Goal: Complete application form: Complete application form

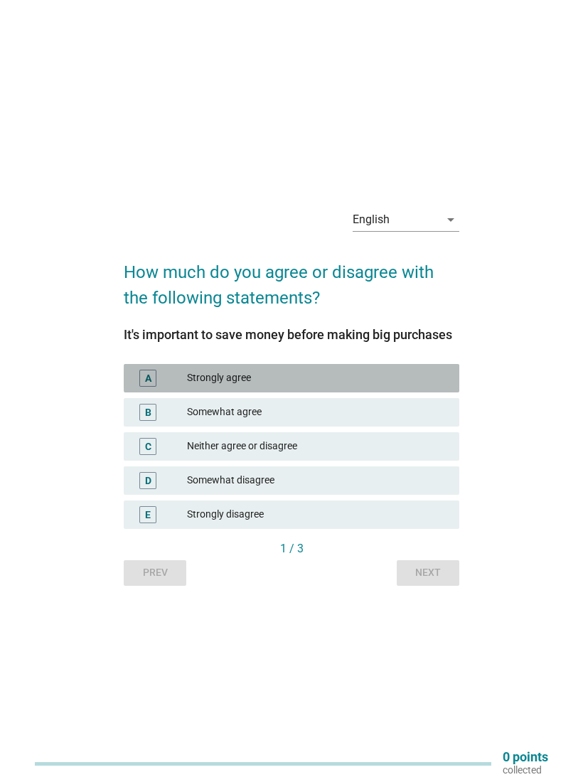
click at [436, 373] on div "Strongly agree" at bounding box center [317, 378] width 261 height 17
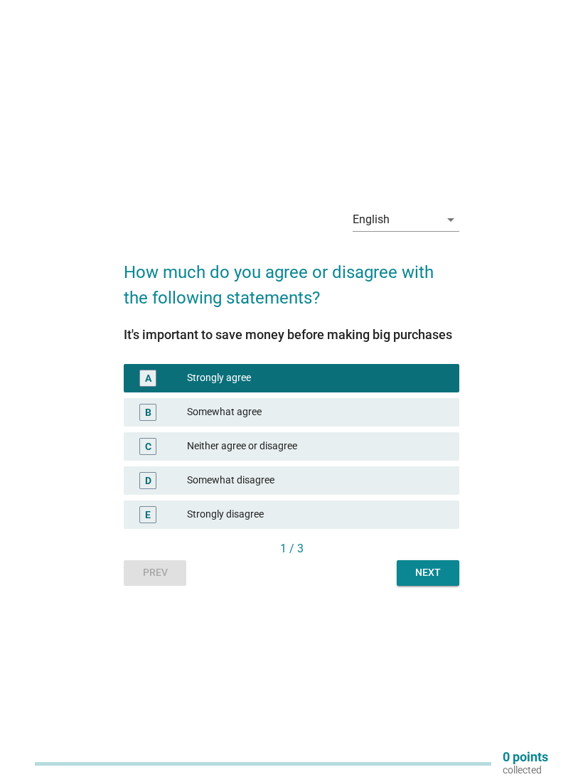
click at [428, 567] on div "Next" at bounding box center [428, 572] width 40 height 15
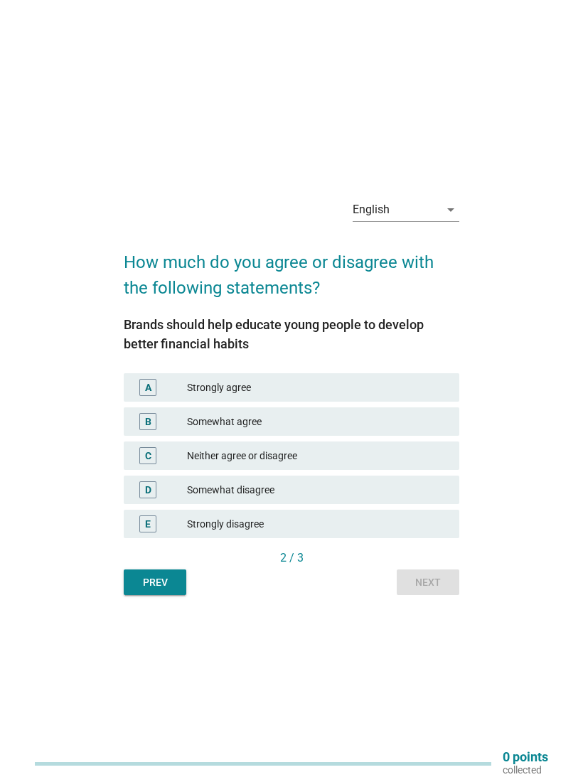
click at [402, 391] on div "Strongly agree" at bounding box center [317, 387] width 261 height 17
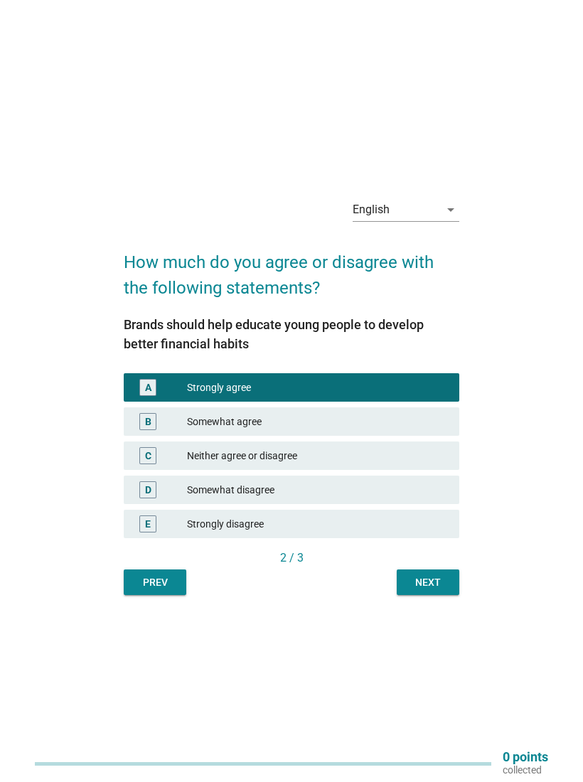
click at [427, 555] on div "2 / 3" at bounding box center [292, 558] width 336 height 17
click at [429, 587] on div "Next" at bounding box center [428, 582] width 40 height 15
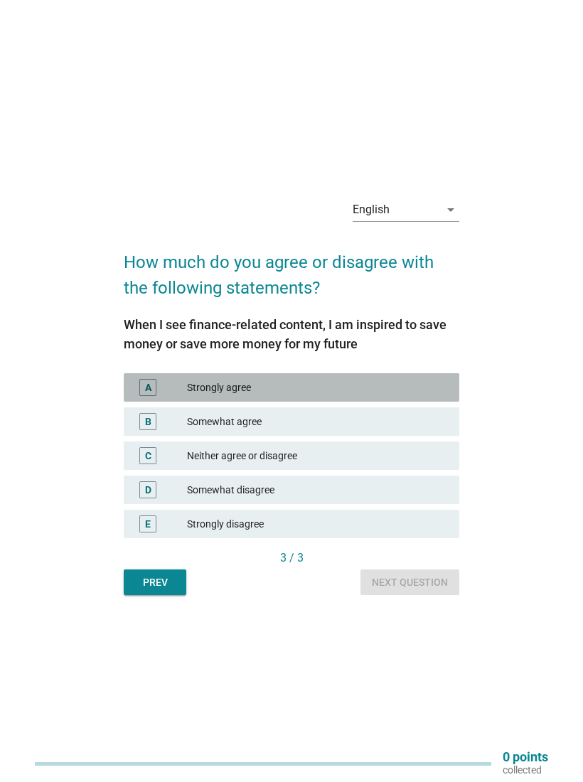
click at [411, 390] on div "Strongly agree" at bounding box center [317, 387] width 261 height 17
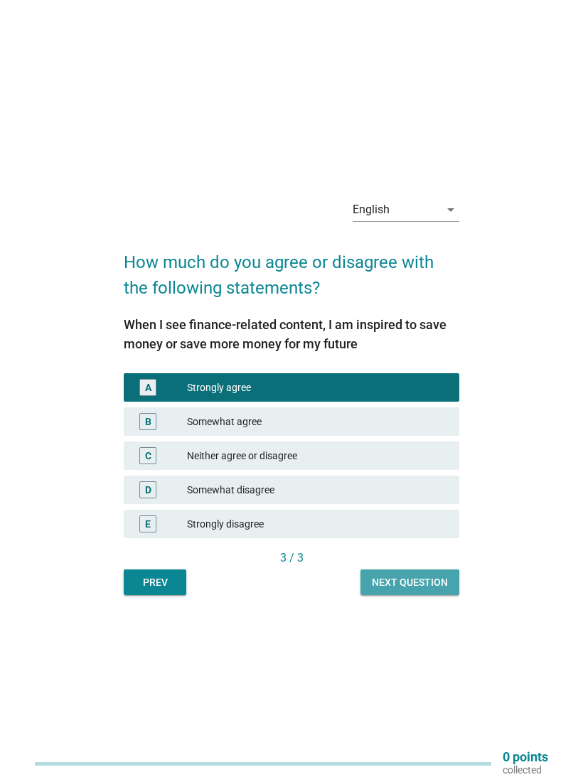
click at [429, 587] on div "Next question" at bounding box center [410, 582] width 76 height 15
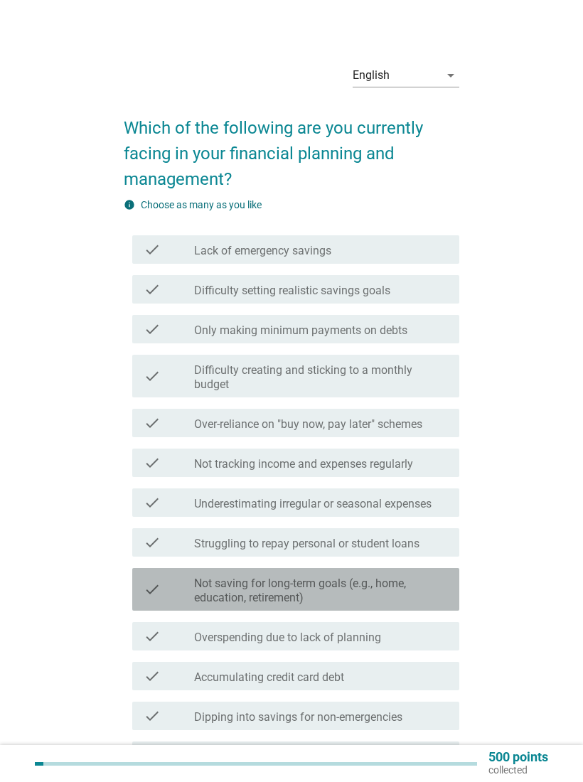
scroll to position [146, 0]
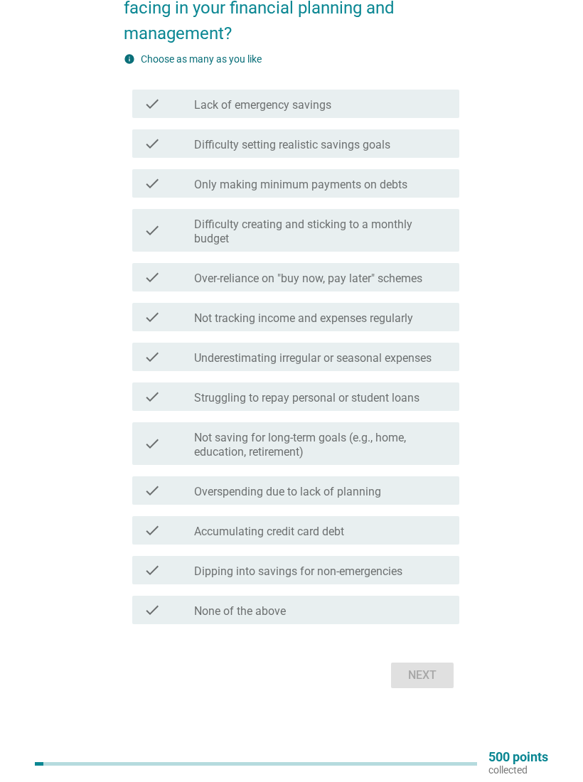
click at [399, 611] on div "check_box_outline_blank None of the above" at bounding box center [321, 610] width 254 height 17
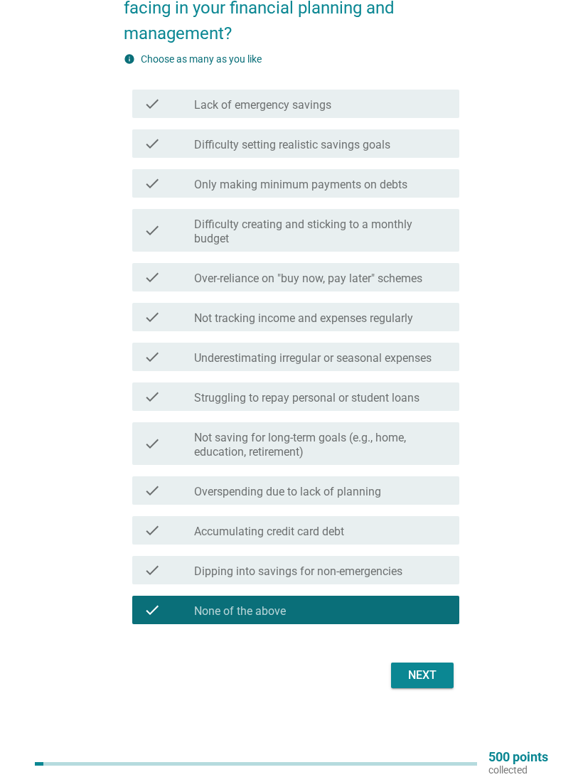
click at [431, 682] on div "Next" at bounding box center [422, 675] width 40 height 17
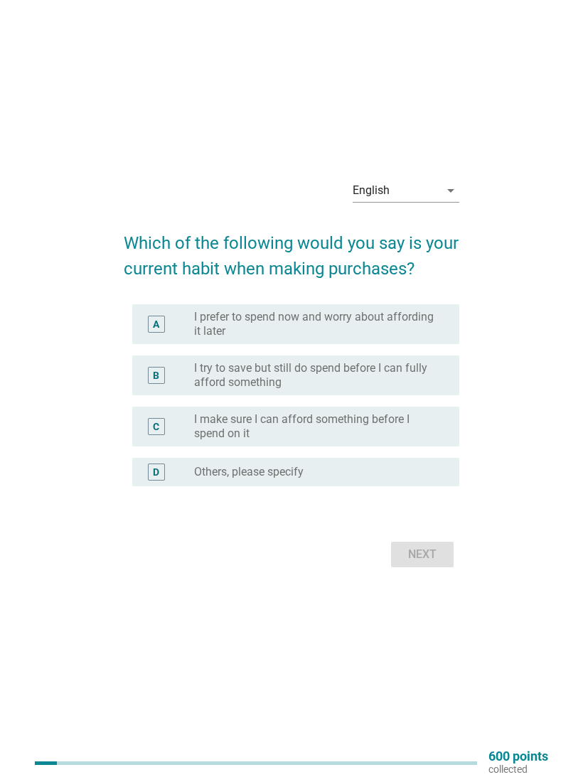
scroll to position [0, 0]
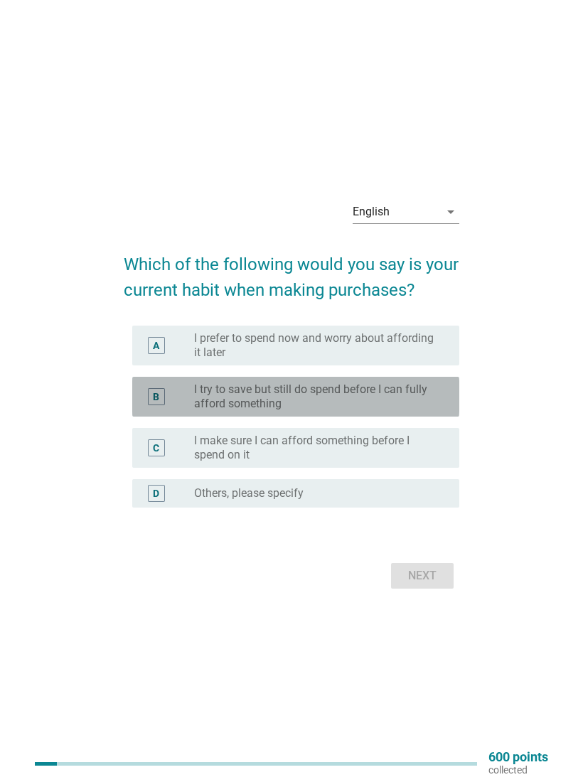
click at [399, 395] on label "I try to save but still do spend before I can fully afford something" at bounding box center [315, 397] width 242 height 28
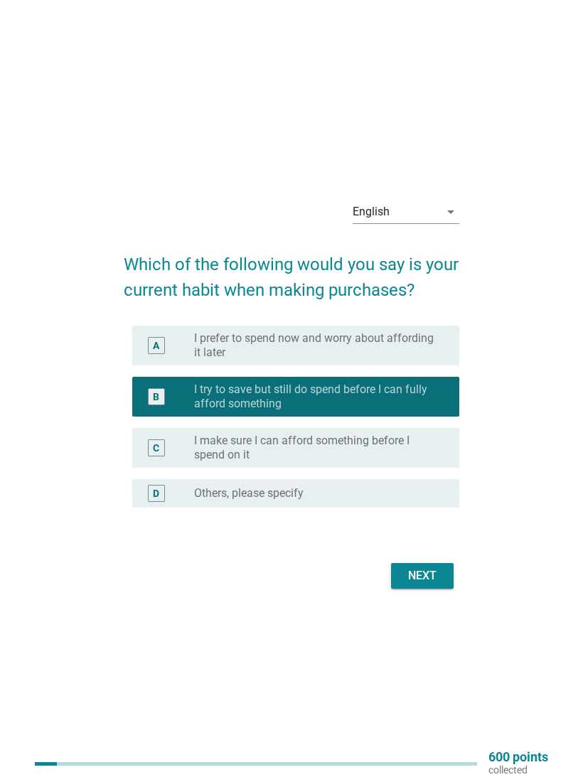
click at [434, 444] on label "I make sure I can afford something before I spend on it" at bounding box center [315, 448] width 242 height 28
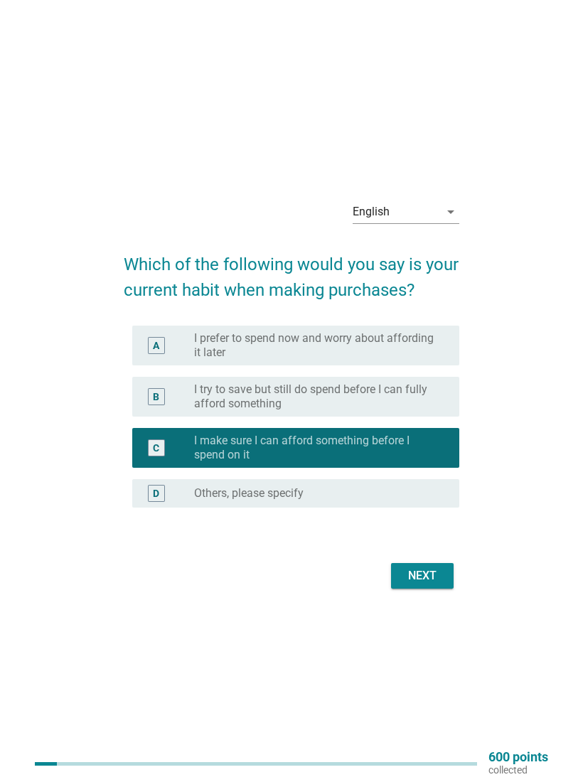
click at [437, 576] on div "Next" at bounding box center [422, 575] width 40 height 17
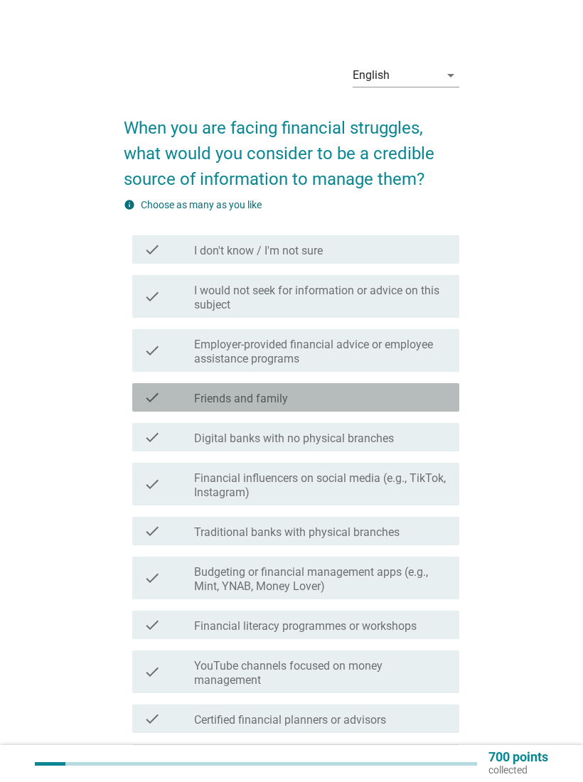
click at [405, 410] on div "check check_box_outline_blank Friends and family" at bounding box center [295, 397] width 327 height 28
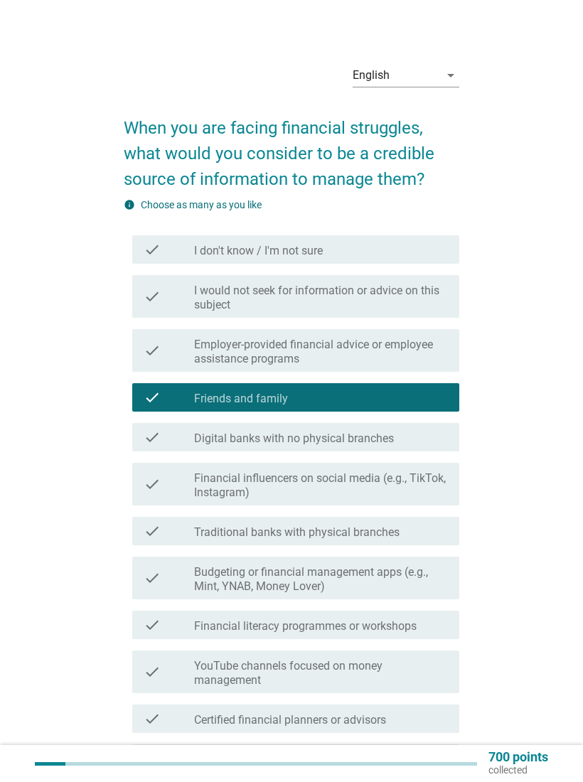
click at [417, 363] on label "Employer-provided financial advice or employee assistance programs" at bounding box center [321, 352] width 254 height 28
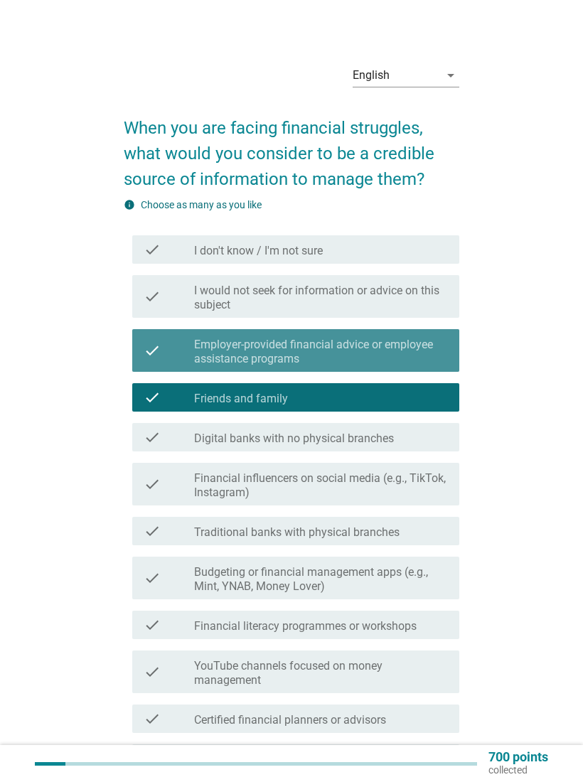
click at [425, 358] on label "Employer-provided financial advice or employee assistance programs" at bounding box center [321, 352] width 254 height 28
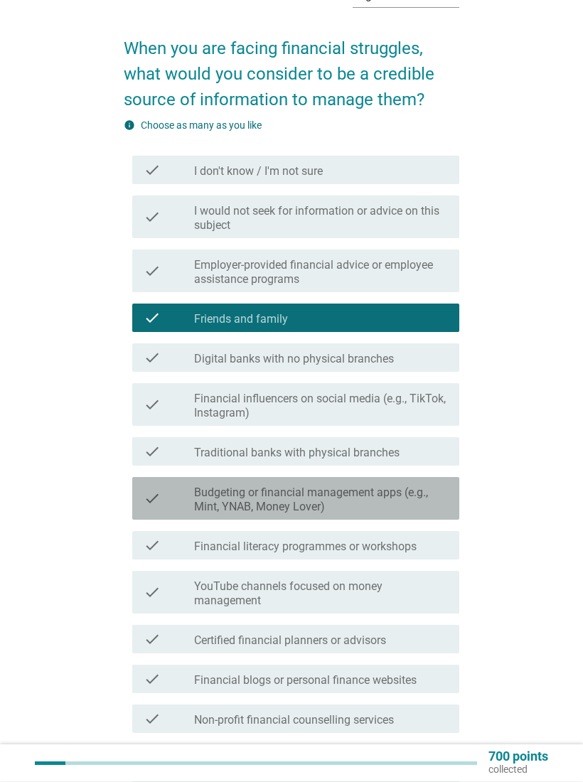
scroll to position [79, 0]
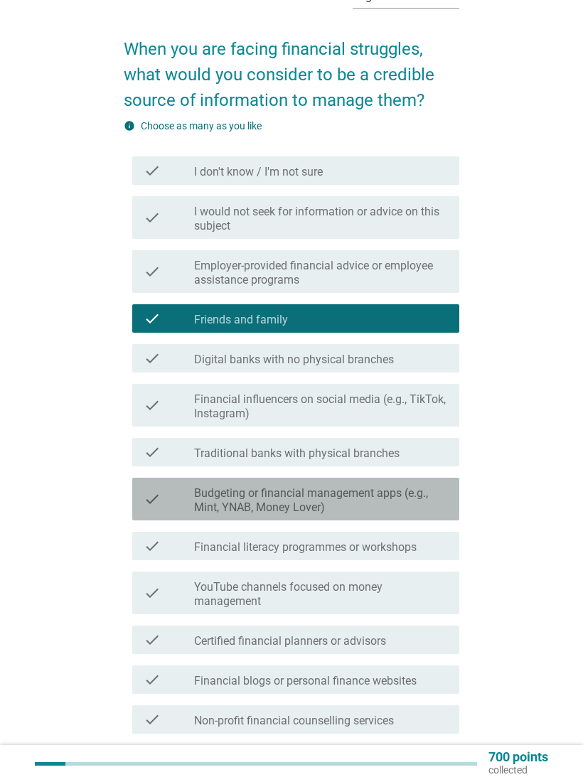
click at [149, 506] on icon "check" at bounding box center [152, 498] width 17 height 31
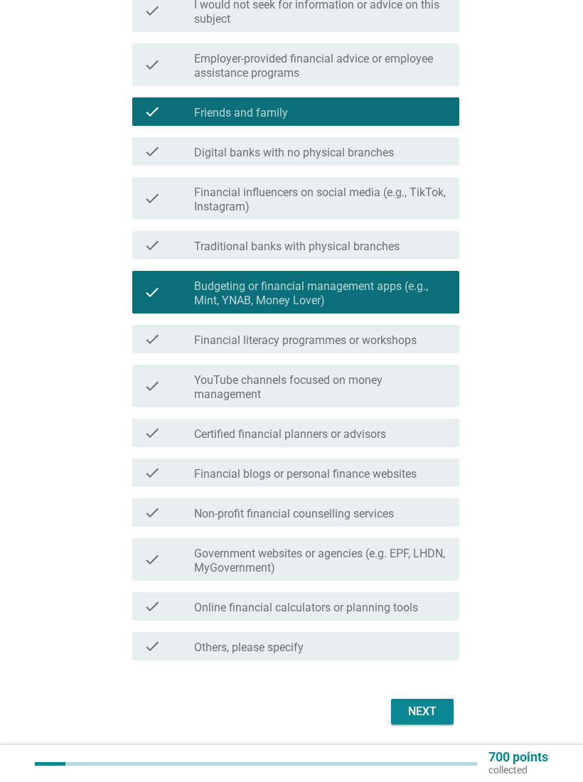
scroll to position [322, 0]
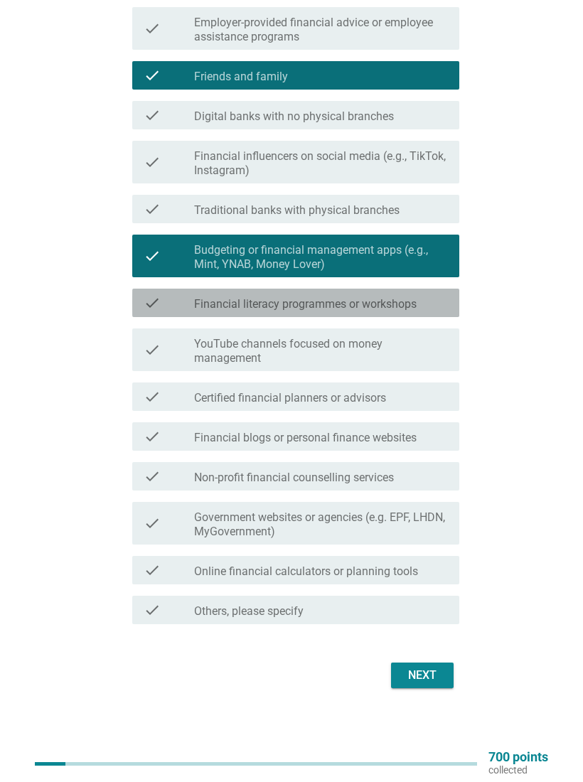
click at [144, 299] on icon "check" at bounding box center [152, 302] width 17 height 17
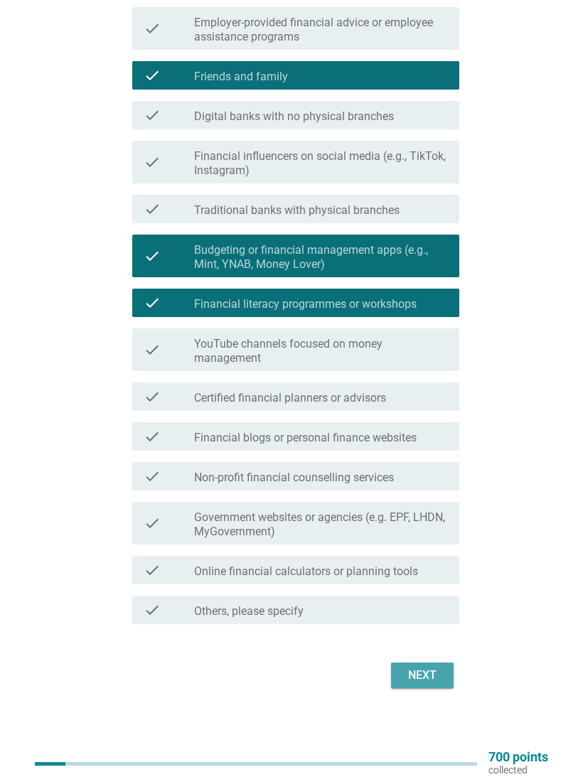
click at [424, 677] on div "Next" at bounding box center [422, 675] width 40 height 17
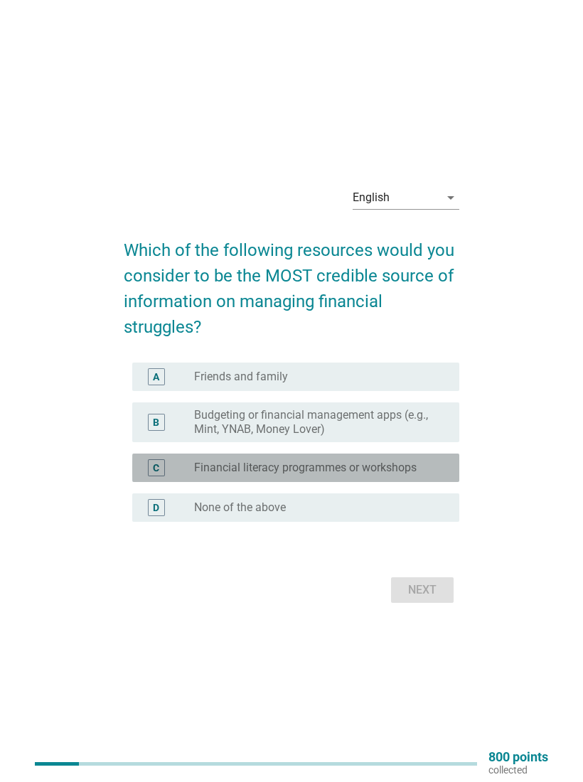
click at [432, 479] on div "C radio_button_unchecked Financial literacy programmes or workshops" at bounding box center [295, 468] width 327 height 28
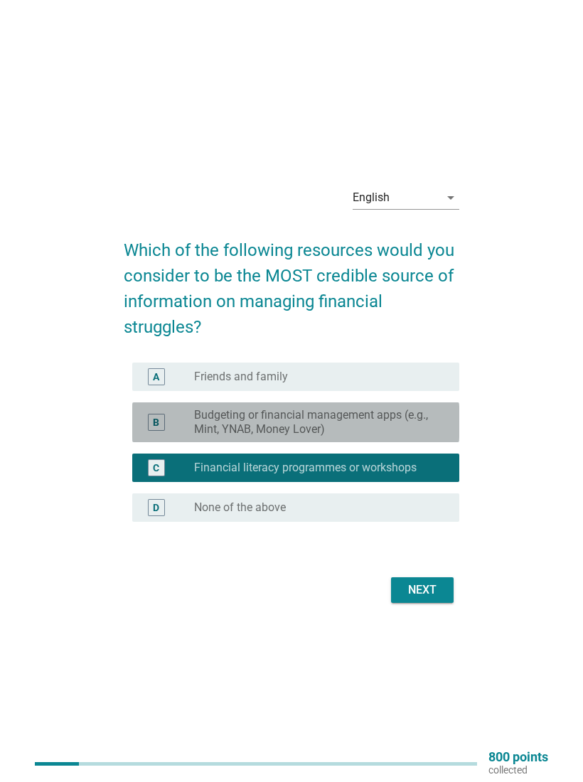
click at [446, 442] on div "B radio_button_unchecked Budgeting or financial management apps (e.g., Mint, YN…" at bounding box center [295, 422] width 327 height 40
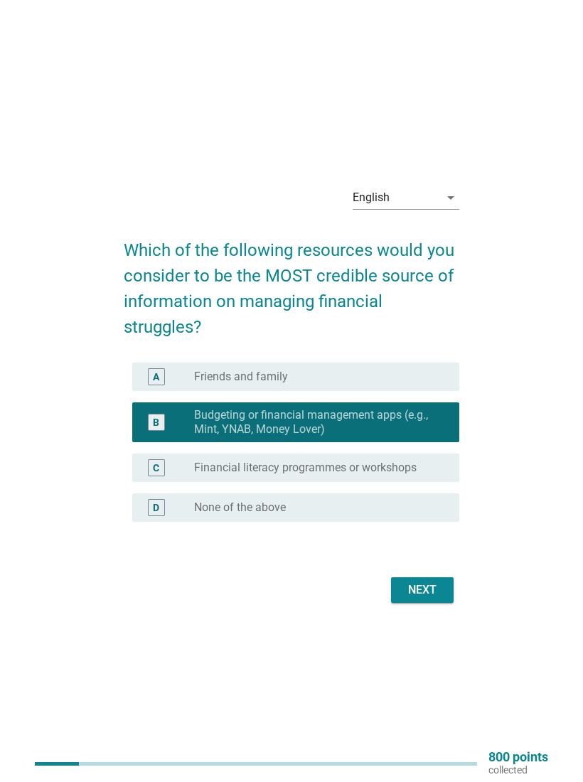
click at [436, 463] on div "radio_button_unchecked Financial literacy programmes or workshops" at bounding box center [315, 468] width 242 height 14
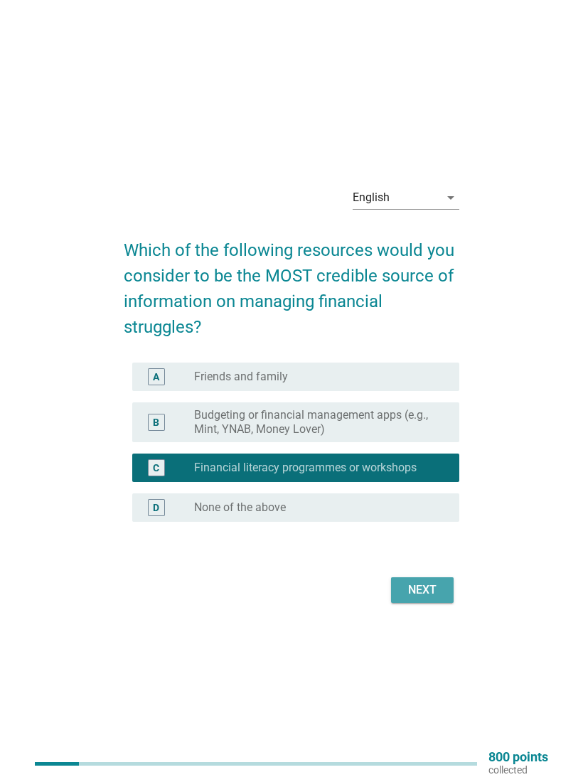
click at [440, 602] on button "Next" at bounding box center [422, 590] width 63 height 26
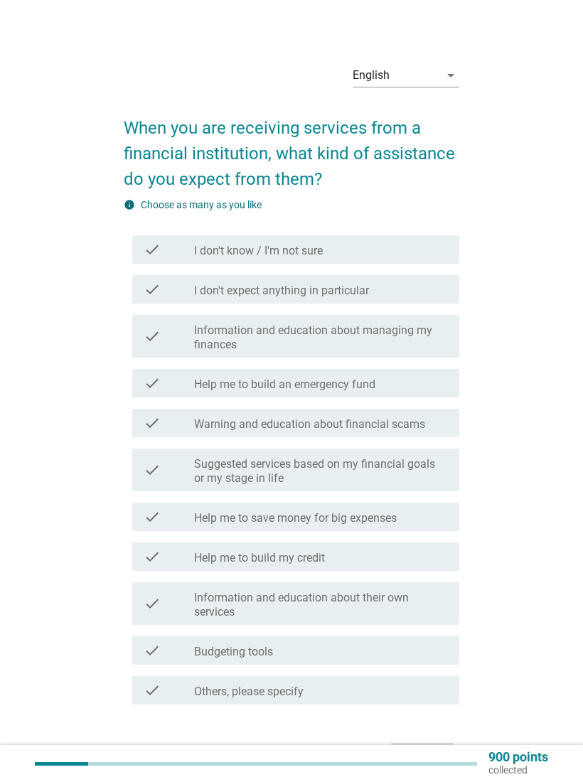
click at [431, 332] on label "Information and education about managing my finances" at bounding box center [321, 338] width 254 height 28
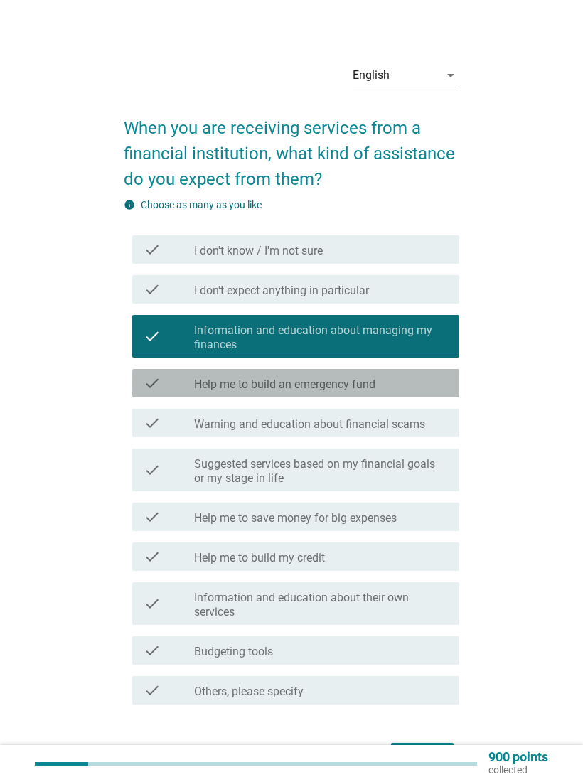
click at [426, 378] on div "check_box_outline_blank Help me to build an emergency fund" at bounding box center [321, 383] width 254 height 17
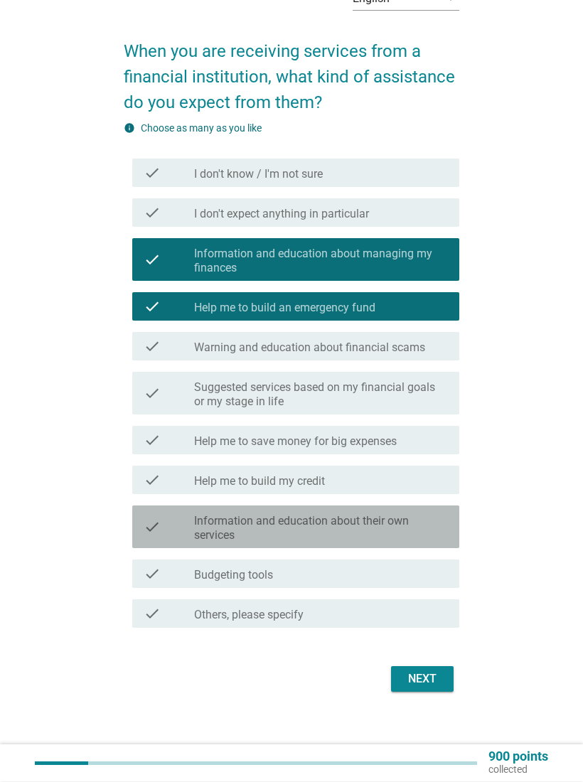
scroll to position [80, 0]
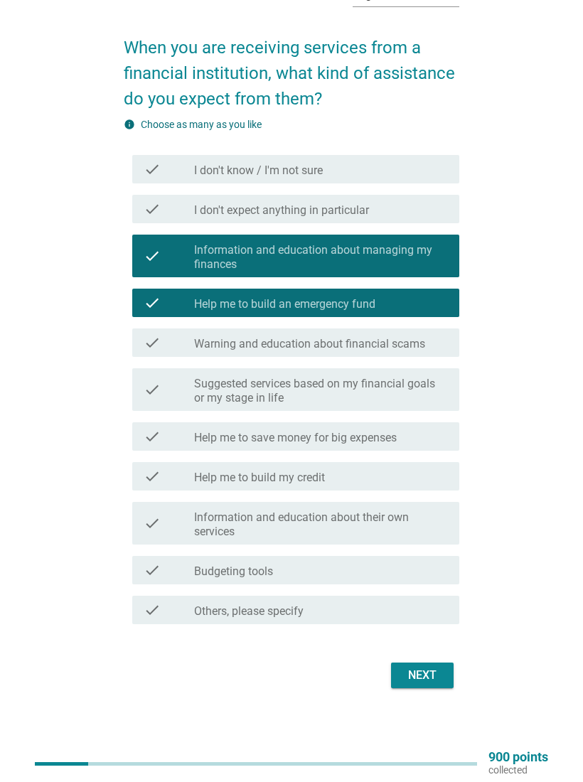
click at [422, 665] on button "Next" at bounding box center [422, 676] width 63 height 26
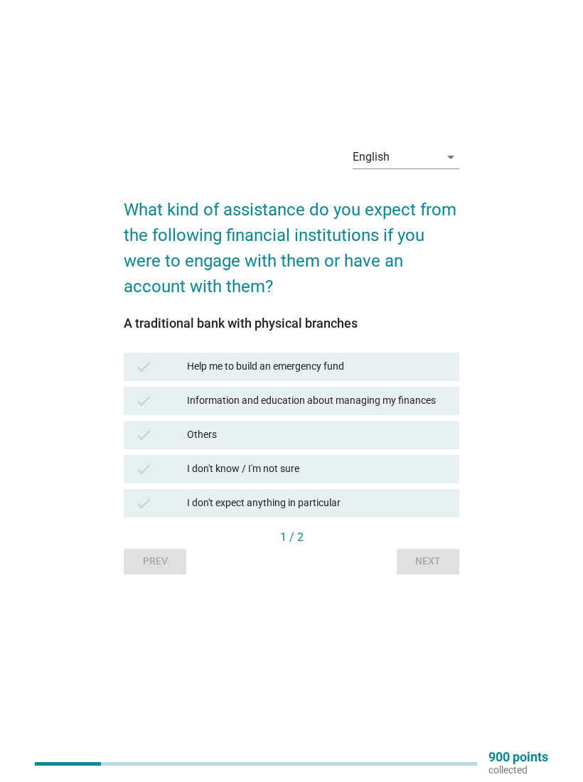
scroll to position [0, 0]
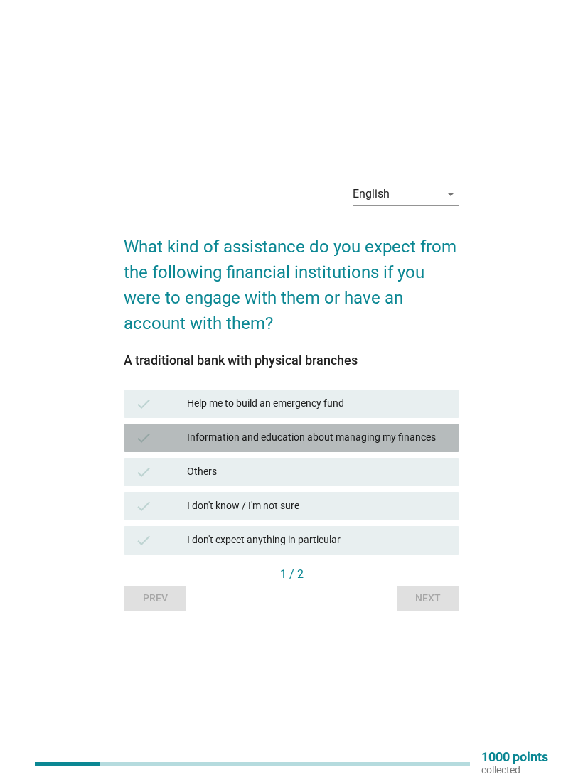
click at [450, 439] on div "check Information and education about managing my finances" at bounding box center [292, 438] width 336 height 28
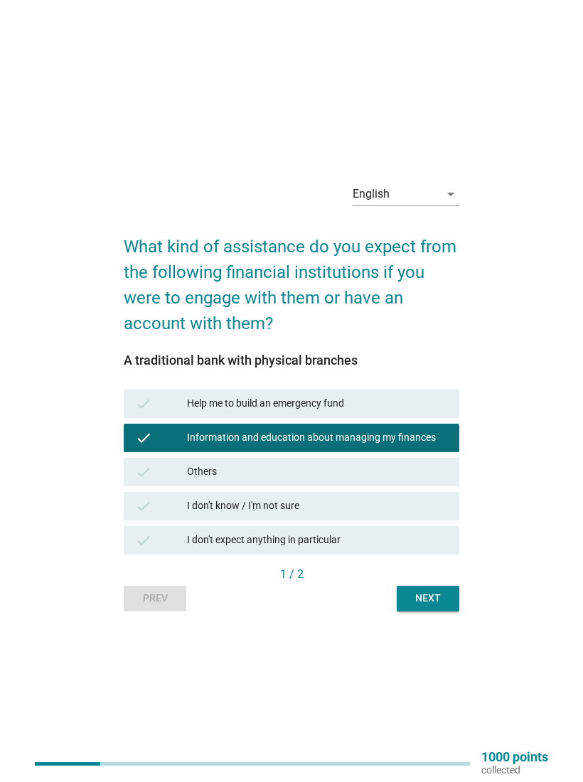
click at [449, 592] on button "Next" at bounding box center [428, 599] width 63 height 26
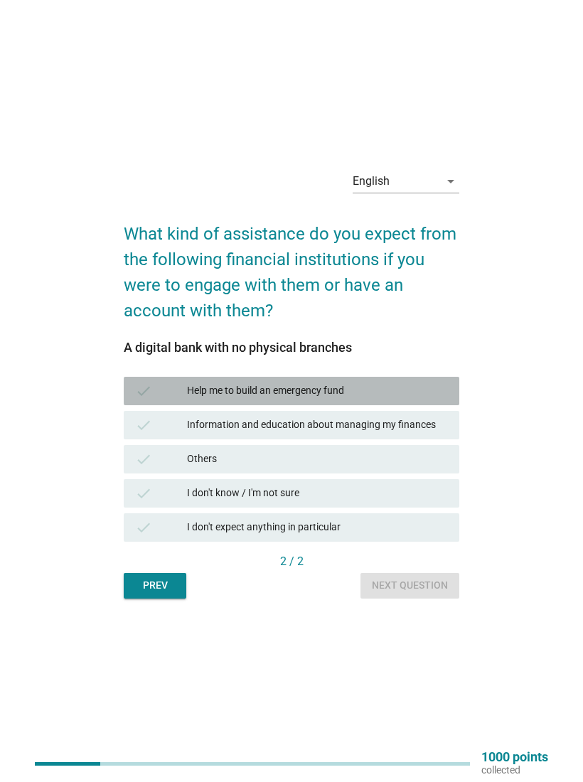
scroll to position [19, 0]
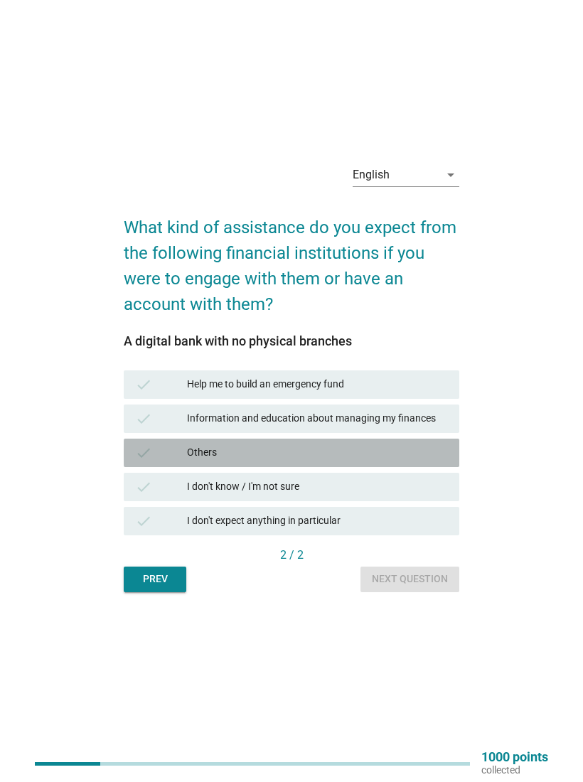
click at [429, 442] on div "check Others" at bounding box center [292, 453] width 336 height 28
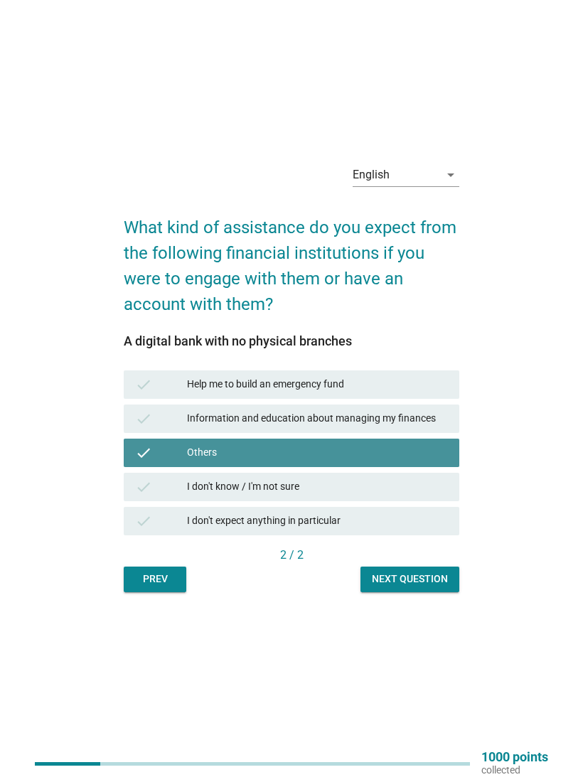
click at [422, 439] on div "check Others" at bounding box center [292, 453] width 336 height 28
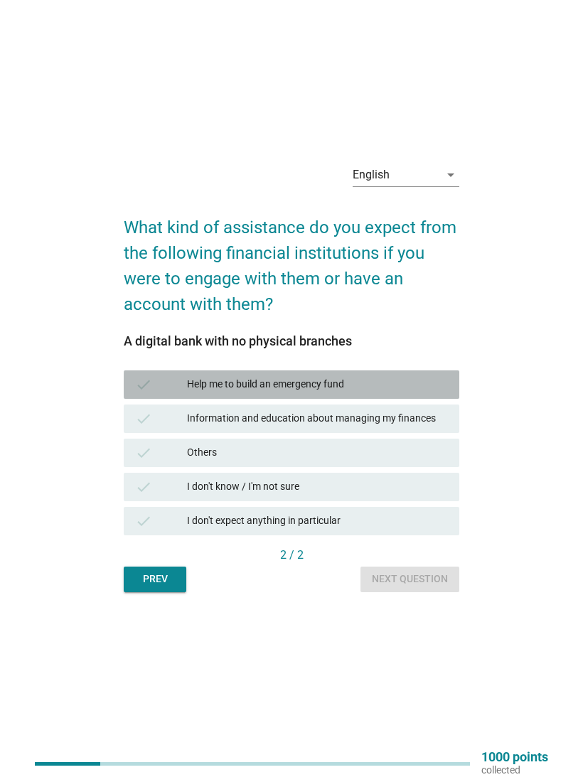
click at [426, 395] on div "check Help me to build an emergency fund" at bounding box center [292, 384] width 336 height 28
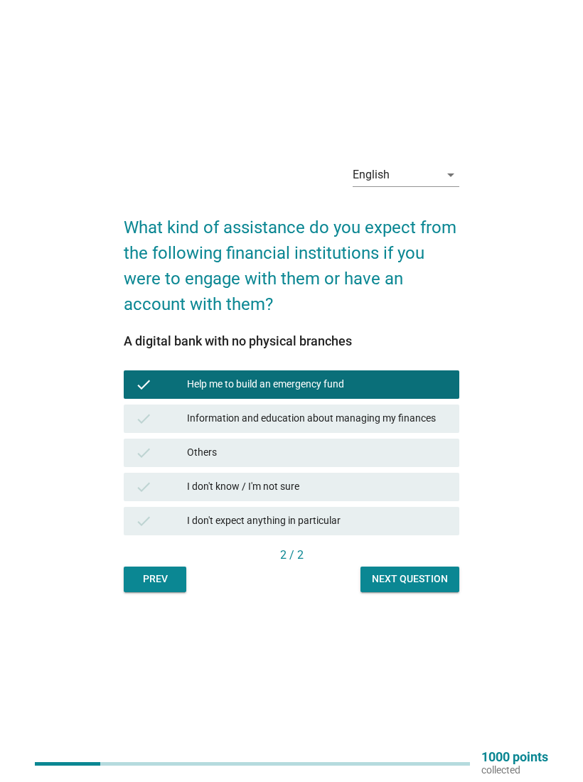
click at [134, 559] on div "2 / 2" at bounding box center [292, 555] width 336 height 17
click at [125, 587] on button "Prev" at bounding box center [155, 580] width 63 height 26
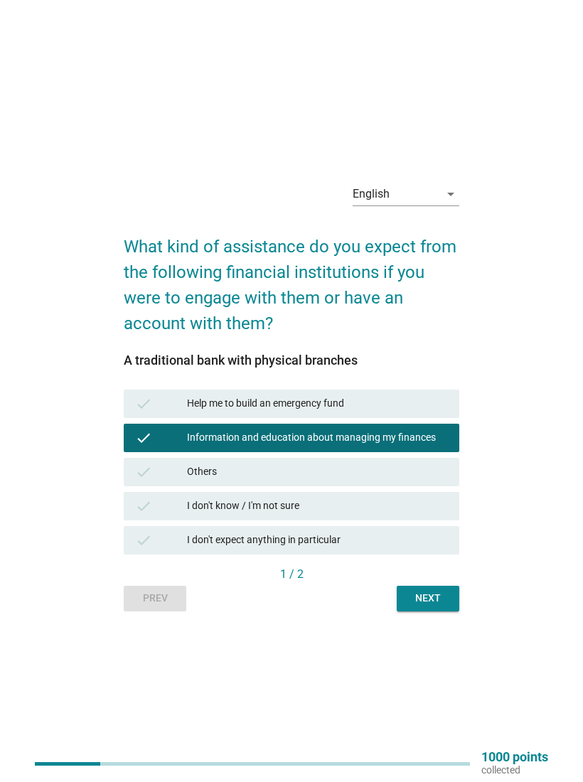
click at [152, 377] on div "A traditional bank with physical branches check Help me to build an emergency f…" at bounding box center [292, 459] width 336 height 213
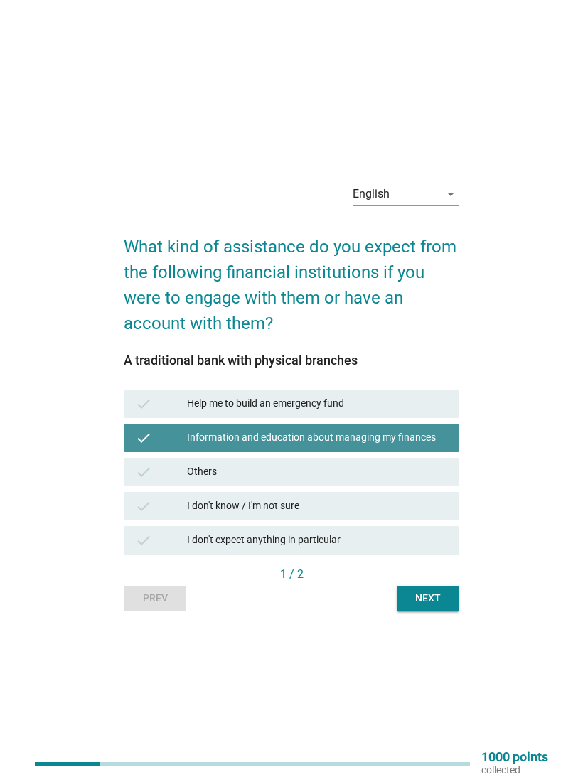
click at [159, 432] on div "check" at bounding box center [161, 437] width 52 height 17
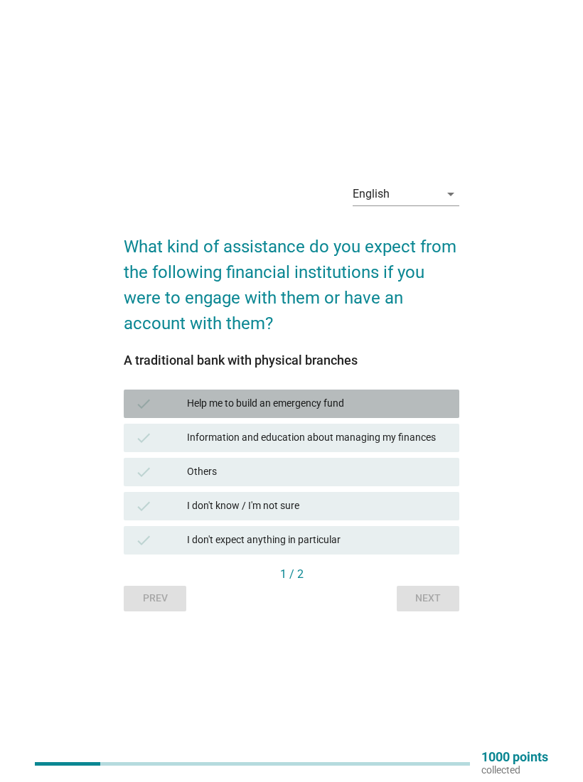
click at [158, 405] on div "check" at bounding box center [161, 403] width 52 height 17
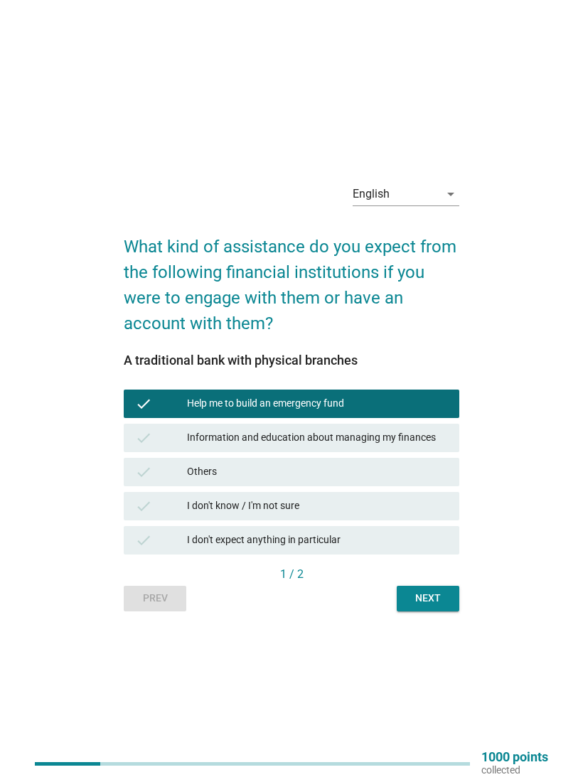
click at [454, 604] on button "Next" at bounding box center [428, 599] width 63 height 26
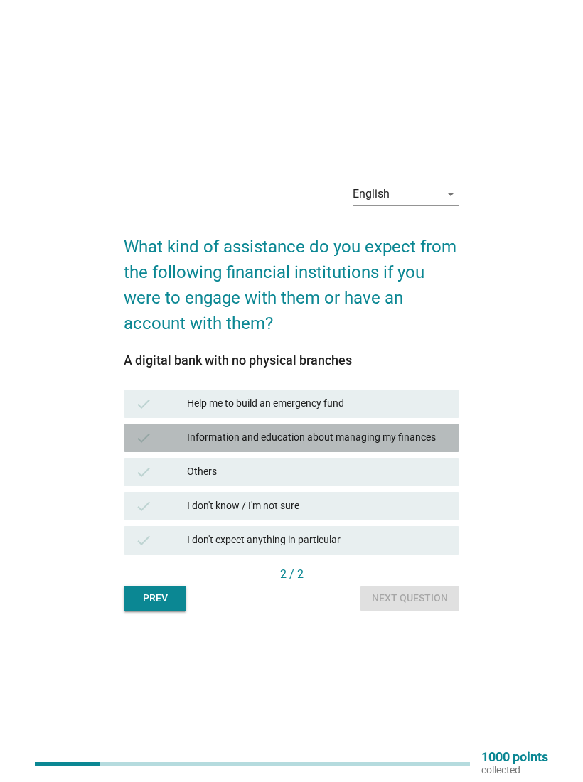
click at [181, 435] on div "check" at bounding box center [161, 437] width 52 height 17
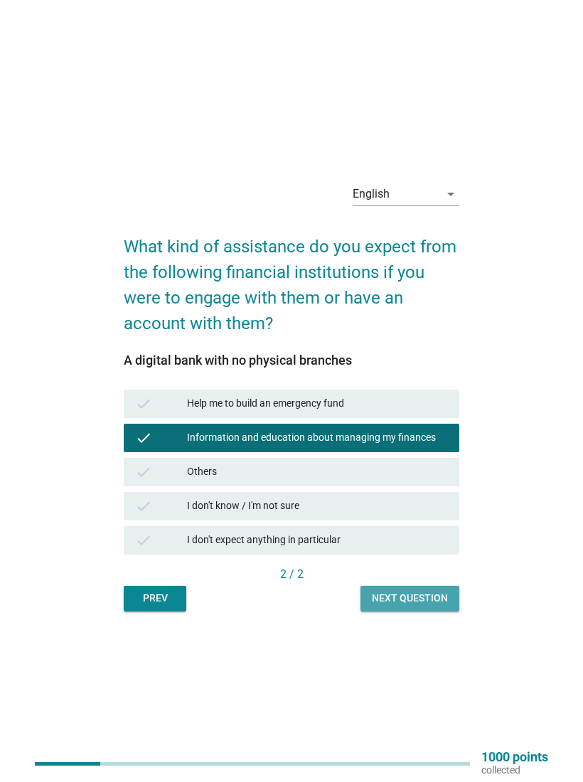
click at [456, 601] on button "Next question" at bounding box center [409, 599] width 99 height 26
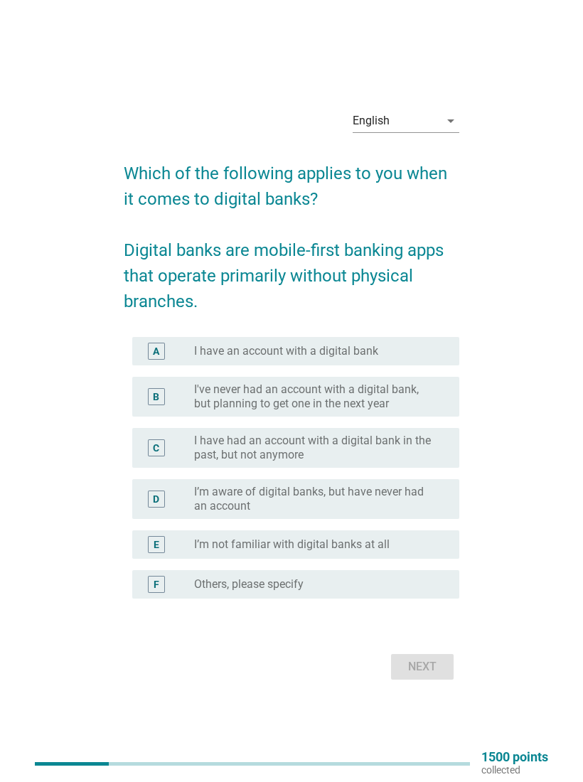
click at [156, 356] on div "A" at bounding box center [156, 351] width 6 height 15
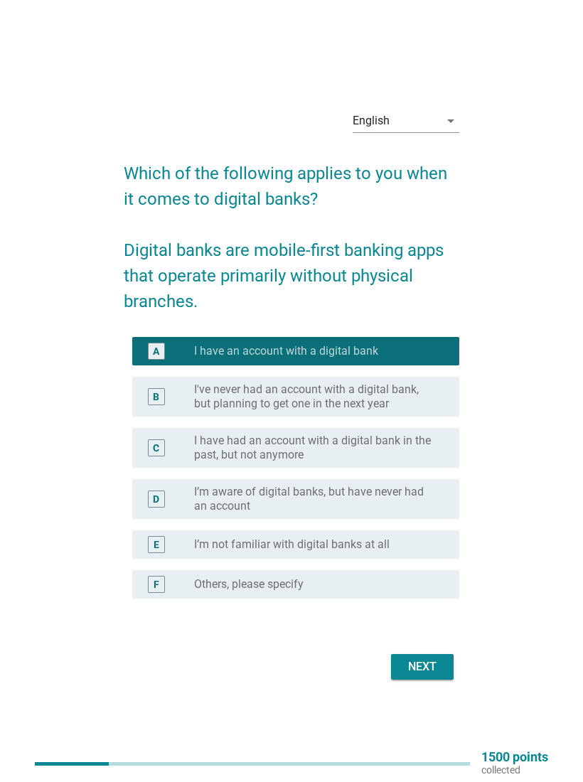
click at [428, 666] on div "Next" at bounding box center [422, 666] width 40 height 17
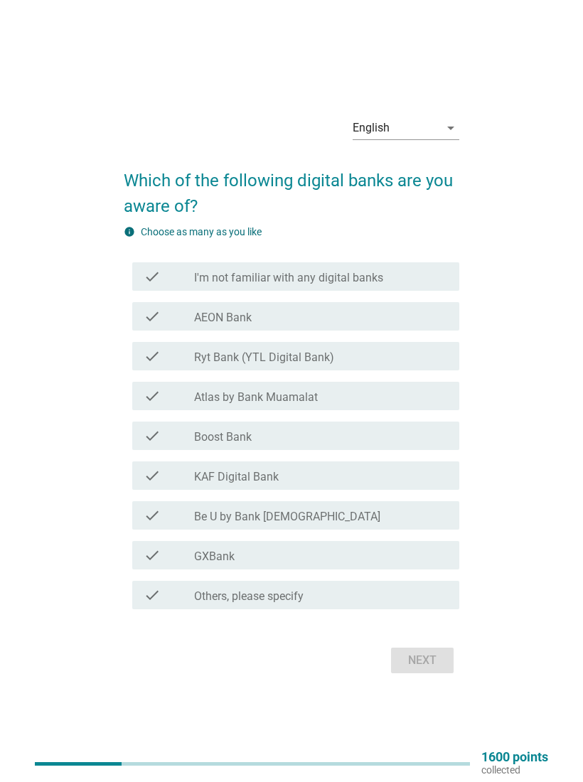
scroll to position [37, 0]
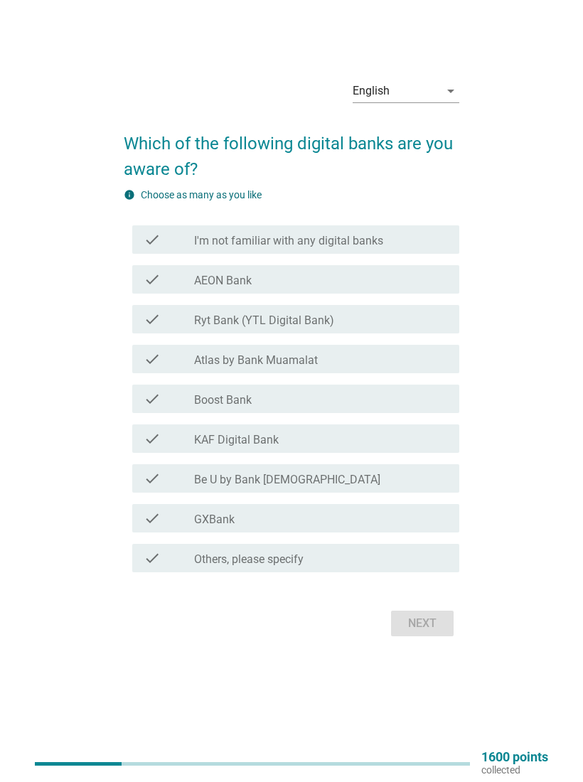
click at [419, 515] on div "check_box_outline_blank GXBank" at bounding box center [321, 518] width 254 height 17
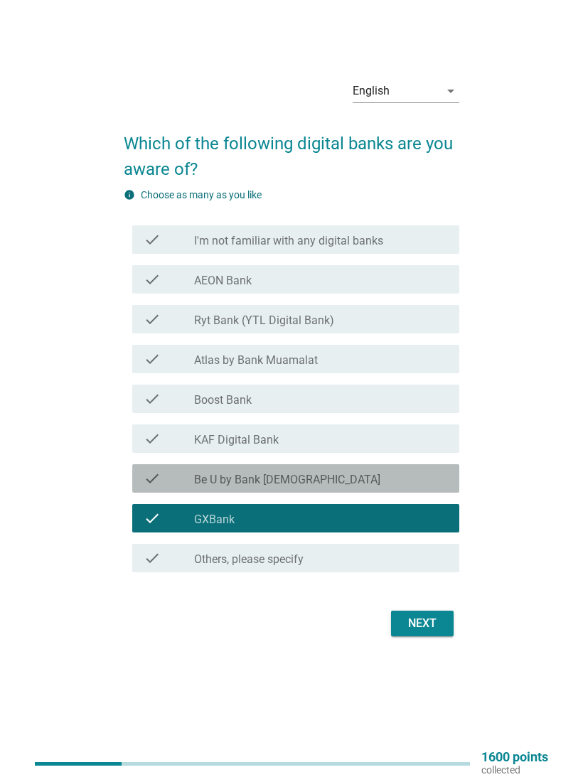
click at [427, 478] on div "check_box_outline_blank Be U by Bank [DEMOGRAPHIC_DATA]" at bounding box center [321, 478] width 254 height 17
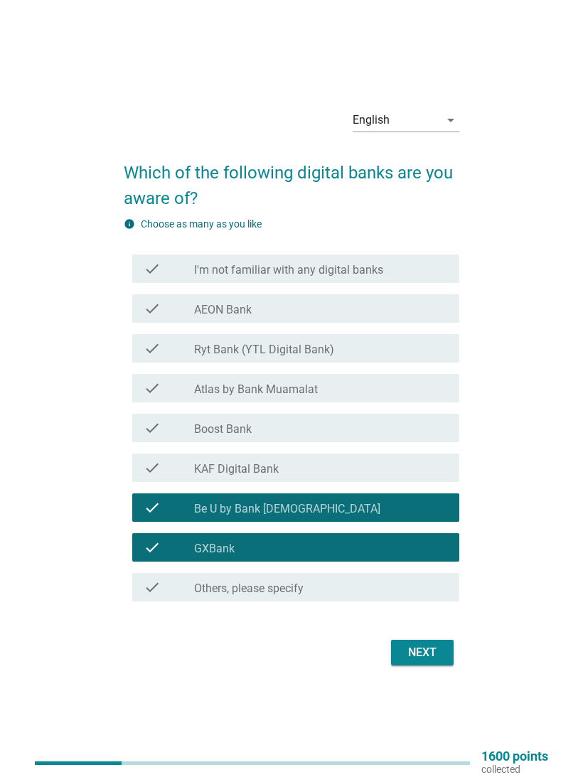
scroll to position [8, 0]
click at [438, 658] on div "Next" at bounding box center [422, 652] width 40 height 17
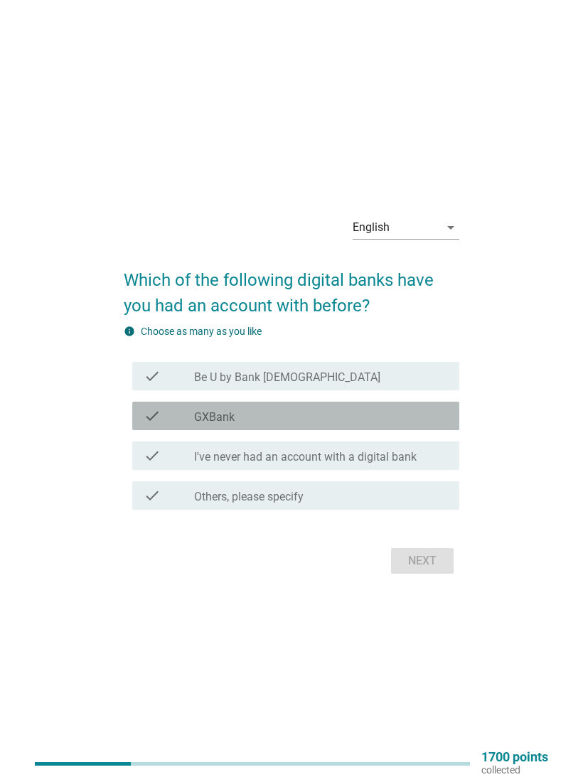
click at [141, 410] on div "check check_box_outline_blank GXBank" at bounding box center [295, 416] width 327 height 28
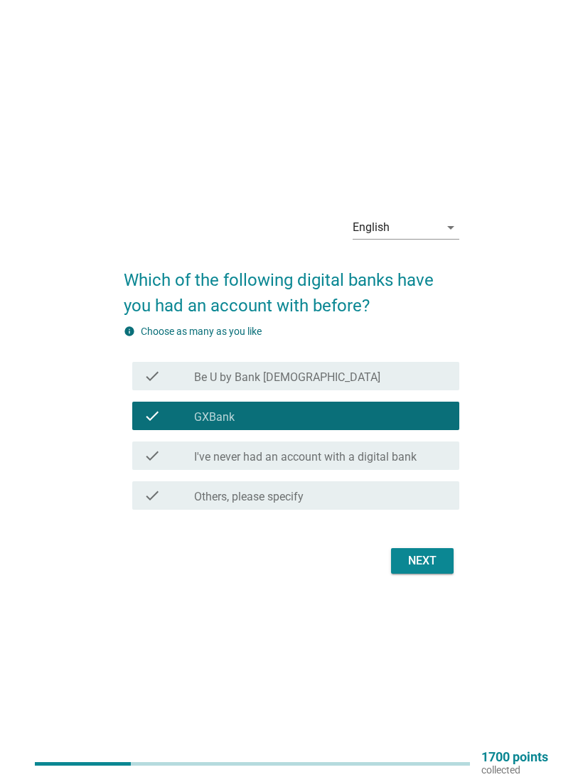
click at [148, 380] on icon "check" at bounding box center [152, 376] width 17 height 17
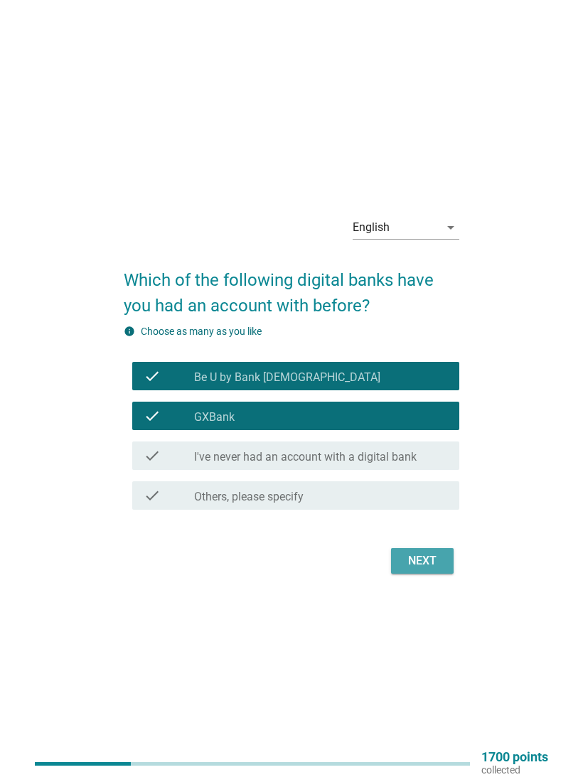
click at [442, 556] on button "Next" at bounding box center [422, 561] width 63 height 26
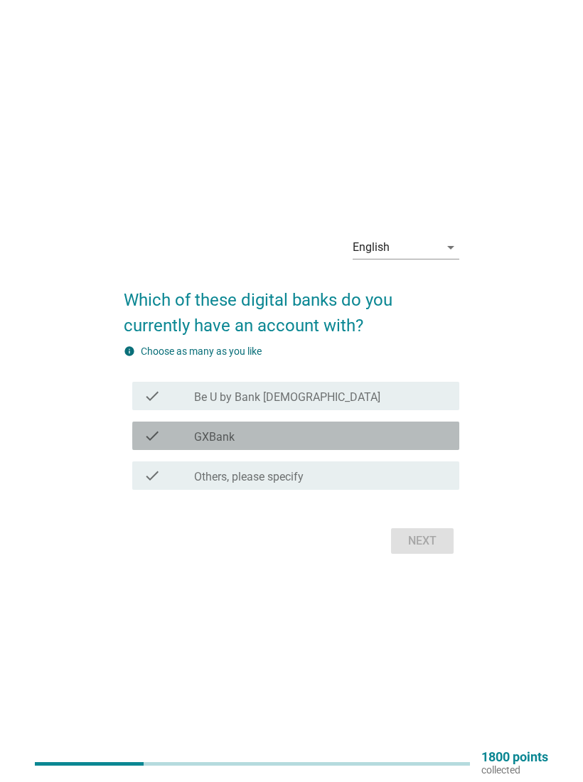
click at [446, 442] on div "check_box_outline_blank GXBank" at bounding box center [321, 435] width 254 height 17
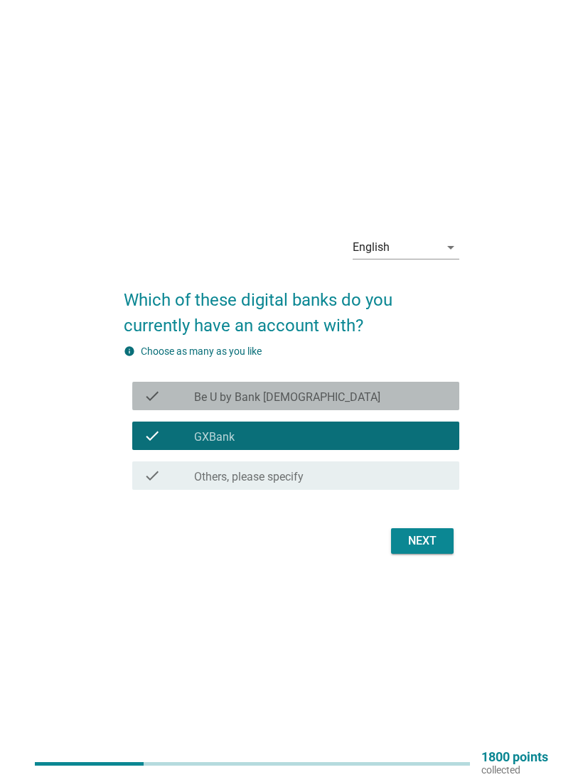
click at [451, 400] on div "check check_box_outline_blank Be U by Bank [DEMOGRAPHIC_DATA]" at bounding box center [295, 396] width 327 height 28
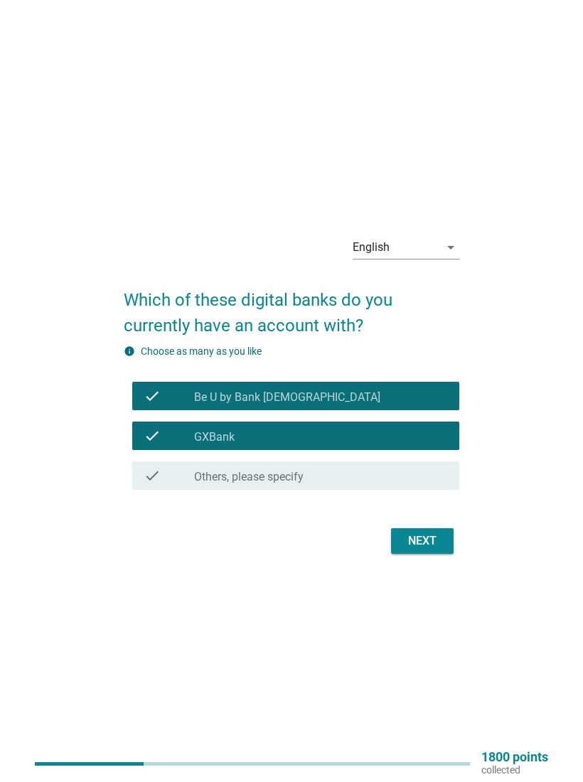
click at [446, 538] on button "Next" at bounding box center [422, 541] width 63 height 26
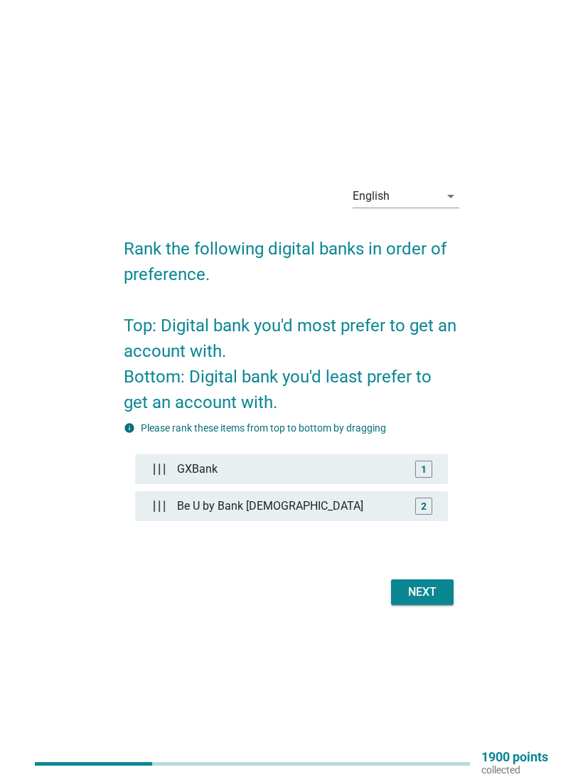
click at [448, 589] on button "Next" at bounding box center [422, 592] width 63 height 26
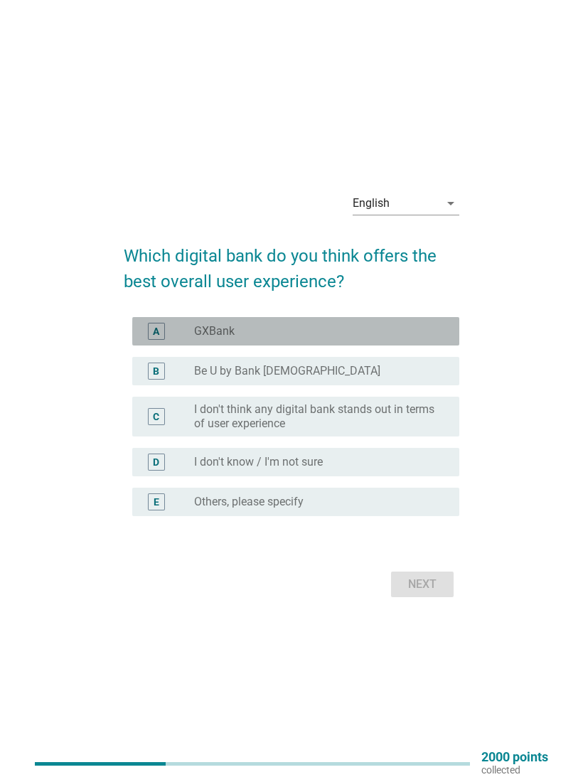
click at [416, 335] on div "radio_button_unchecked GXBank" at bounding box center [315, 331] width 242 height 14
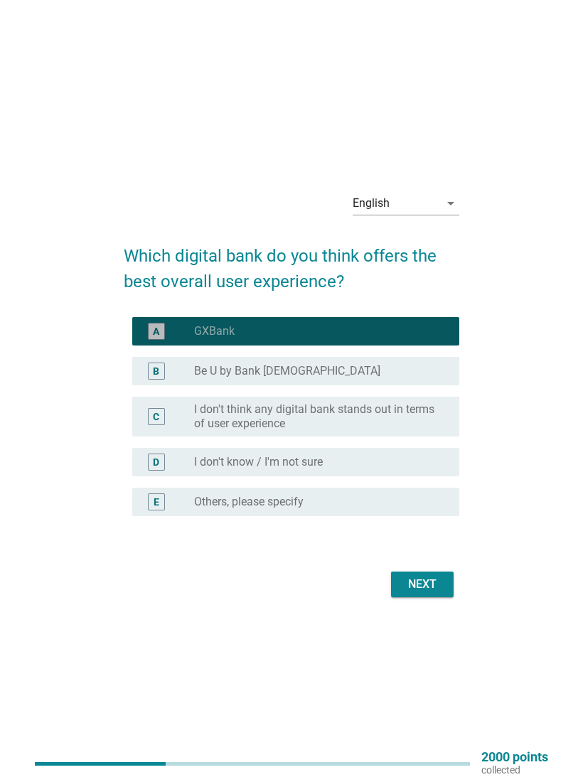
click at [429, 595] on button "Next" at bounding box center [422, 585] width 63 height 26
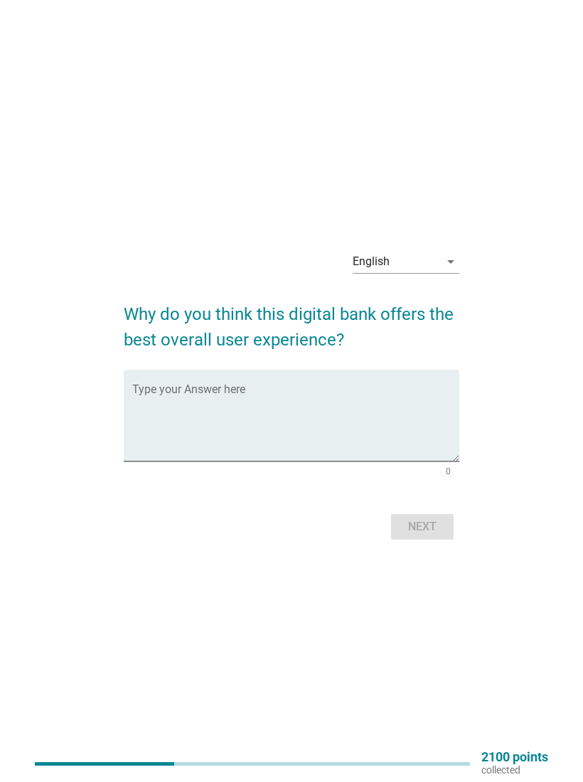
click at [194, 447] on textarea "Type your Answer here" at bounding box center [295, 424] width 327 height 75
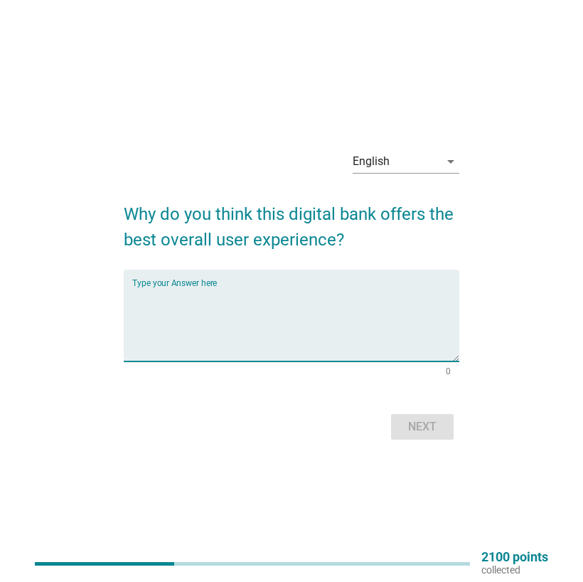
type textarea "e"
type textarea "v"
type textarea "easy to use."
click at [437, 435] on button "Next" at bounding box center [422, 427] width 63 height 26
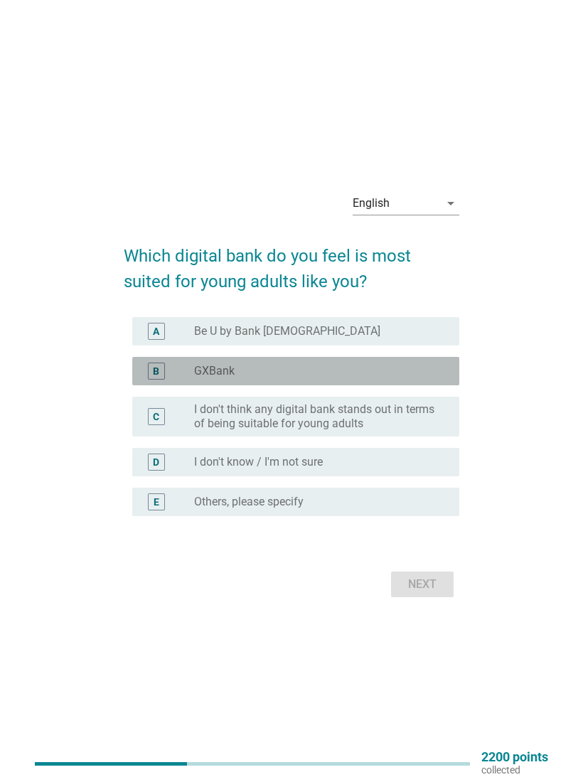
click at [133, 363] on div "B radio_button_unchecked GXBank" at bounding box center [295, 371] width 327 height 28
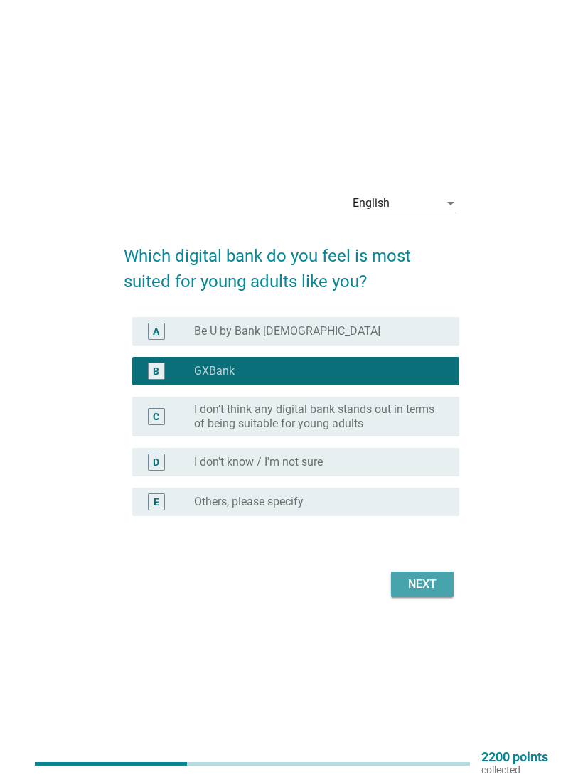
click at [447, 585] on button "Next" at bounding box center [422, 585] width 63 height 26
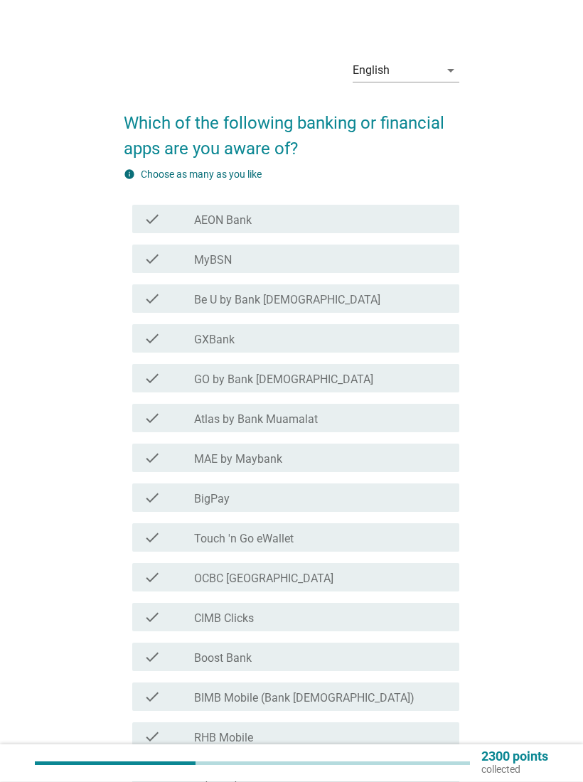
scroll to position [5, 0]
click at [132, 223] on div "check check_box_outline_blank AEON Bank" at bounding box center [295, 219] width 327 height 28
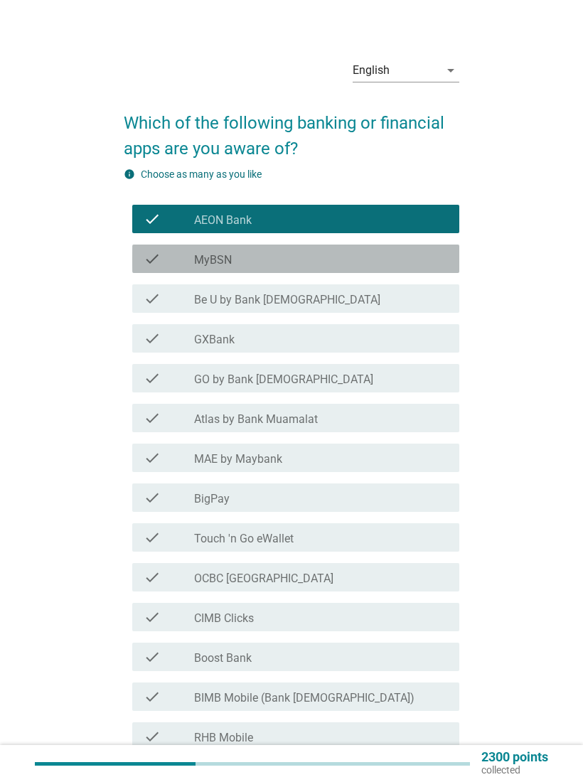
click at [134, 260] on div "check check_box_outline_blank MyBSN" at bounding box center [295, 259] width 327 height 28
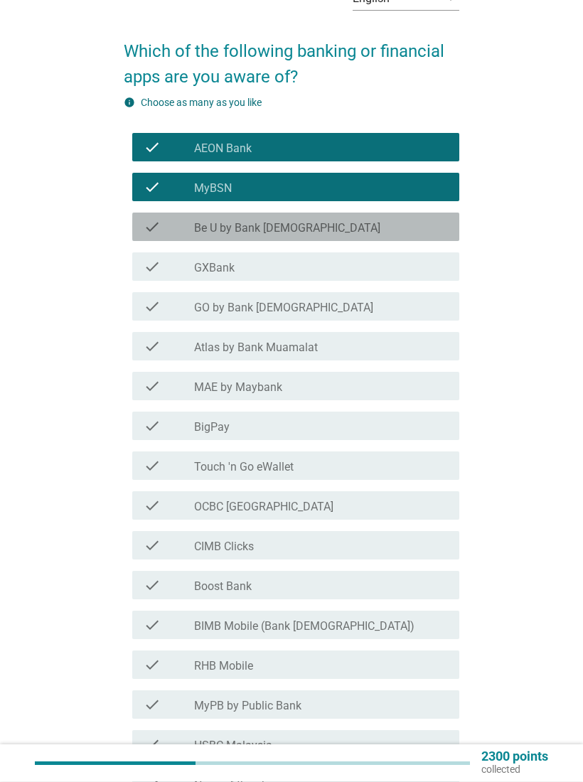
scroll to position [77, 0]
click at [141, 225] on div "check check_box_outline_blank Be U by Bank [DEMOGRAPHIC_DATA]" at bounding box center [295, 227] width 327 height 28
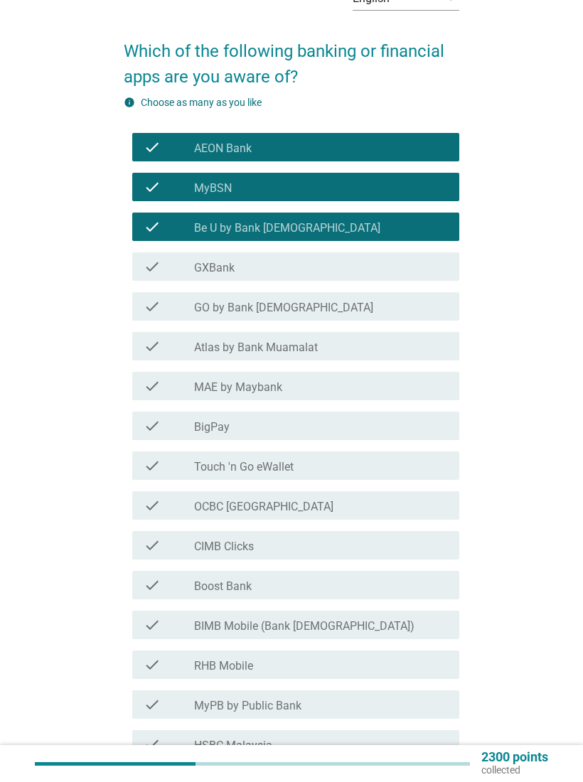
click at [134, 387] on div "check check_box_outline_blank MAE by Maybank" at bounding box center [295, 386] width 327 height 28
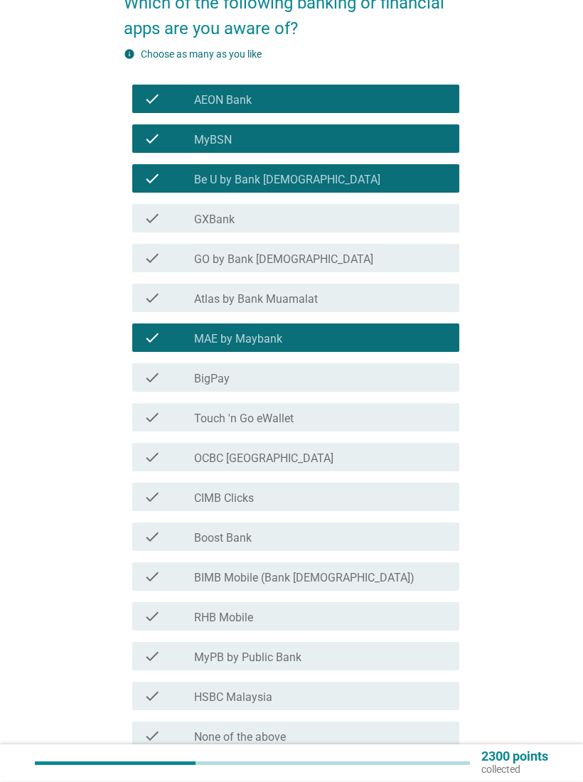
scroll to position [127, 0]
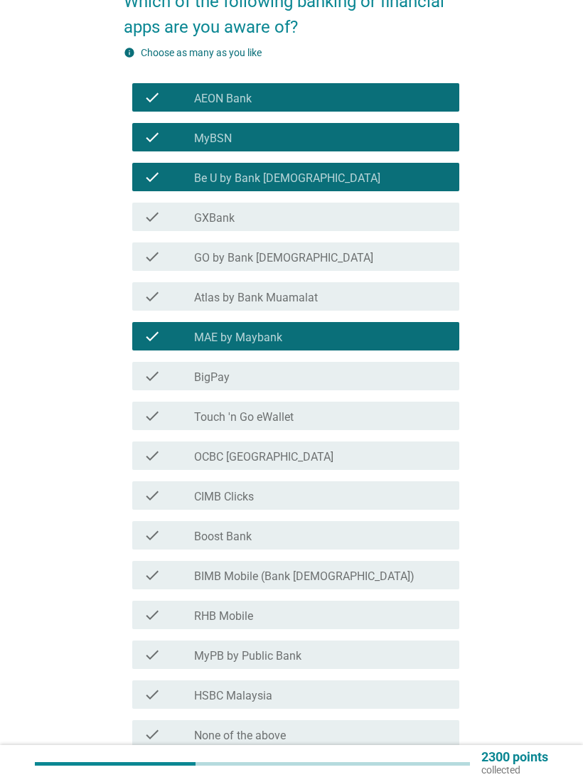
click at [131, 392] on div "check check_box_outline_blank BigPay" at bounding box center [292, 376] width 336 height 40
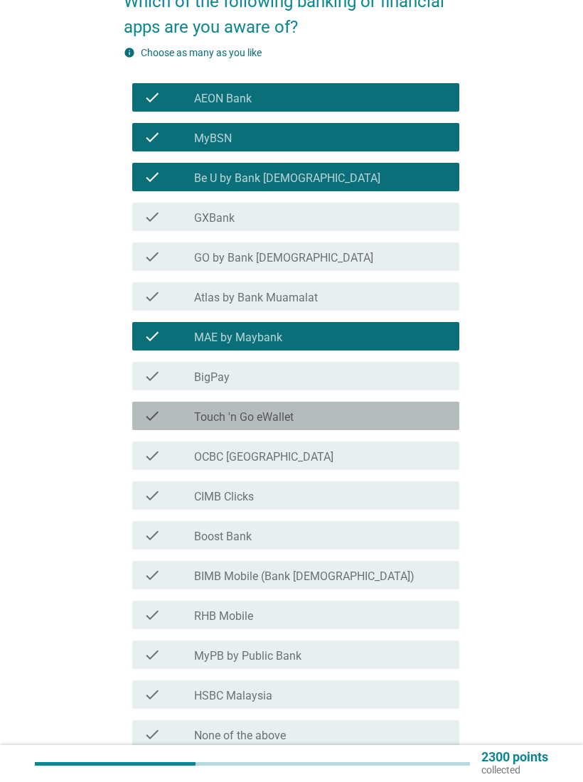
click at [169, 412] on div "check" at bounding box center [169, 415] width 50 height 17
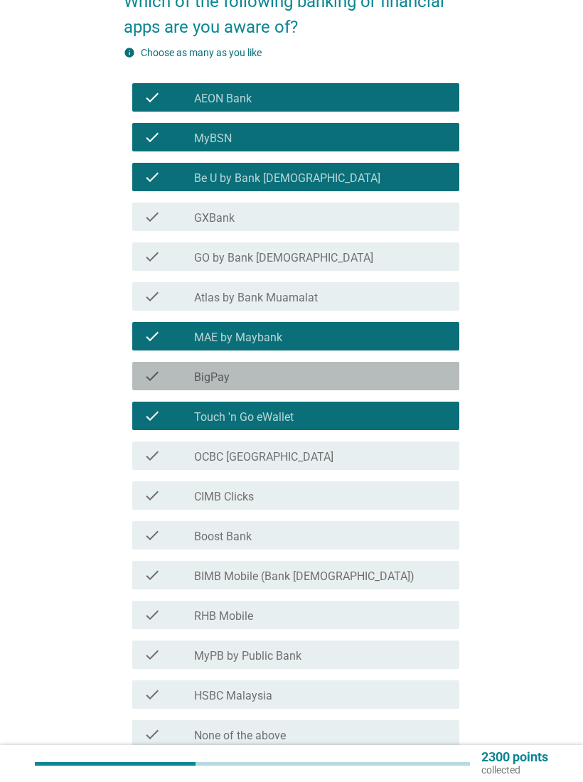
click at [148, 381] on icon "check" at bounding box center [152, 376] width 17 height 17
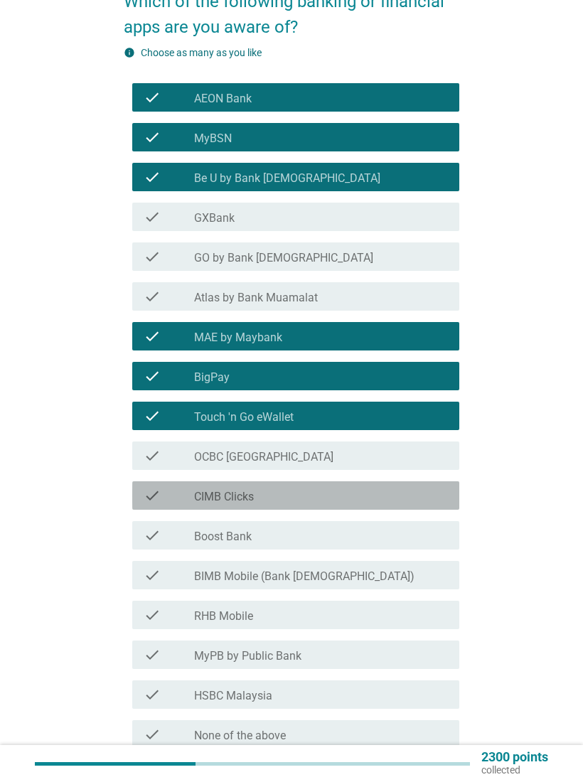
click at [173, 491] on div "check" at bounding box center [169, 495] width 50 height 17
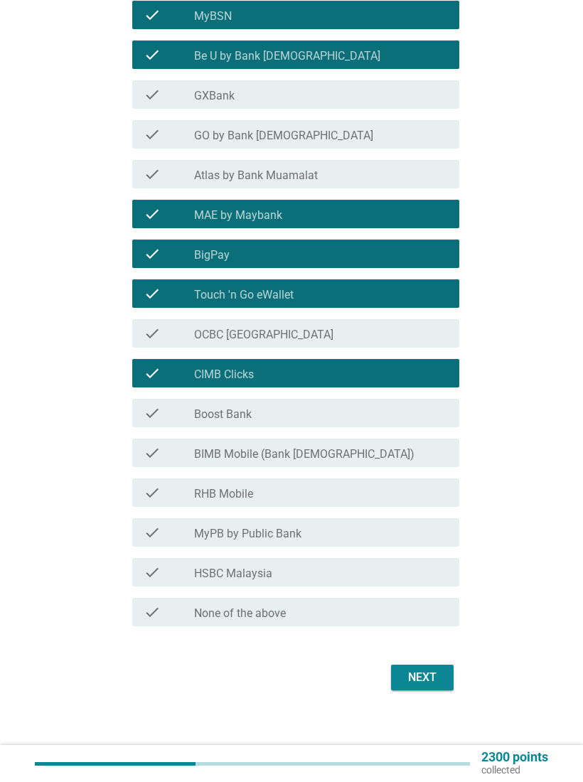
scroll to position [251, 0]
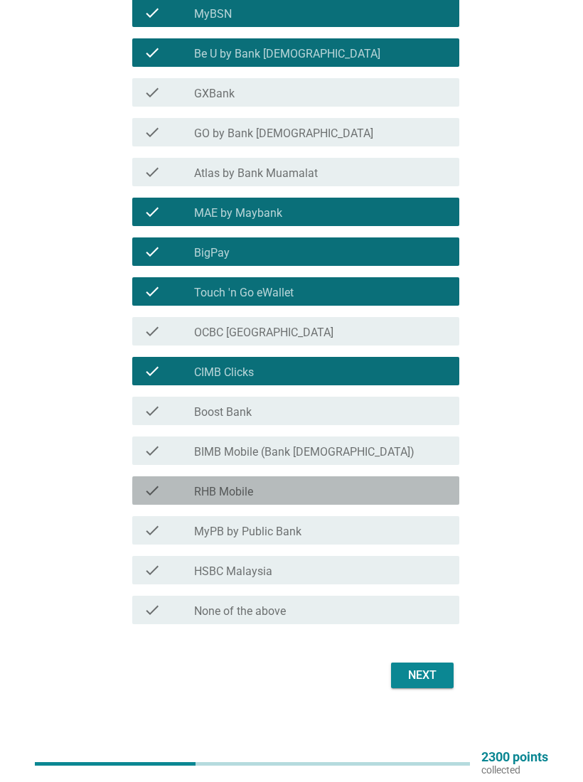
click at [168, 490] on div "check" at bounding box center [169, 490] width 50 height 17
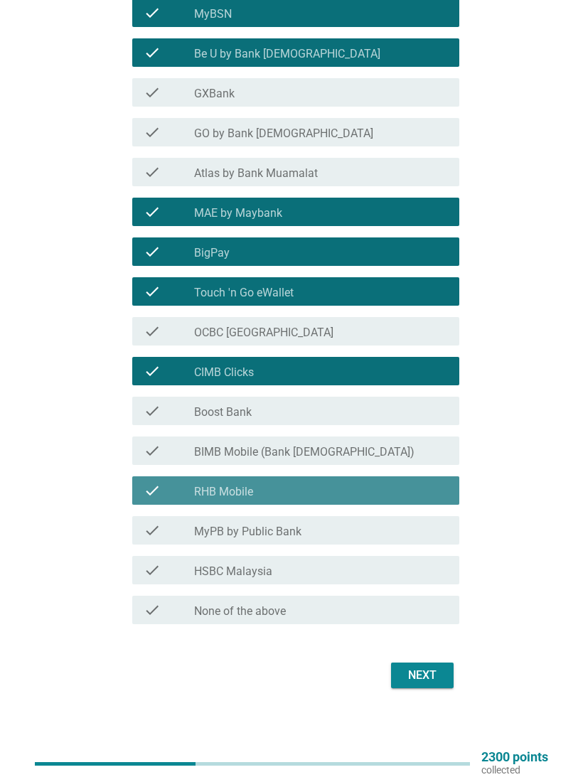
click at [170, 482] on div "check" at bounding box center [169, 490] width 50 height 17
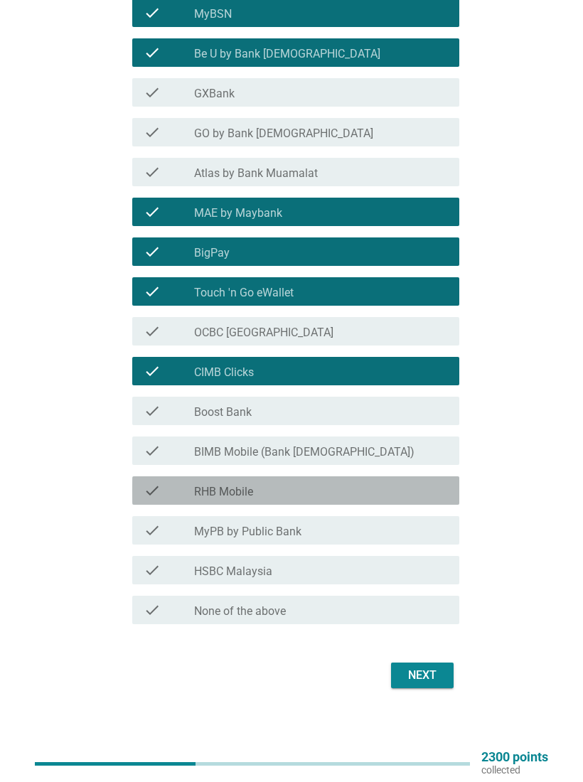
click at [173, 493] on div "check" at bounding box center [169, 490] width 50 height 17
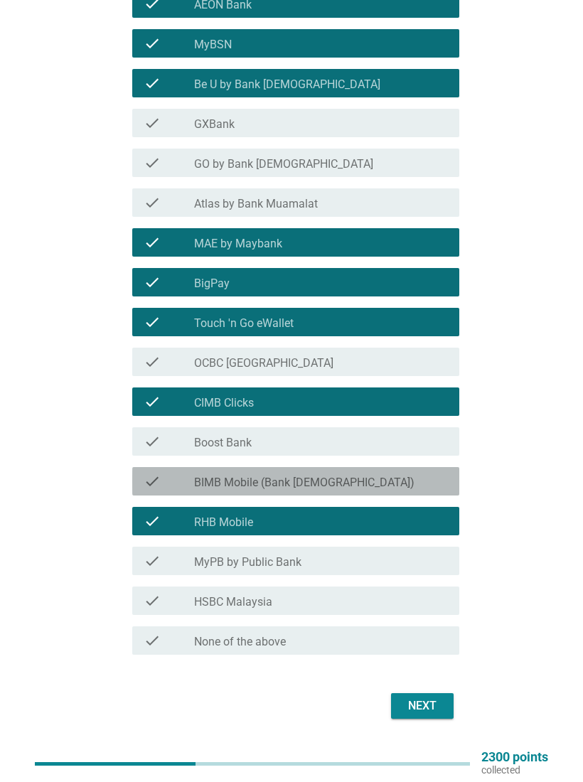
scroll to position [205, 0]
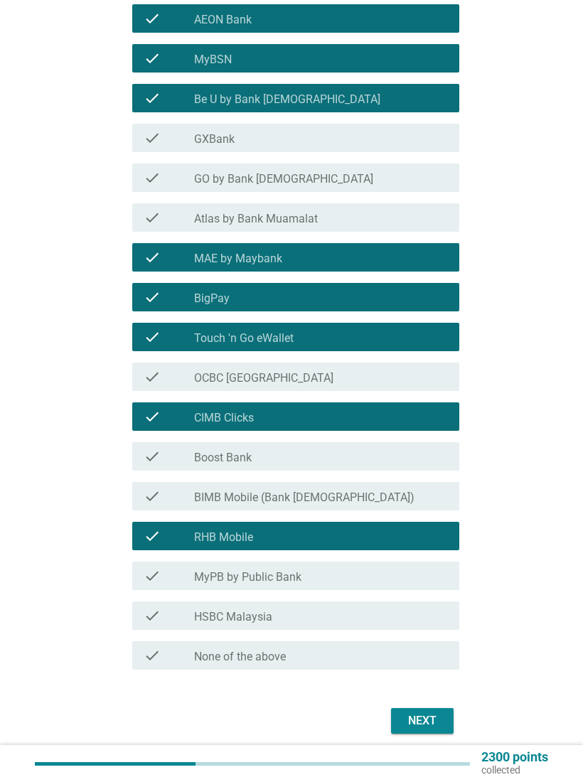
click at [439, 698] on form "Which of the following banking or financial apps are you aware of? info Choose …" at bounding box center [292, 316] width 336 height 843
click at [441, 709] on button "Next" at bounding box center [422, 721] width 63 height 26
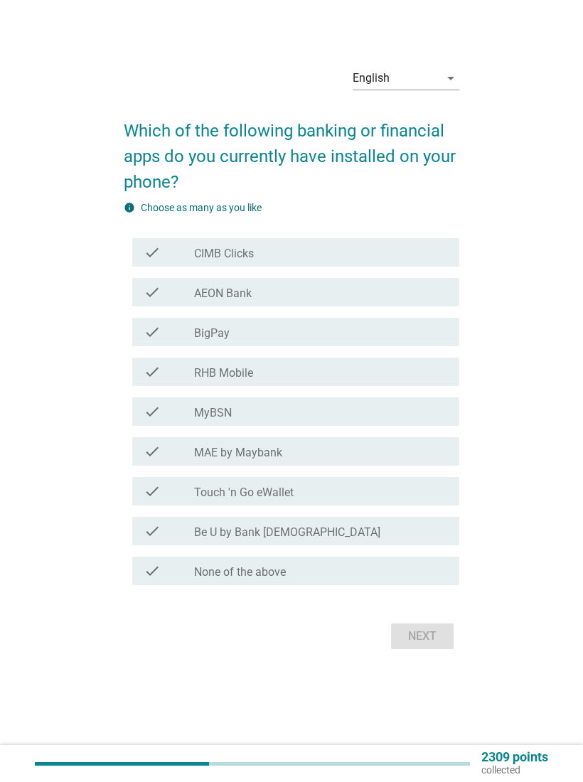
scroll to position [0, 0]
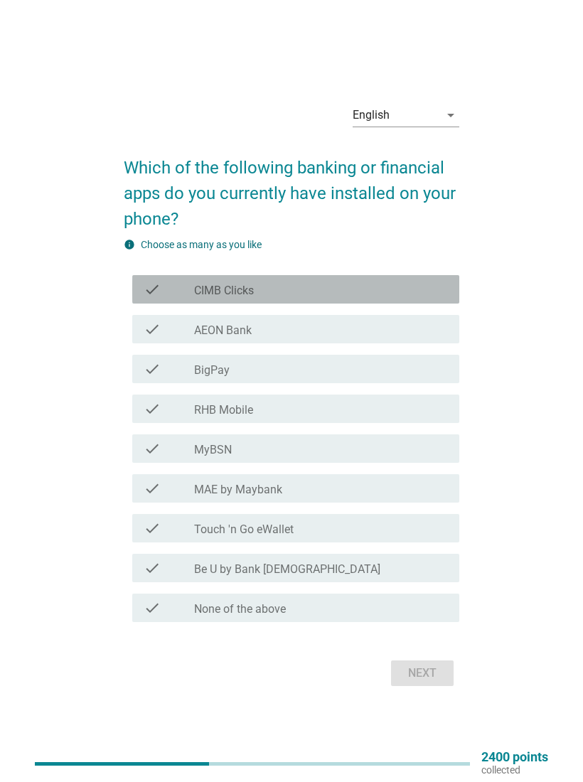
click at [145, 293] on icon "check" at bounding box center [152, 289] width 17 height 17
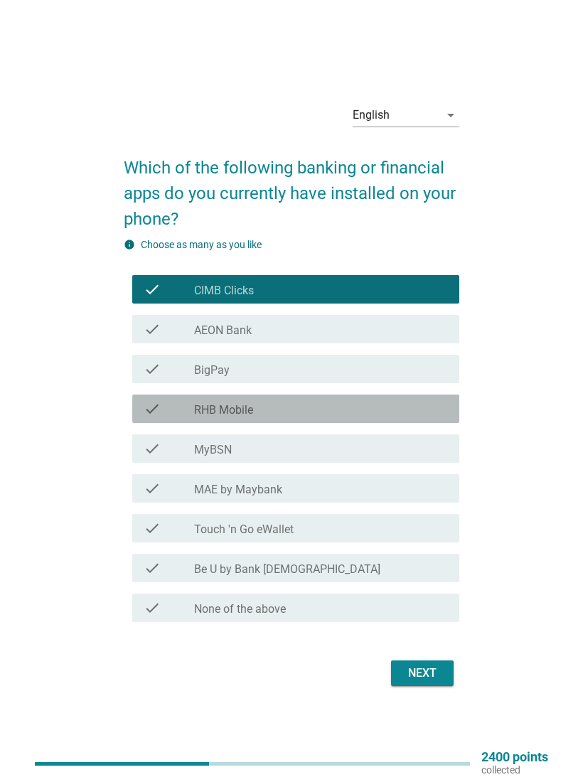
click at [155, 406] on icon "check" at bounding box center [152, 408] width 17 height 17
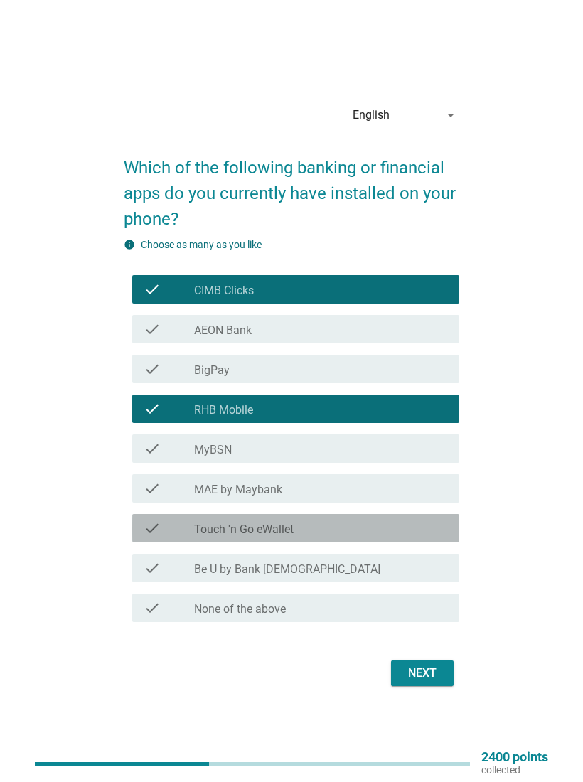
scroll to position [37, 0]
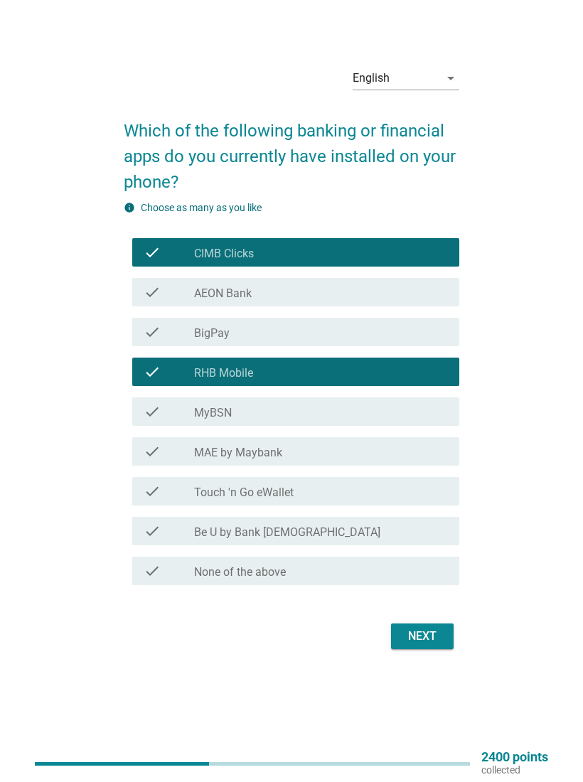
click at [158, 449] on icon "check" at bounding box center [152, 451] width 17 height 17
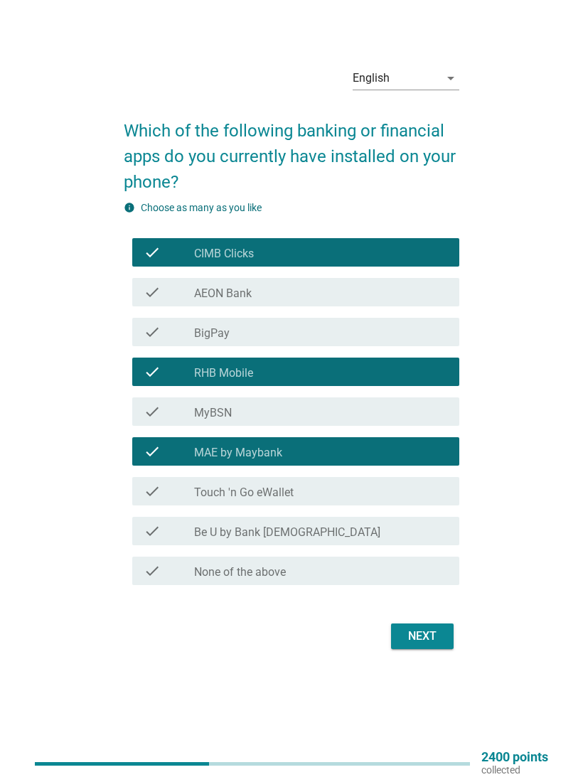
click at [157, 488] on icon "check" at bounding box center [152, 491] width 17 height 17
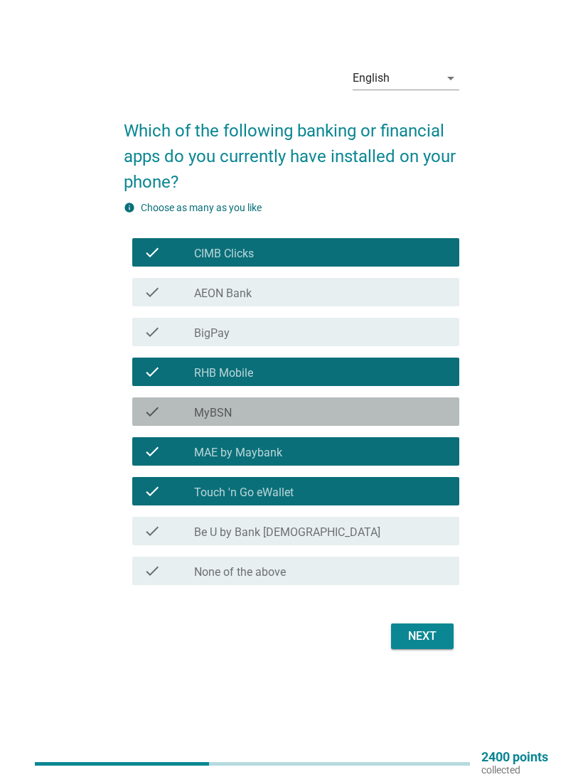
click at [142, 400] on div "check check_box_outline_blank MyBSN" at bounding box center [295, 411] width 327 height 28
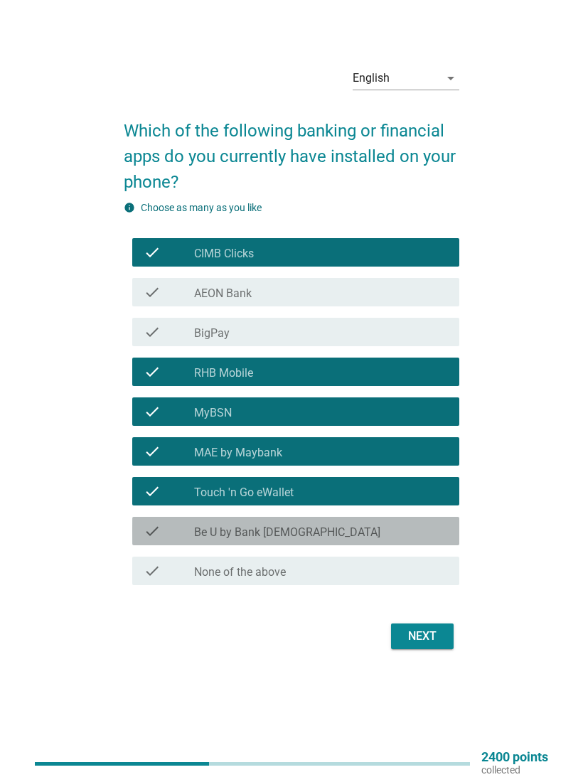
click at [160, 533] on icon "check" at bounding box center [152, 531] width 17 height 17
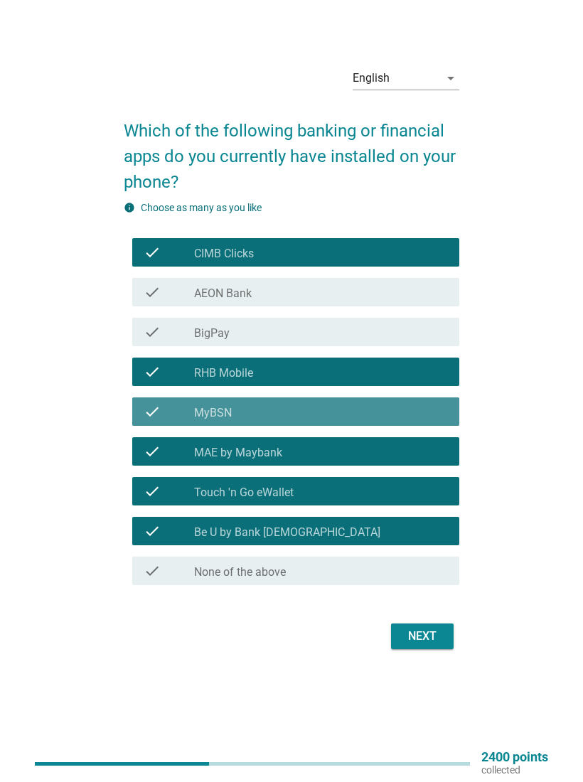
click at [147, 407] on icon "check" at bounding box center [152, 411] width 17 height 17
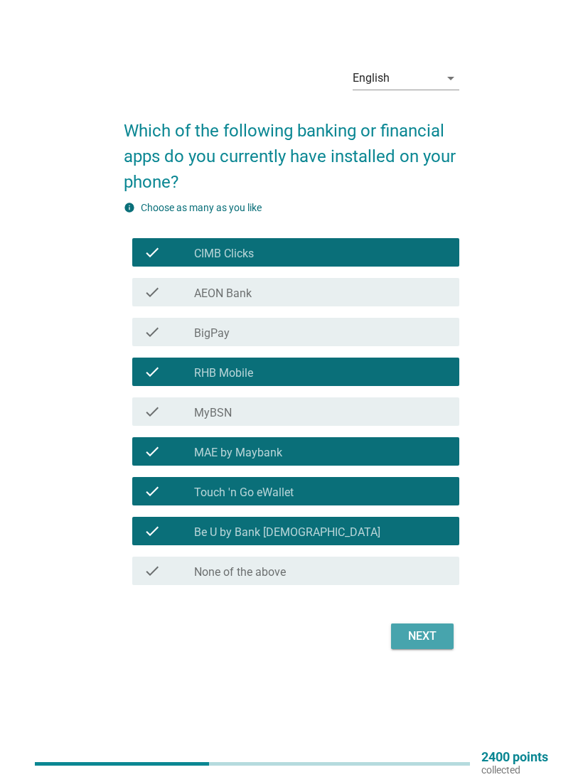
click at [432, 638] on div "Next" at bounding box center [422, 636] width 40 height 17
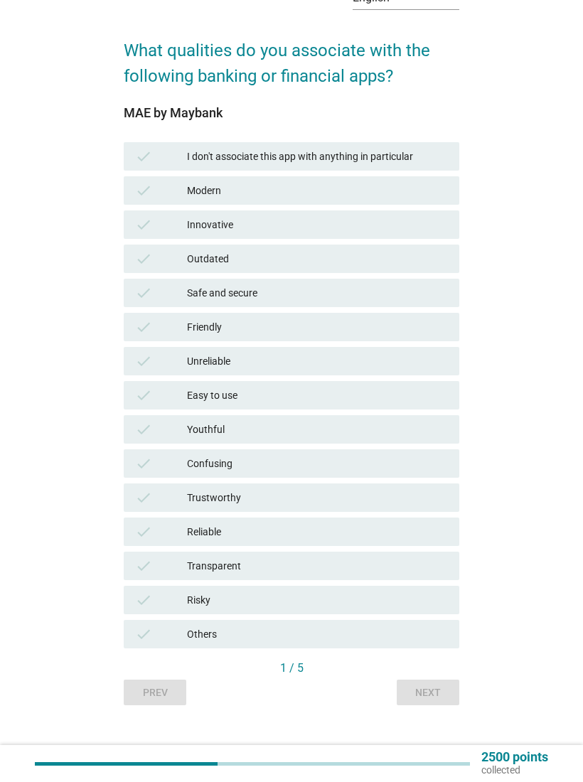
scroll to position [90, 0]
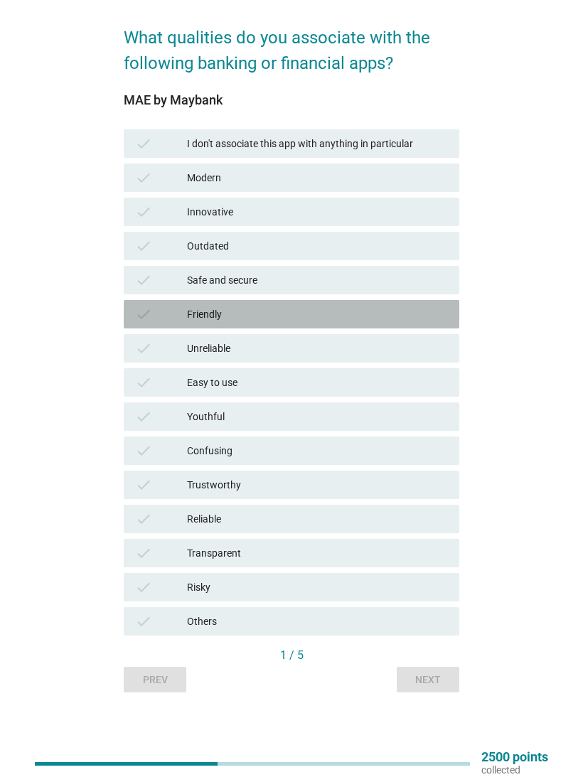
click at [148, 316] on icon "check" at bounding box center [143, 314] width 17 height 17
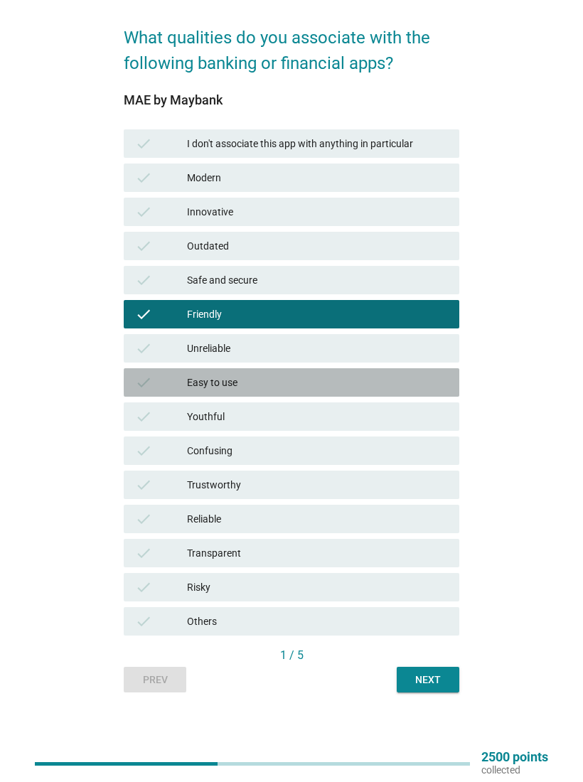
click at [154, 378] on div "check" at bounding box center [161, 382] width 52 height 17
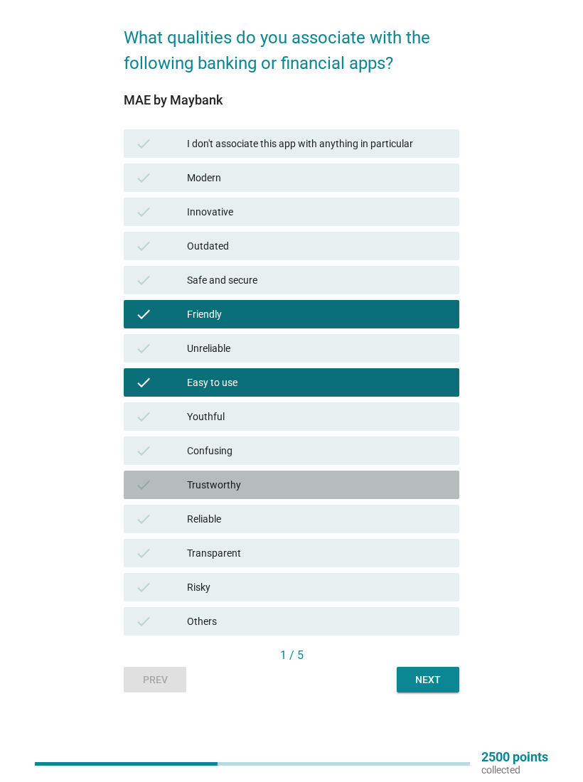
click at [149, 487] on icon "check" at bounding box center [143, 484] width 17 height 17
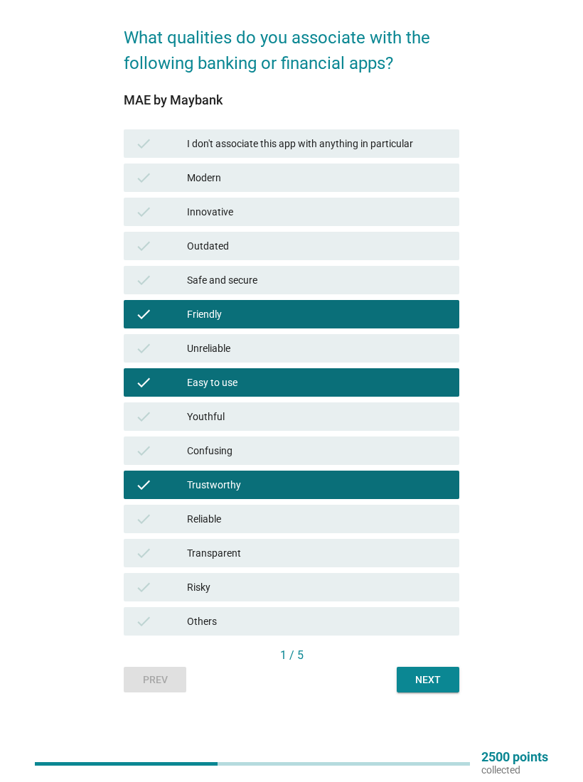
click at [444, 679] on div "Next" at bounding box center [428, 680] width 40 height 15
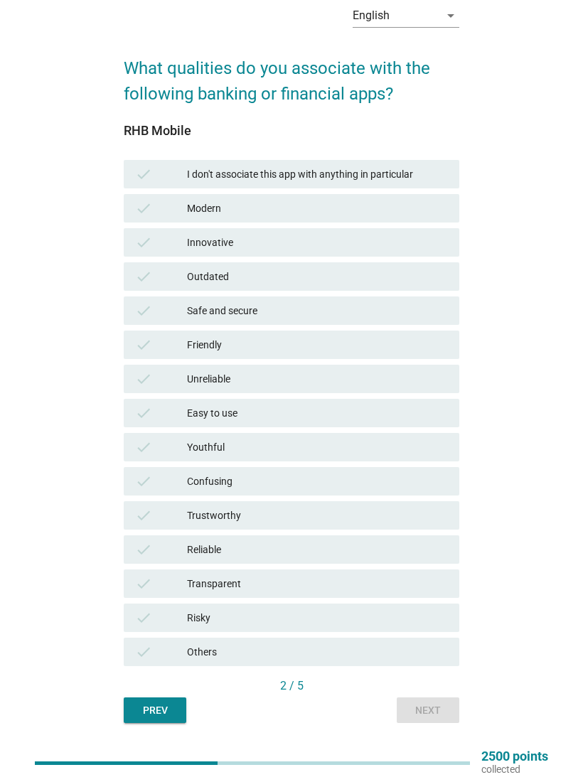
scroll to position [60, 0]
click at [210, 284] on div "Outdated" at bounding box center [317, 276] width 261 height 17
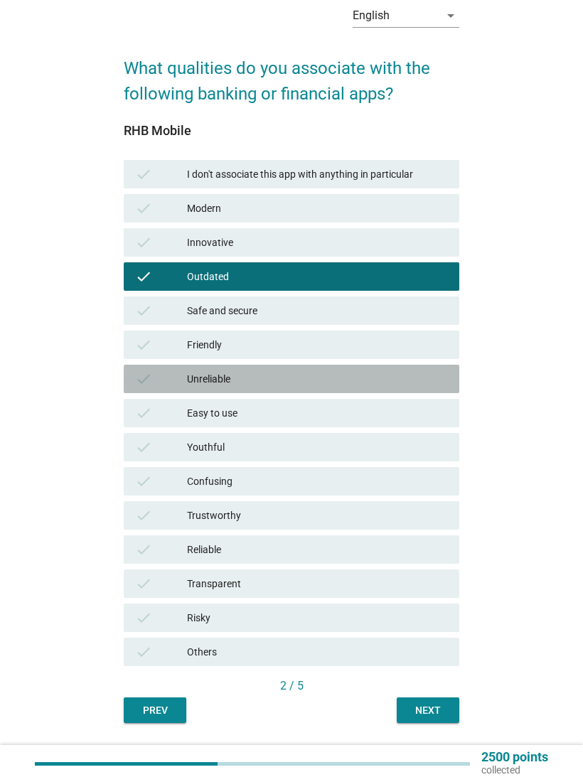
click at [147, 368] on div "check Unreliable" at bounding box center [292, 379] width 336 height 28
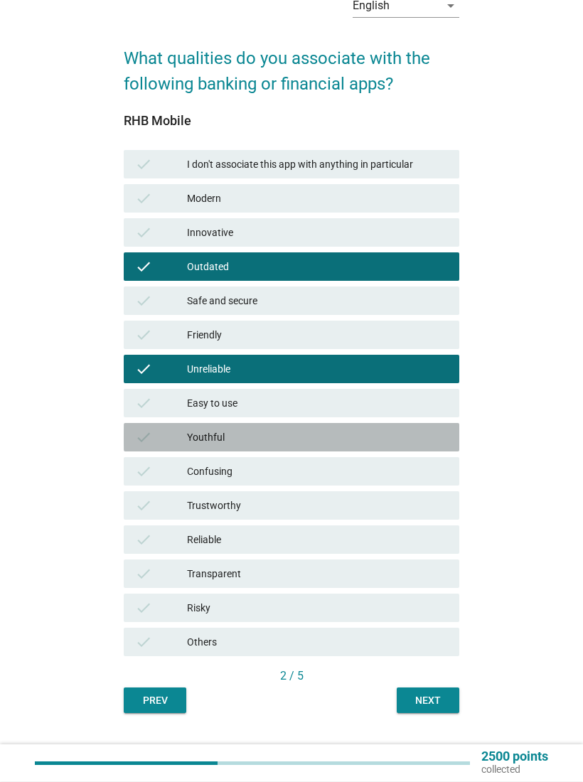
scroll to position [90, 0]
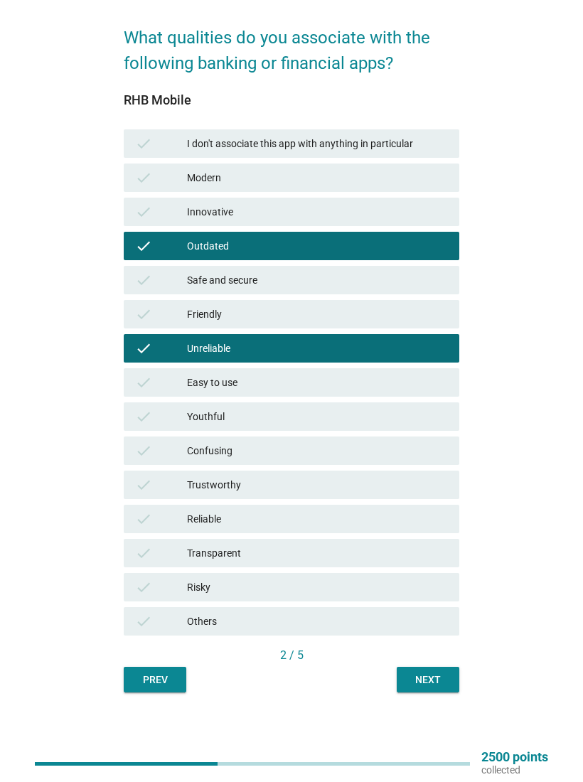
click at [157, 454] on div "check" at bounding box center [161, 450] width 52 height 17
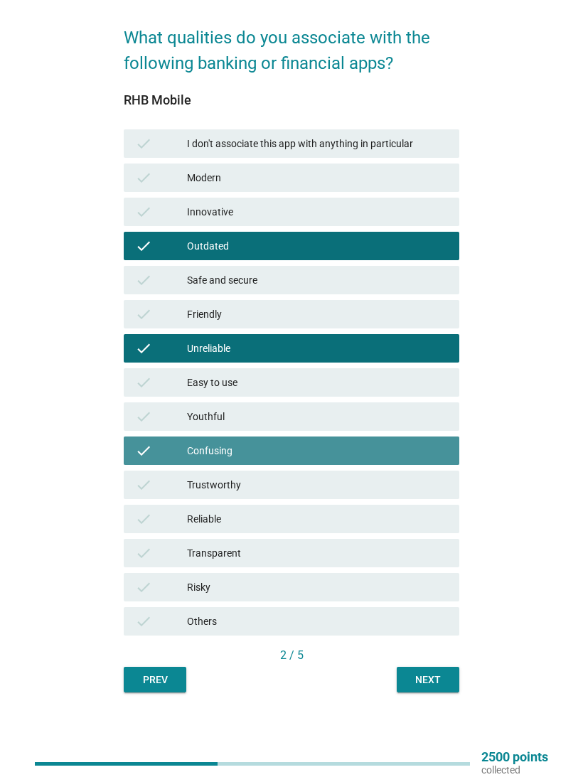
click at [166, 450] on div "check" at bounding box center [161, 450] width 52 height 17
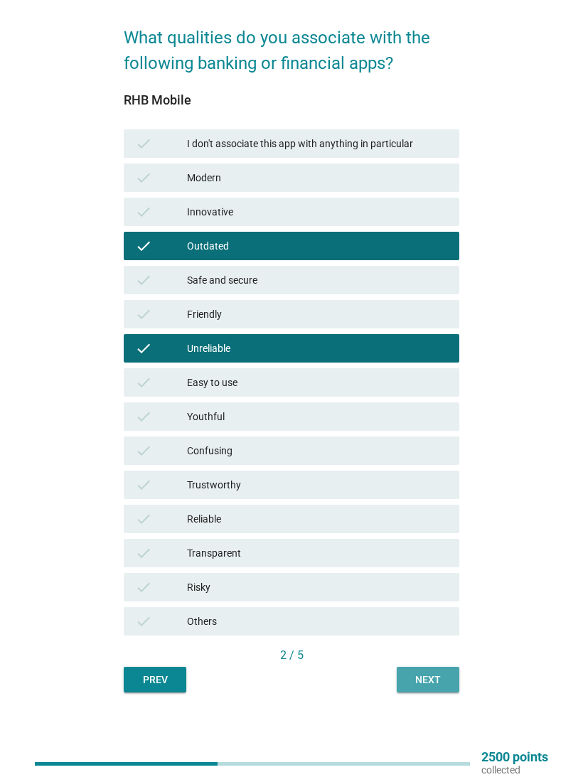
click at [443, 675] on div "Next" at bounding box center [428, 680] width 40 height 15
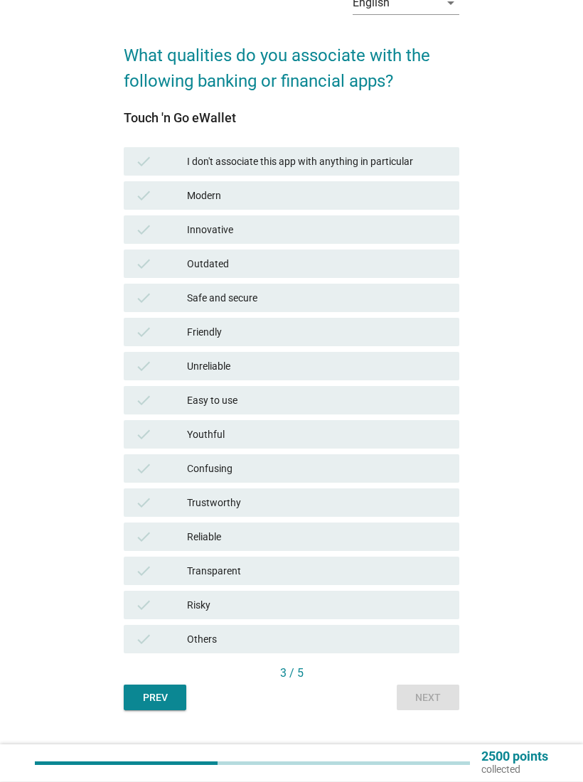
scroll to position [80, 0]
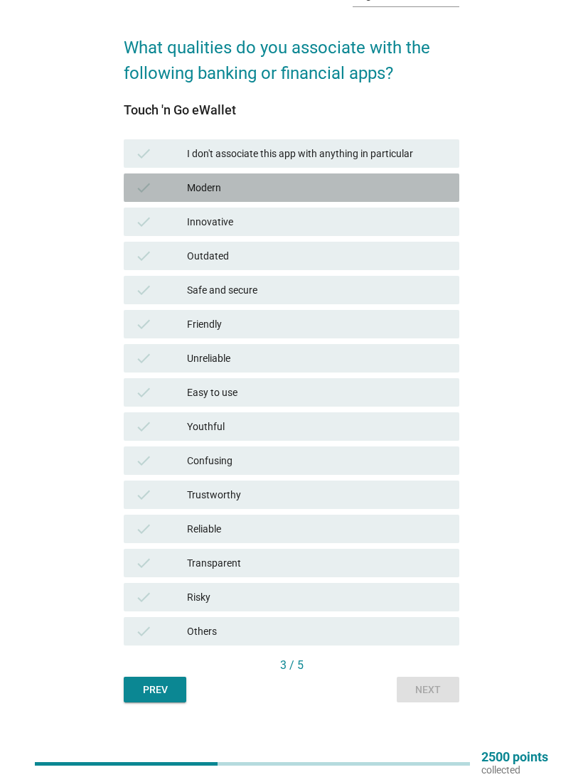
click at [163, 189] on div "check" at bounding box center [161, 187] width 52 height 17
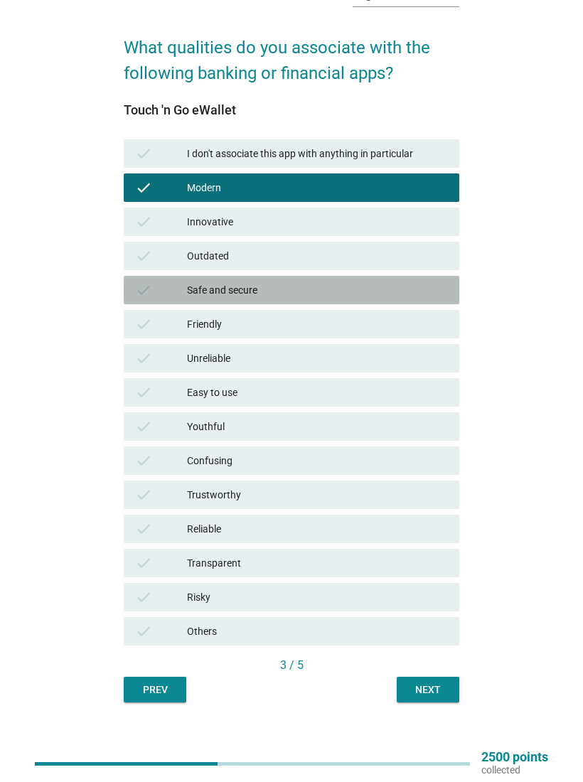
click at [200, 295] on div "Safe and secure" at bounding box center [317, 290] width 261 height 17
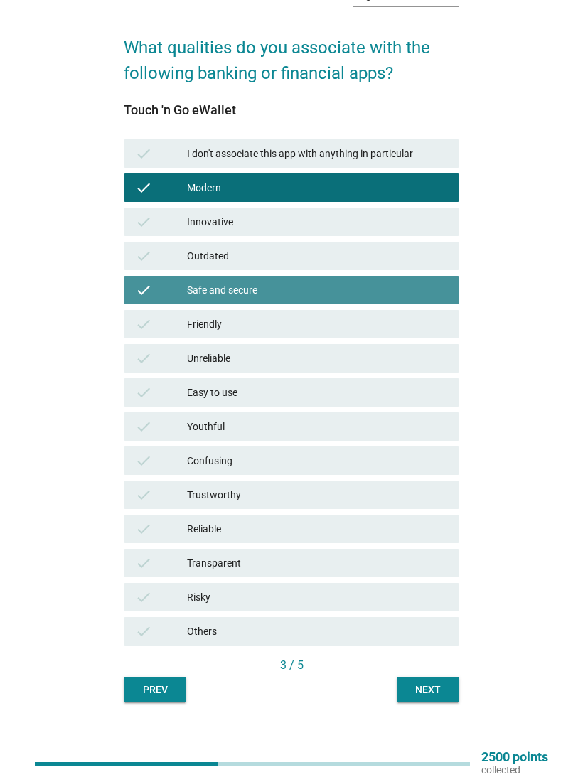
scroll to position [90, 0]
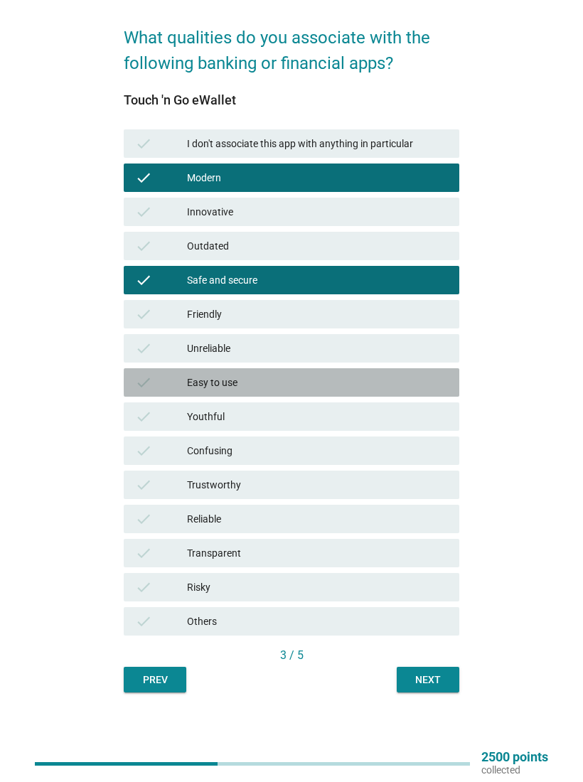
click at [183, 385] on div "check" at bounding box center [161, 382] width 52 height 17
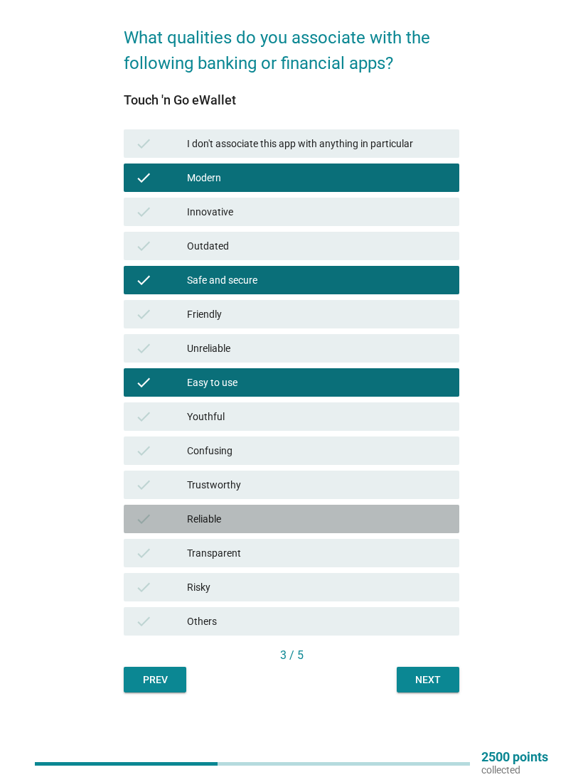
click at [154, 511] on div "check" at bounding box center [161, 519] width 52 height 17
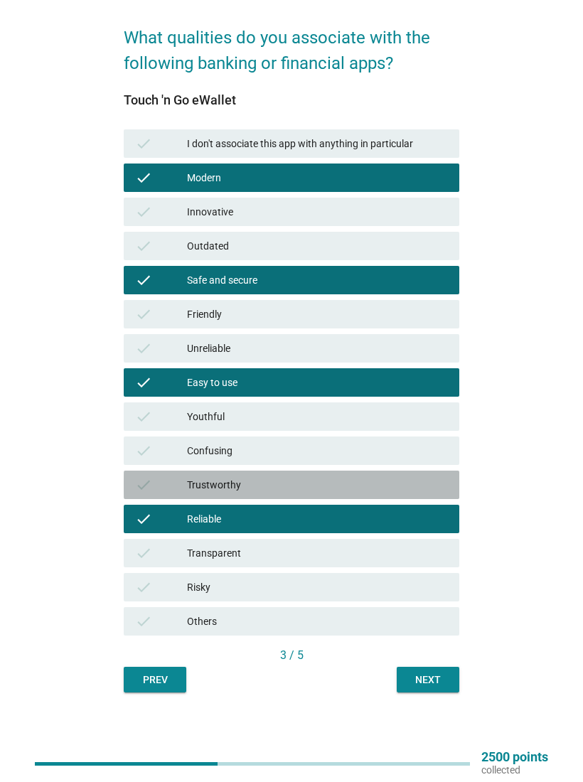
click at [150, 494] on div "check Trustworthy" at bounding box center [292, 485] width 336 height 28
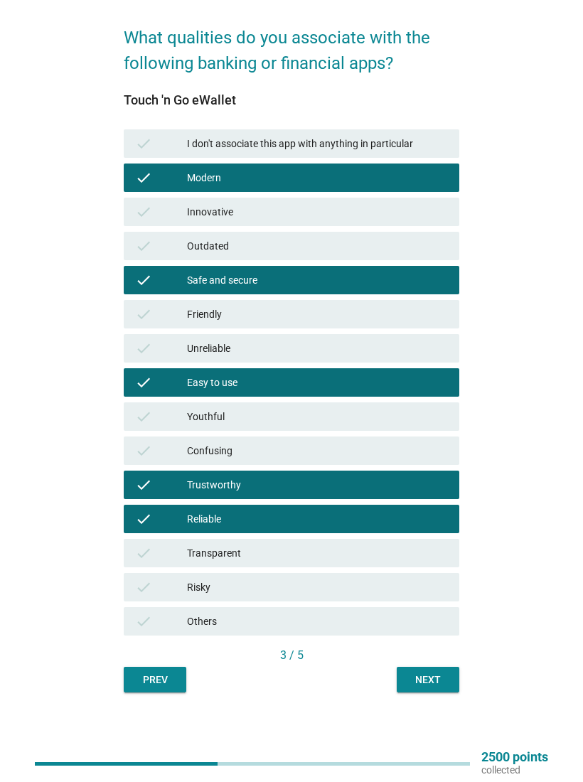
click at [456, 688] on button "Next" at bounding box center [428, 680] width 63 height 26
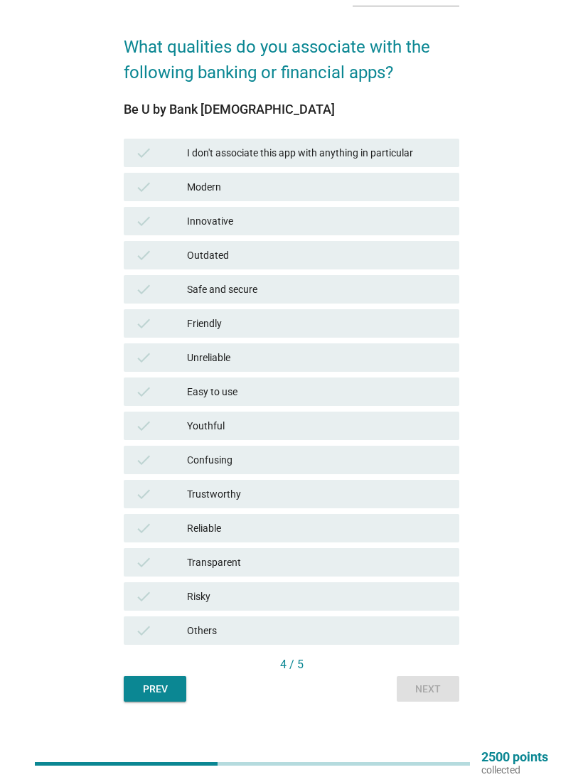
scroll to position [79, 0]
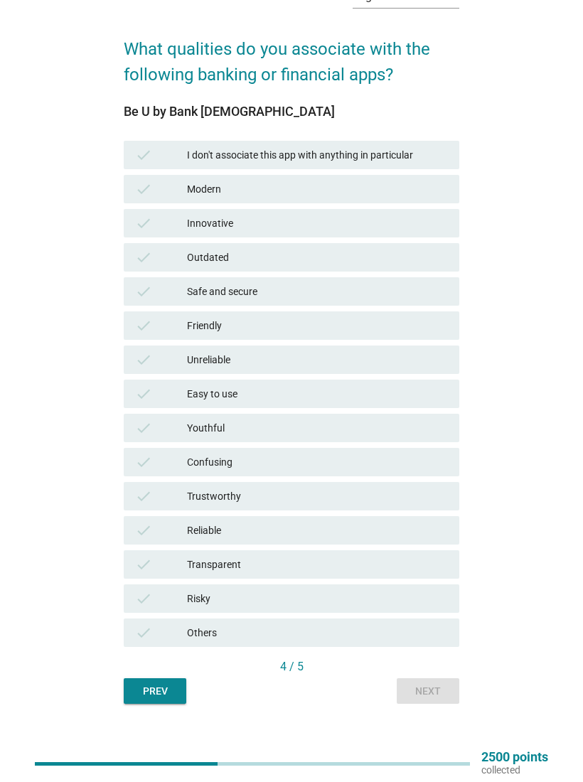
click at [146, 630] on icon "check" at bounding box center [143, 632] width 17 height 17
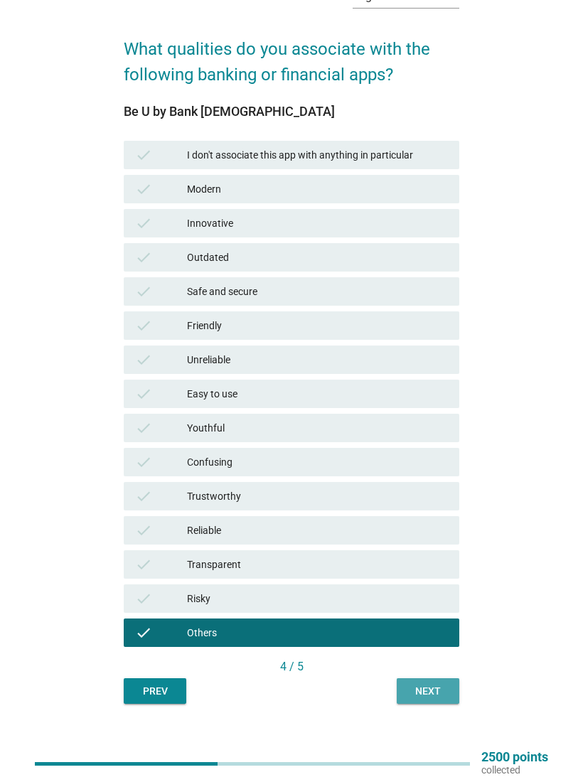
click at [451, 688] on button "Next" at bounding box center [428, 691] width 63 height 26
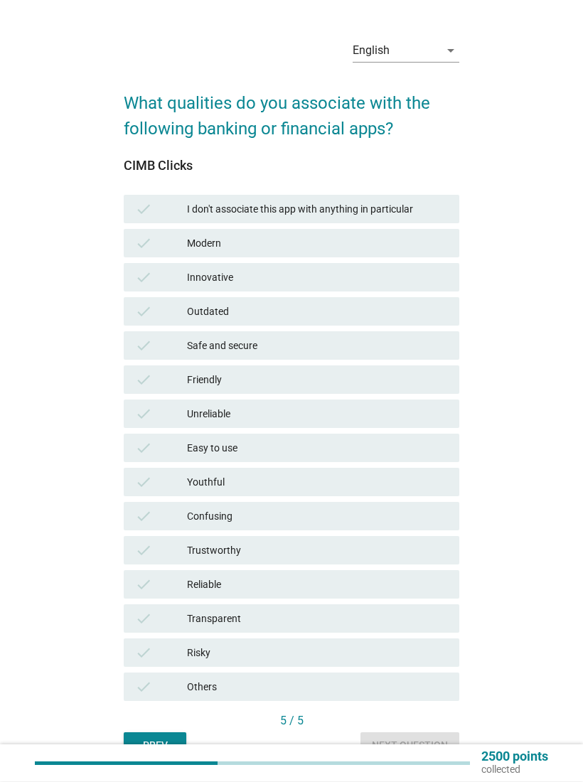
scroll to position [25, 0]
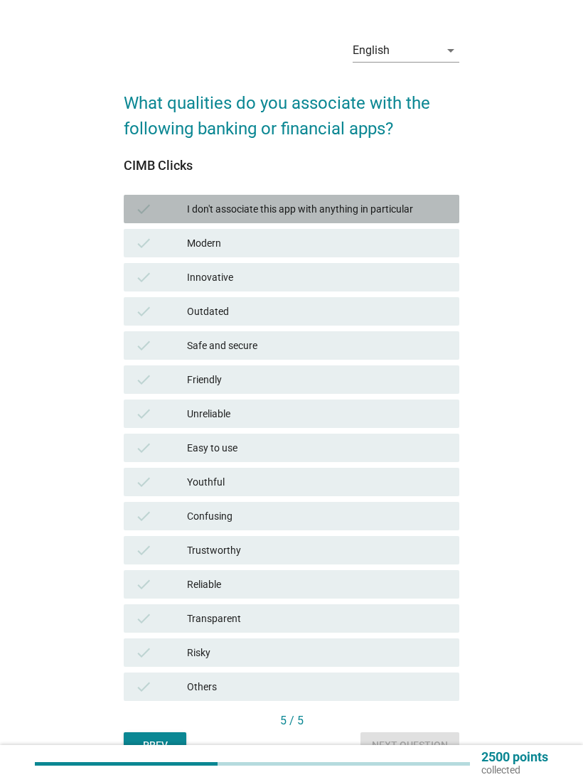
click at [176, 215] on div "check" at bounding box center [161, 209] width 52 height 17
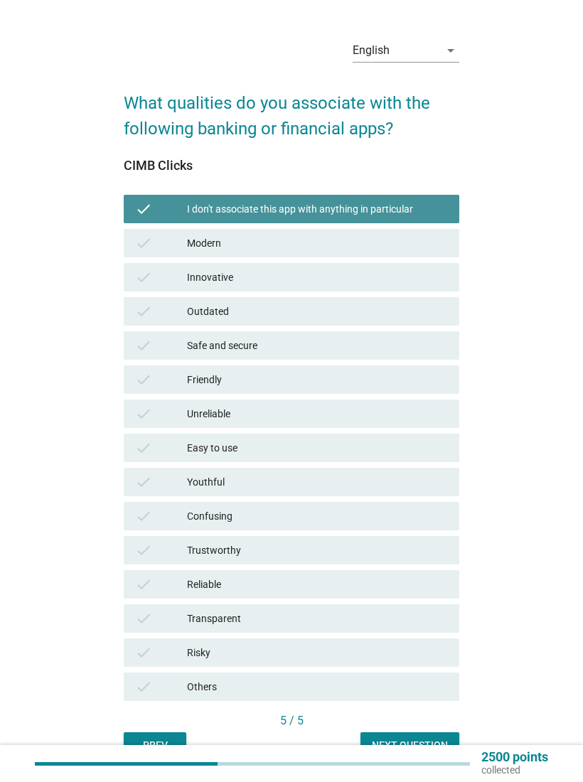
click at [179, 223] on div "check I don't associate this app with anything in particular" at bounding box center [292, 209] width 336 height 28
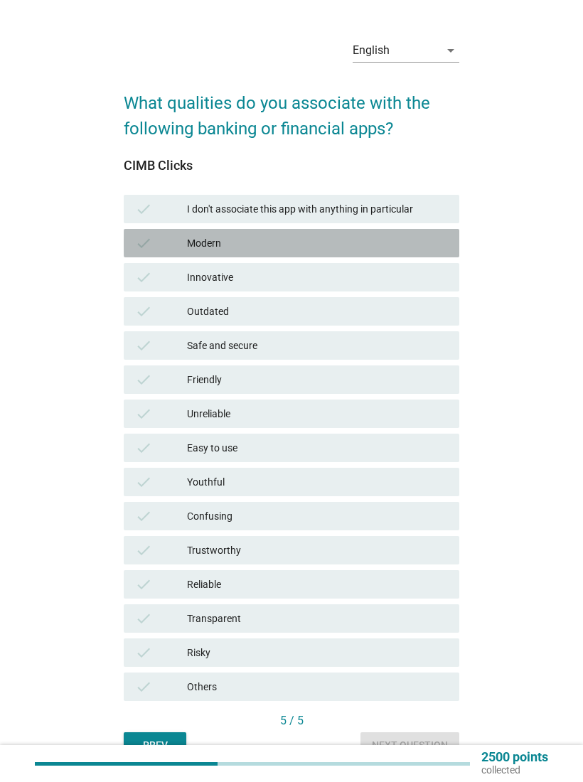
click at [187, 242] on div "Modern" at bounding box center [317, 243] width 261 height 17
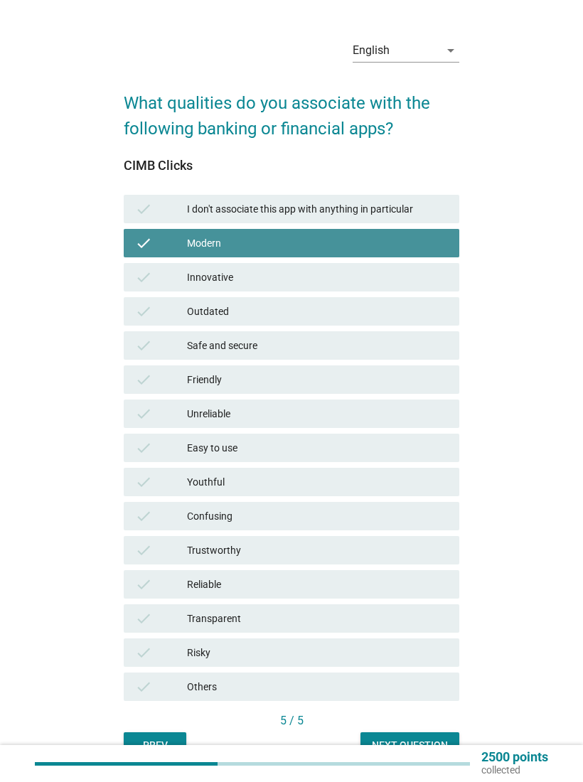
click at [185, 237] on div "check" at bounding box center [161, 243] width 52 height 17
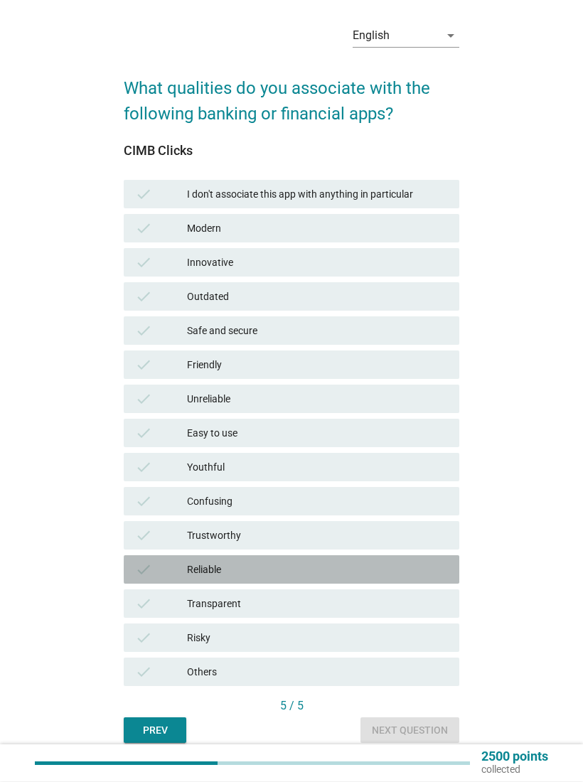
scroll to position [90, 0]
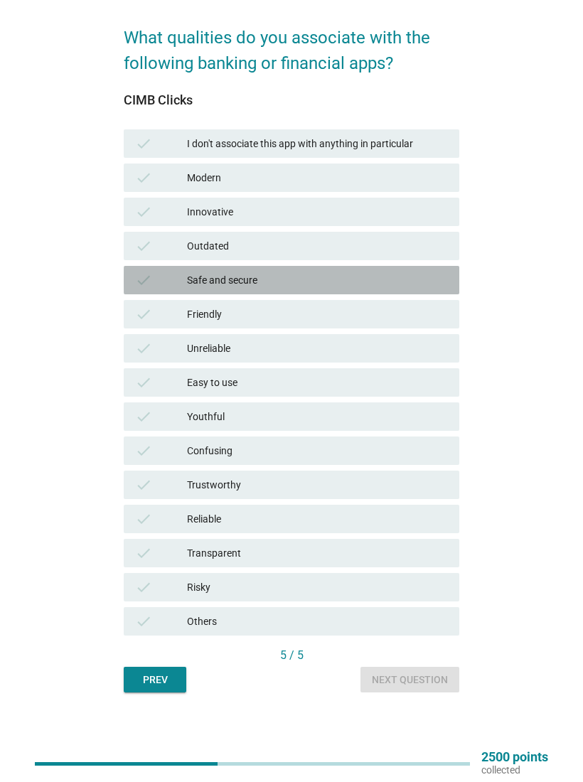
click at [202, 277] on div "Safe and secure" at bounding box center [317, 280] width 261 height 17
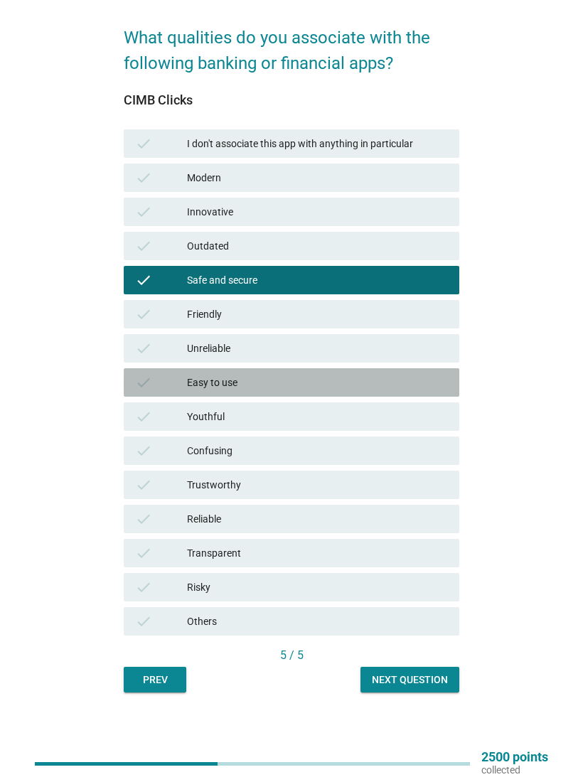
click at [200, 377] on div "Easy to use" at bounding box center [317, 382] width 261 height 17
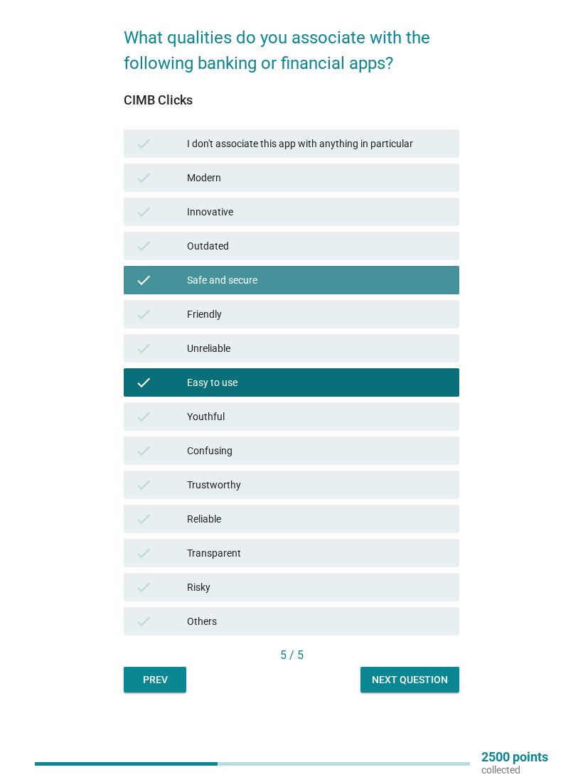
click at [201, 287] on div "Safe and secure" at bounding box center [317, 280] width 261 height 17
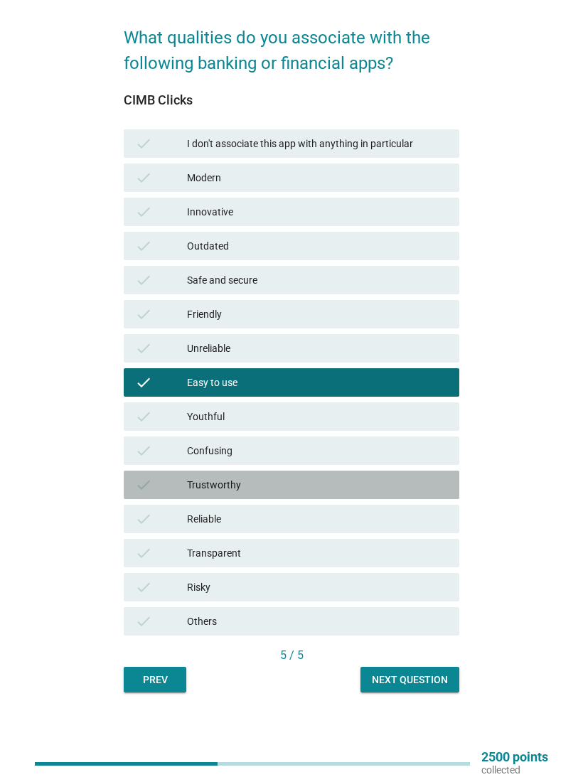
click at [162, 488] on div "check" at bounding box center [161, 484] width 52 height 17
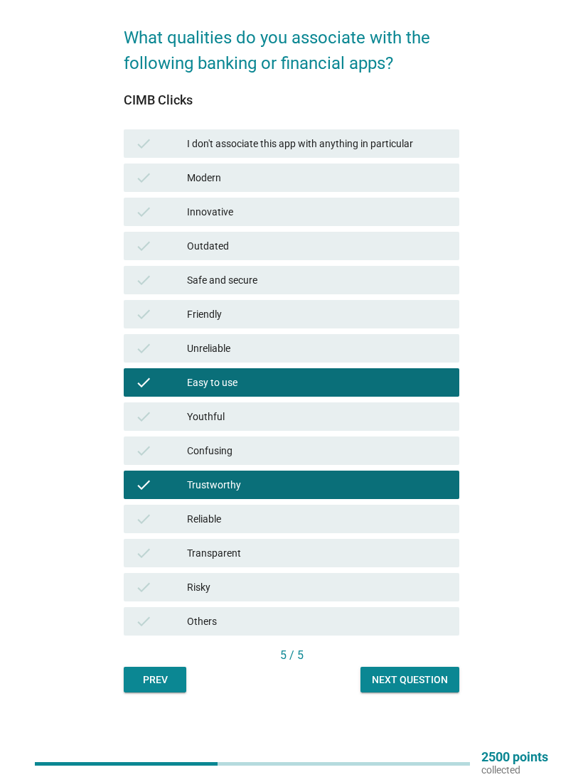
click at [447, 675] on div "Next question" at bounding box center [410, 680] width 76 height 15
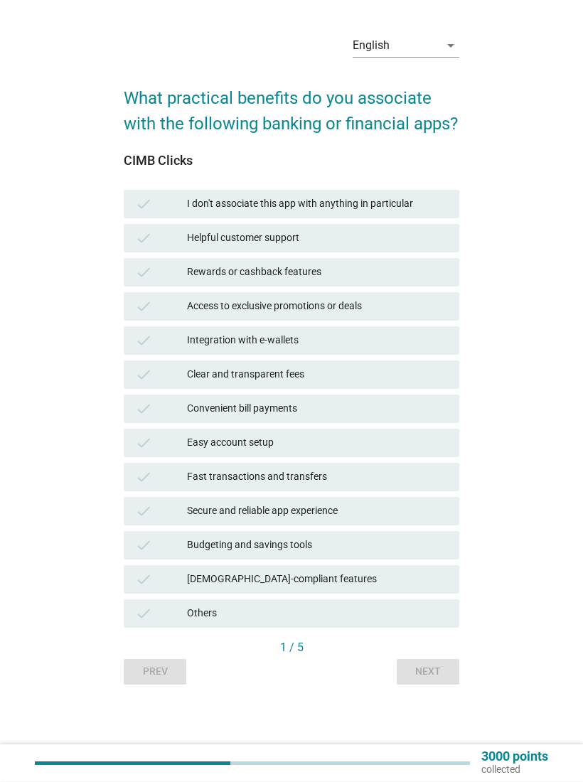
scroll to position [48, 0]
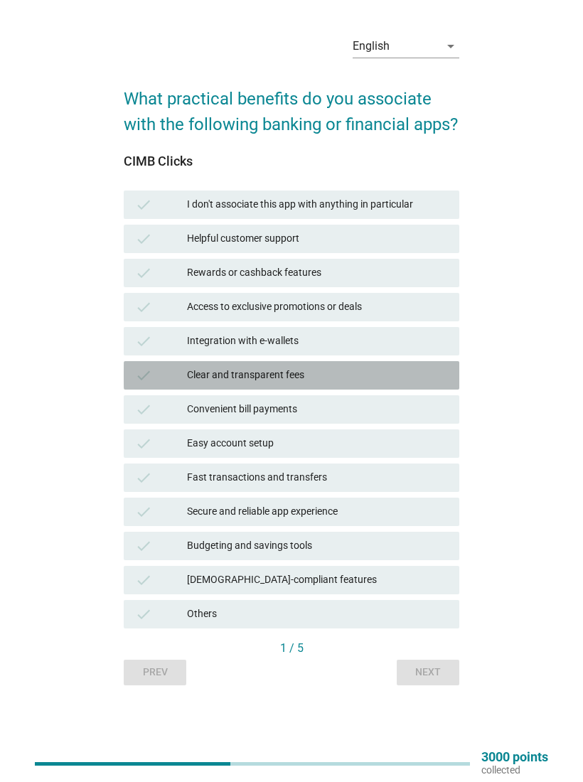
click at [139, 375] on icon "check" at bounding box center [143, 375] width 17 height 17
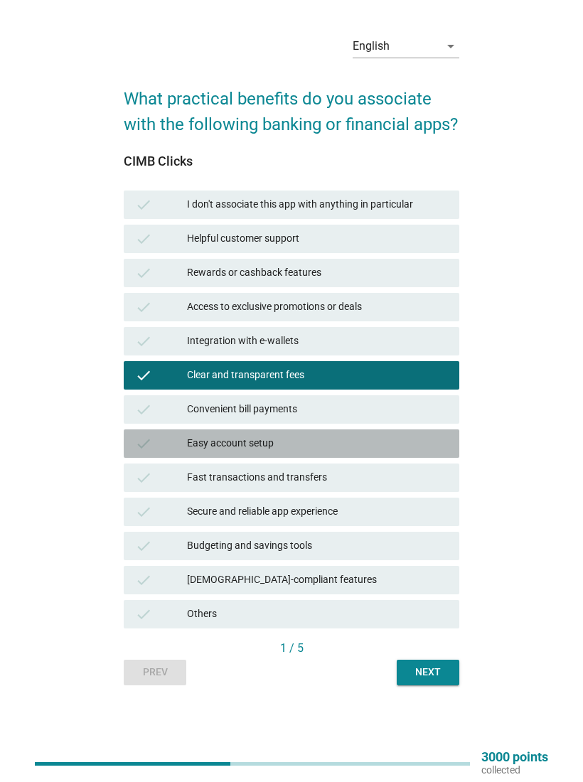
click at [152, 441] on div "check Easy account setup" at bounding box center [292, 443] width 336 height 28
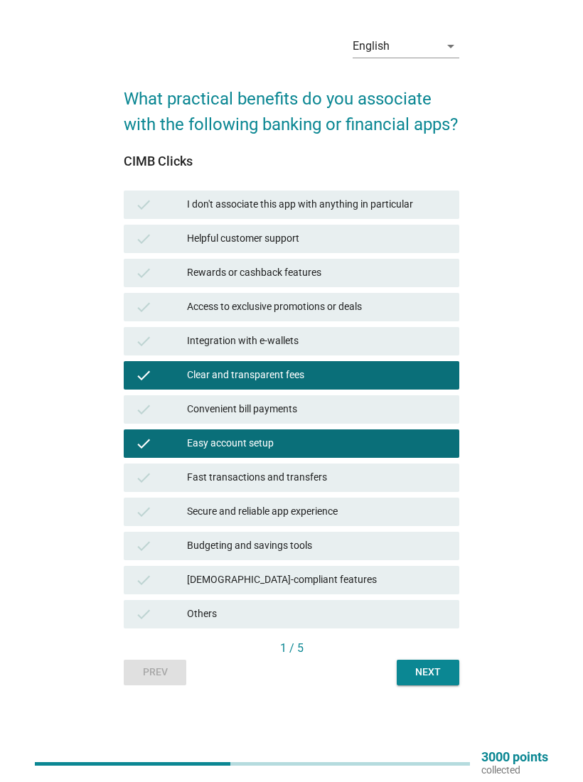
click at [126, 374] on div "check Clear and transparent fees" at bounding box center [292, 375] width 336 height 28
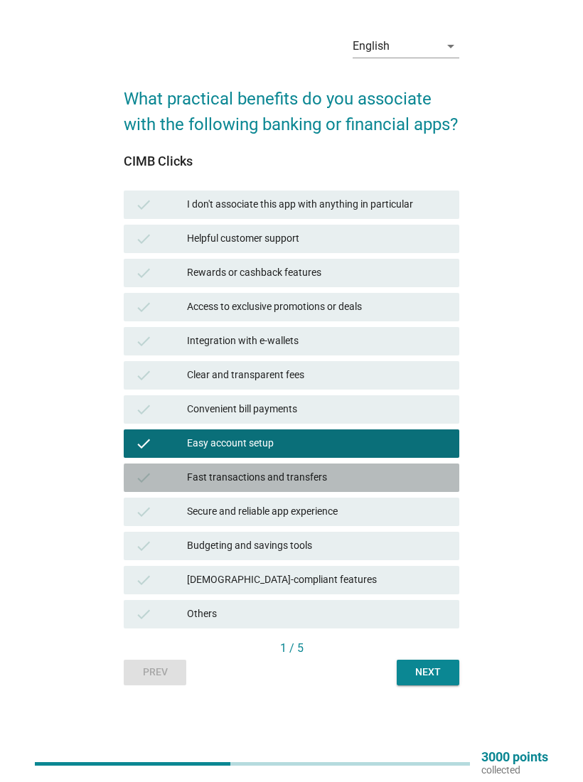
click at [148, 477] on icon "check" at bounding box center [143, 477] width 17 height 17
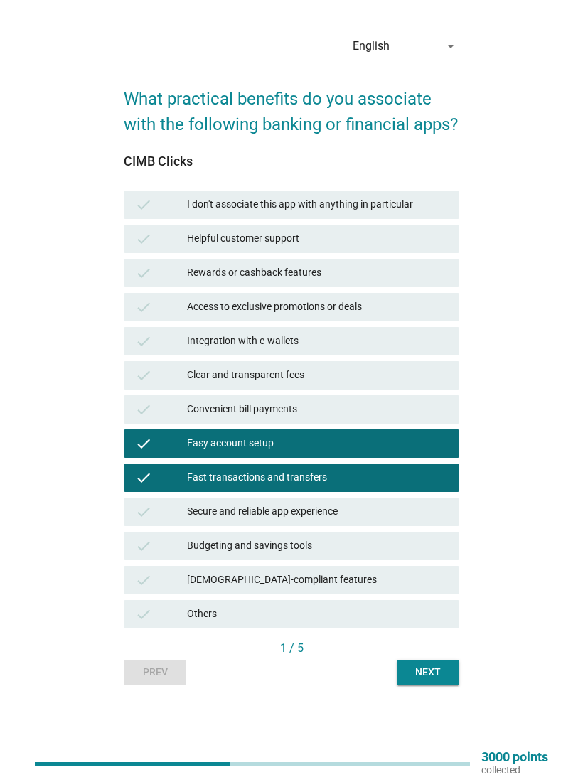
click at [447, 672] on div "Next" at bounding box center [428, 672] width 40 height 15
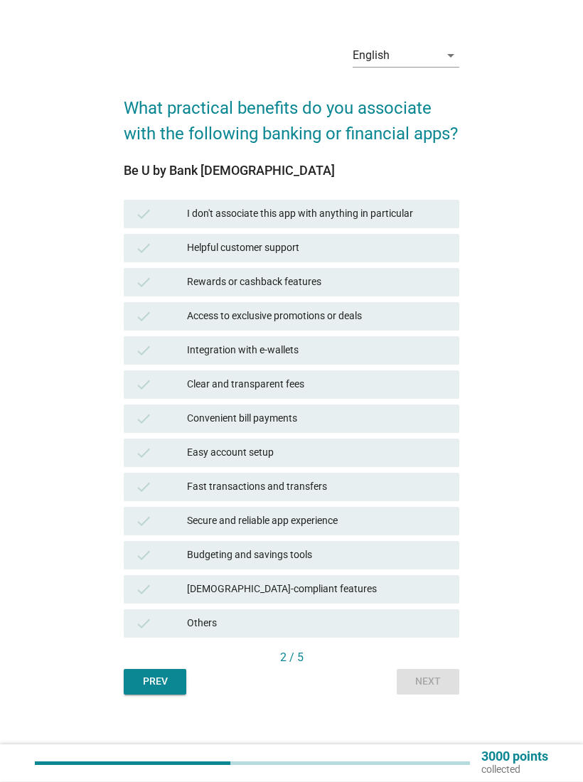
scroll to position [28, 0]
click at [446, 598] on div "[DEMOGRAPHIC_DATA]-compliant features" at bounding box center [317, 589] width 261 height 17
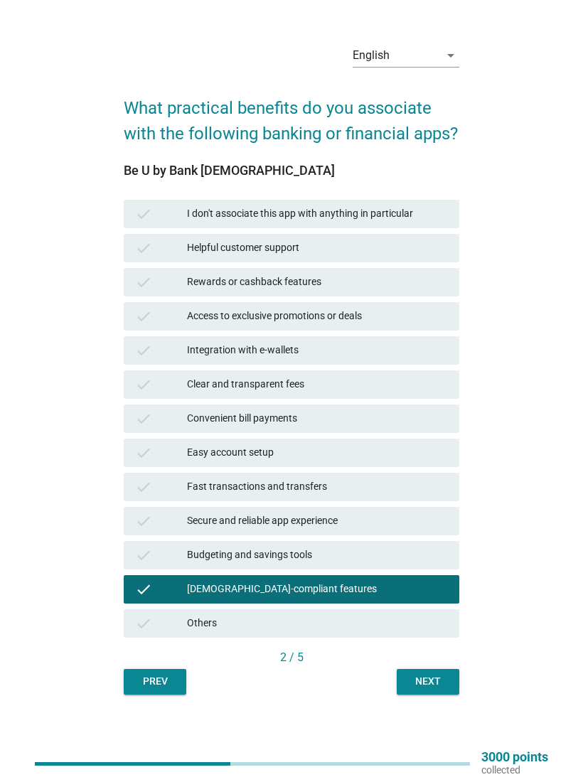
click at [454, 666] on div "2 / 5" at bounding box center [292, 657] width 336 height 17
click at [439, 689] on div "Next" at bounding box center [428, 681] width 40 height 15
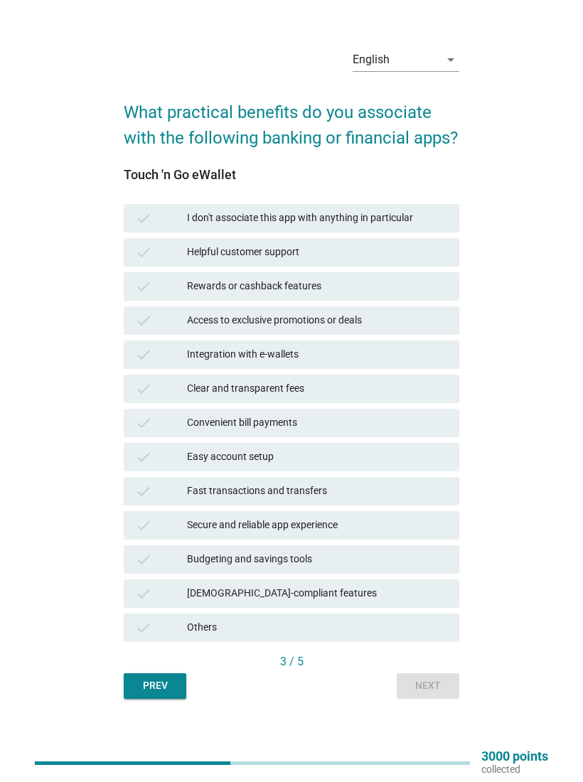
scroll to position [23, 0]
click at [75, 452] on div "English arrow_drop_down What practical benefits do you associate with the follo…" at bounding box center [292, 368] width 538 height 685
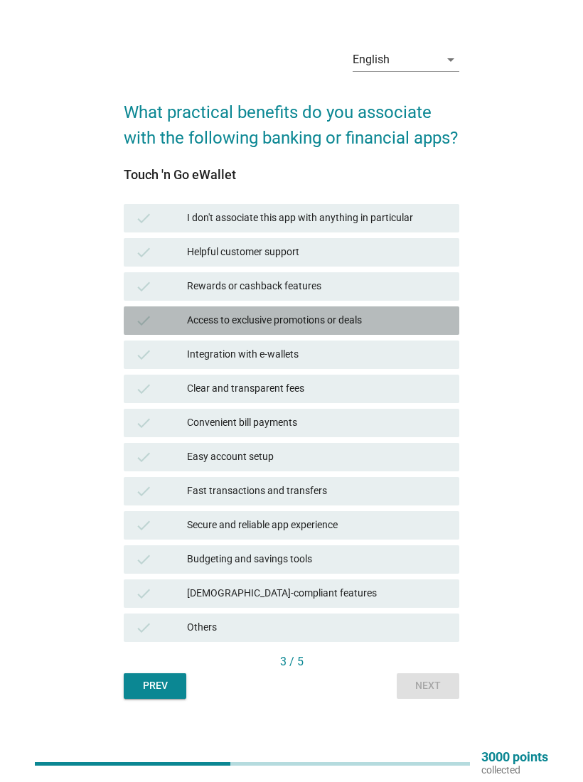
click at [151, 329] on icon "check" at bounding box center [143, 320] width 17 height 17
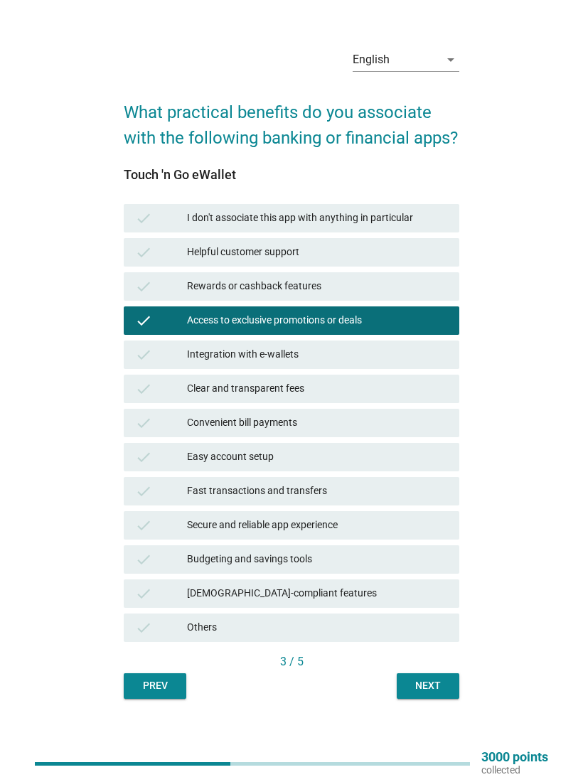
click at [137, 295] on icon "check" at bounding box center [143, 286] width 17 height 17
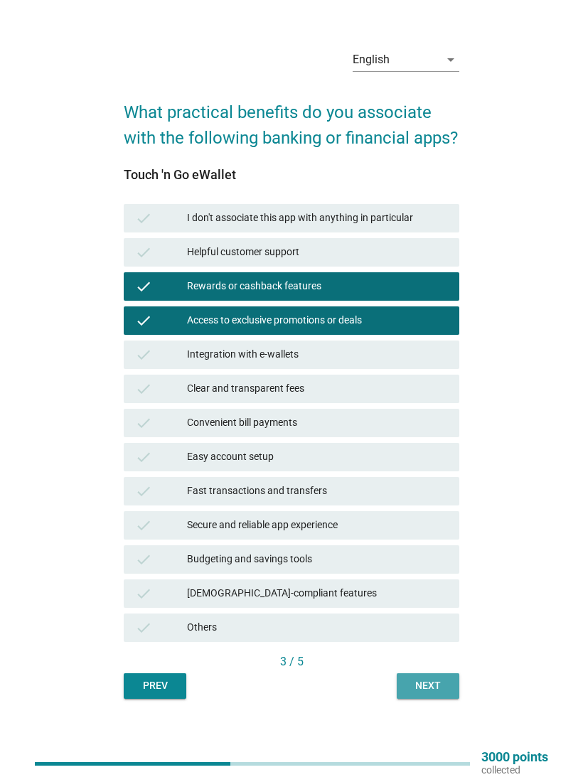
click at [446, 693] on div "Next" at bounding box center [428, 685] width 40 height 15
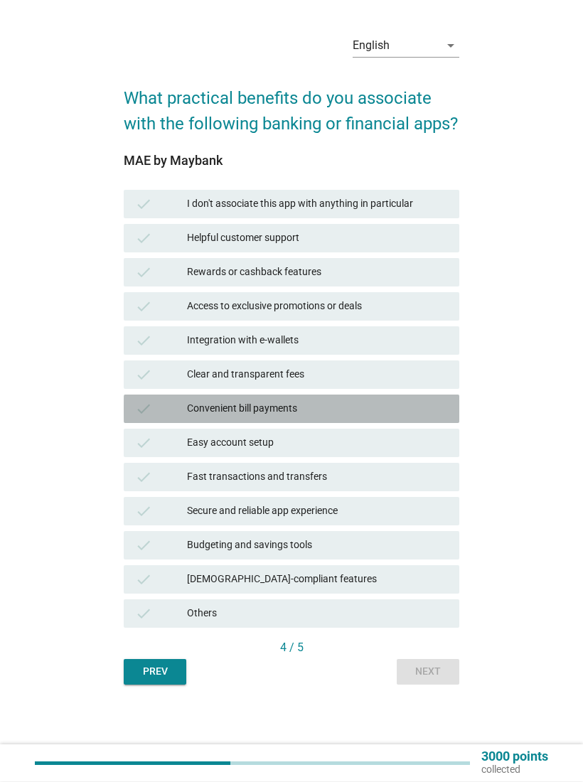
scroll to position [48, 0]
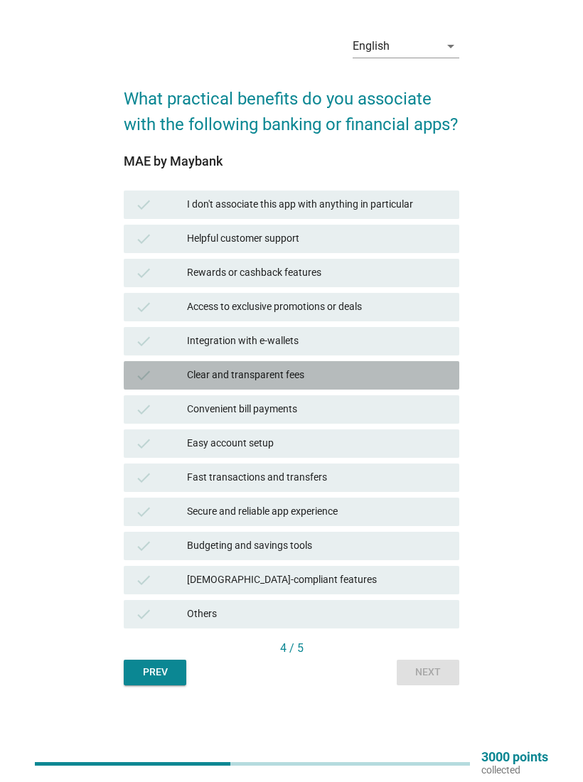
click at [139, 384] on icon "check" at bounding box center [143, 375] width 17 height 17
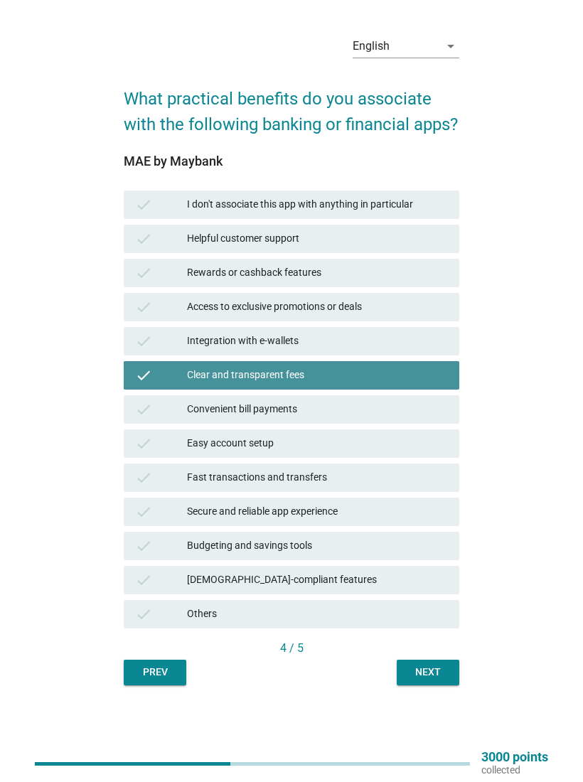
click at [139, 380] on icon "check" at bounding box center [143, 375] width 17 height 17
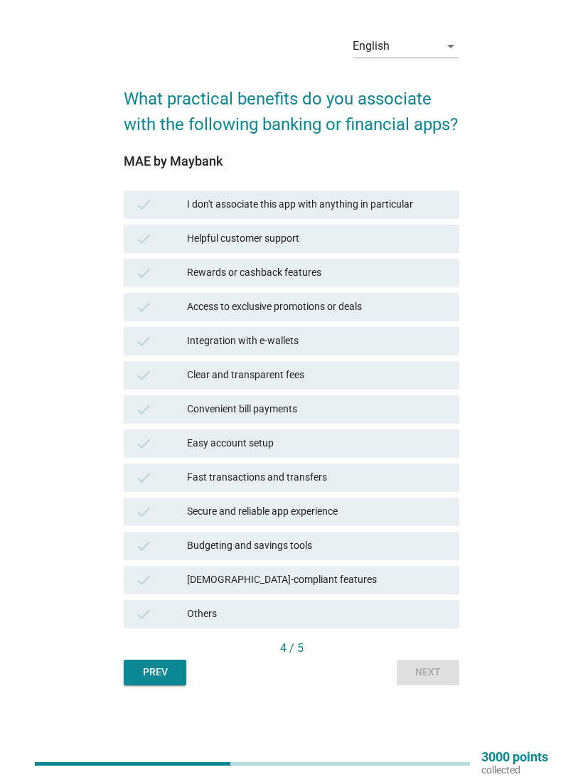
click at [154, 543] on div "check Budgeting and savings tools" at bounding box center [292, 546] width 336 height 28
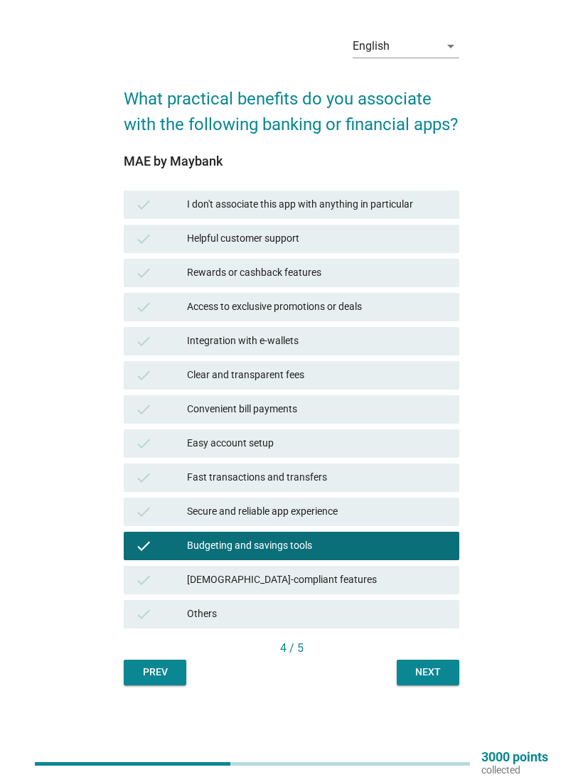
click at [443, 671] on button "Next" at bounding box center [428, 673] width 63 height 26
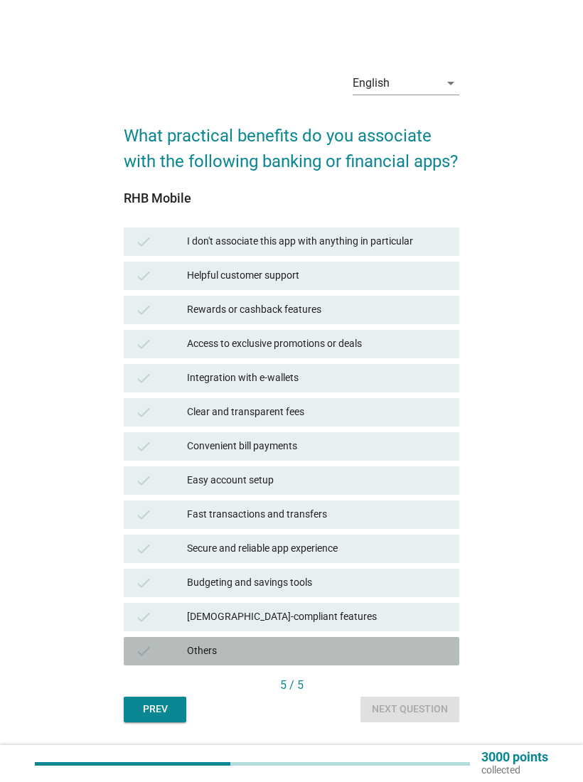
click at [442, 660] on div "Others" at bounding box center [317, 651] width 261 height 17
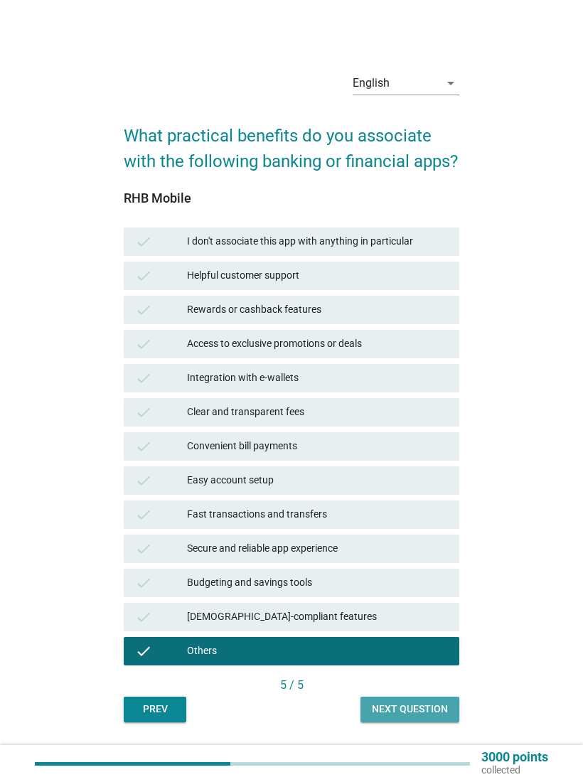
click at [434, 717] on button "Next question" at bounding box center [409, 710] width 99 height 26
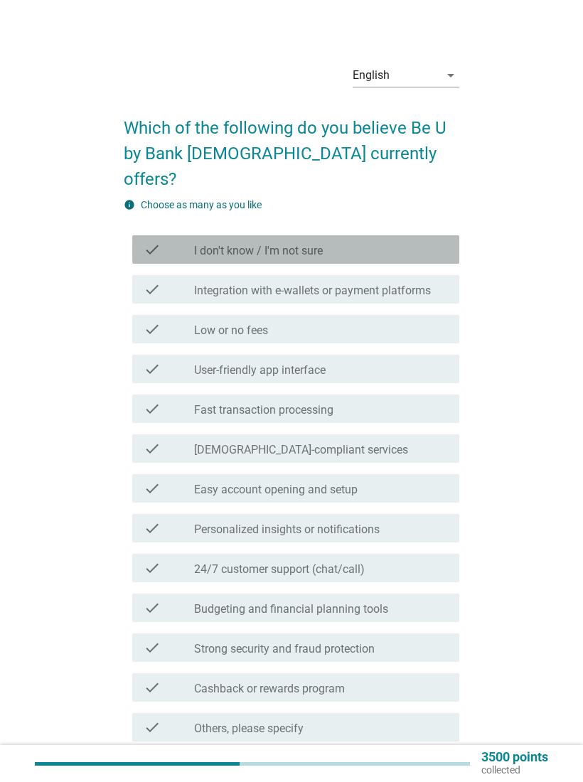
click at [202, 244] on label "I don't know / I'm not sure" at bounding box center [258, 251] width 129 height 14
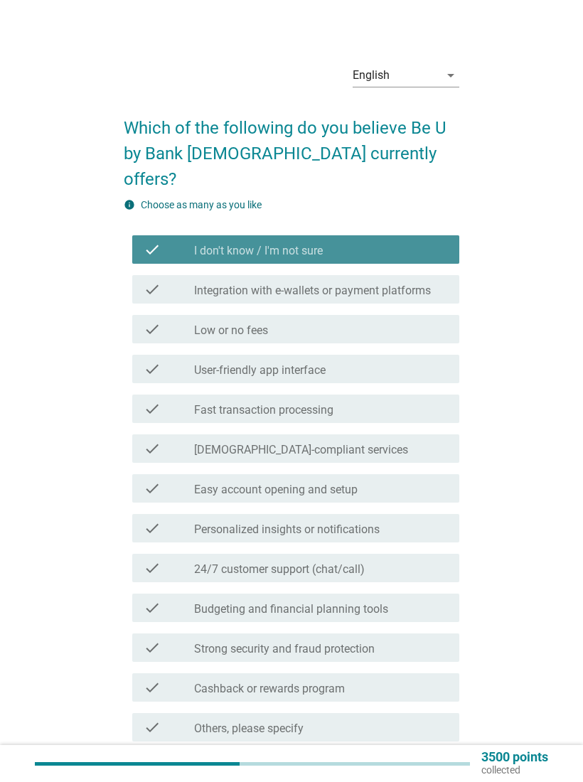
click at [204, 244] on label "I don't know / I'm not sure" at bounding box center [258, 251] width 129 height 14
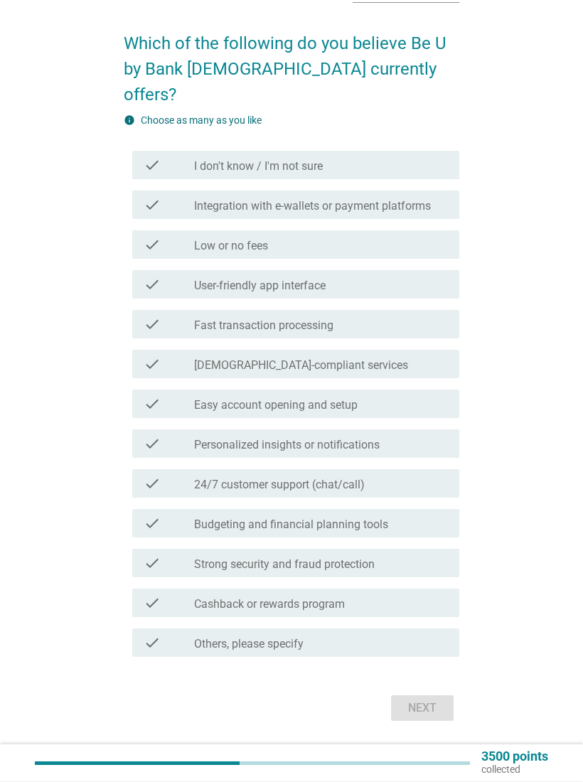
scroll to position [85, 0]
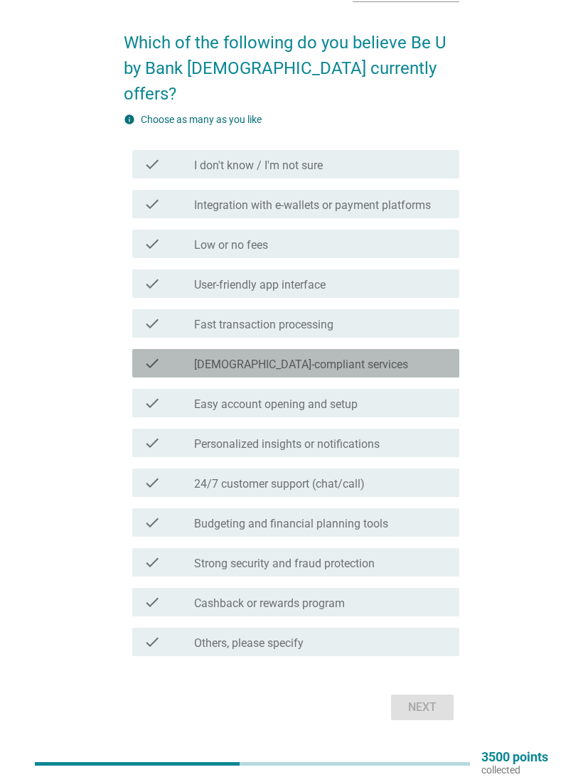
click at [166, 355] on div "check" at bounding box center [169, 363] width 50 height 17
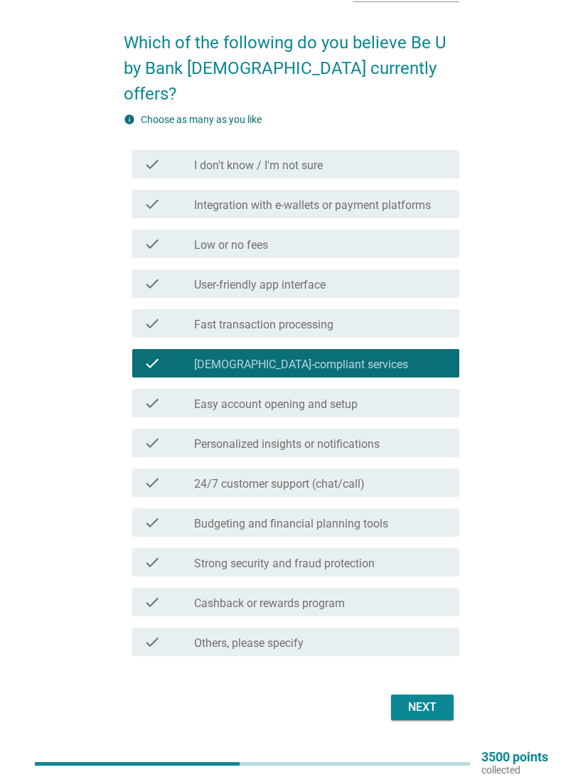
click at [441, 699] on div "Next" at bounding box center [422, 707] width 40 height 17
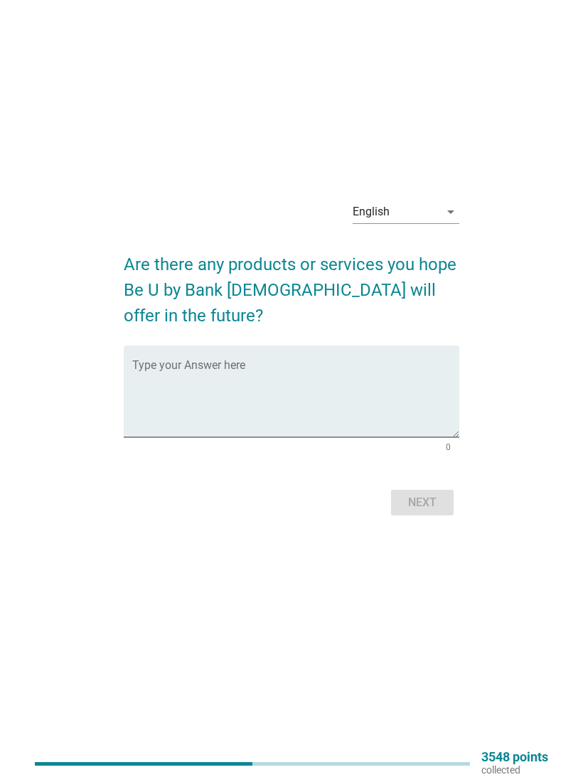
scroll to position [0, 0]
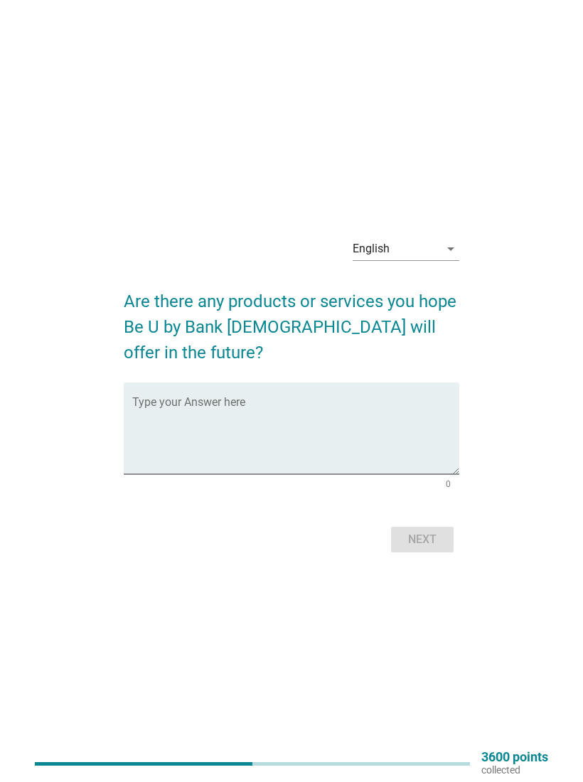
click at [154, 405] on textarea "Type your Answer here" at bounding box center [295, 437] width 327 height 75
click at [198, 411] on textarea "Type your Answer here" at bounding box center [295, 437] width 327 height 75
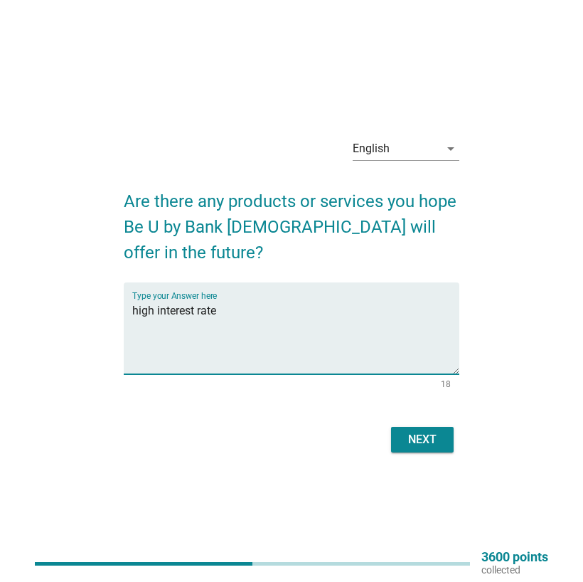
type textarea "high interest rate"
click at [424, 431] on div "Next" at bounding box center [422, 439] width 40 height 17
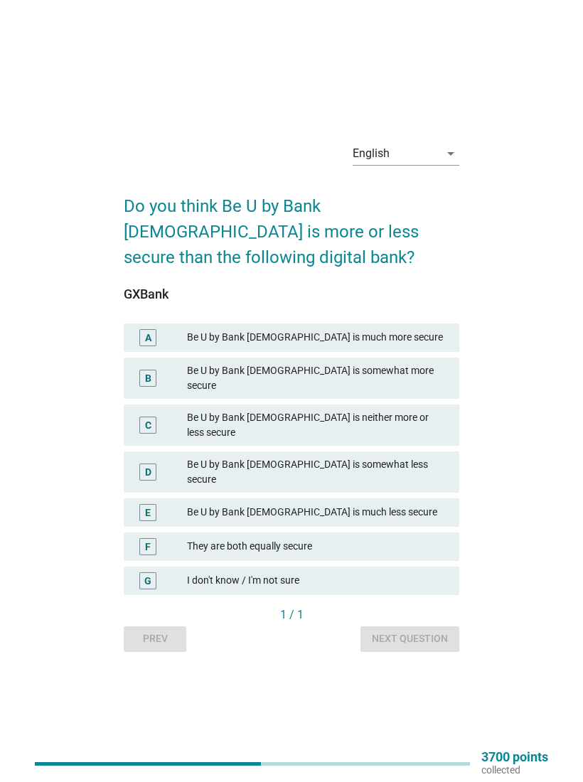
click at [178, 410] on div "C" at bounding box center [161, 425] width 52 height 30
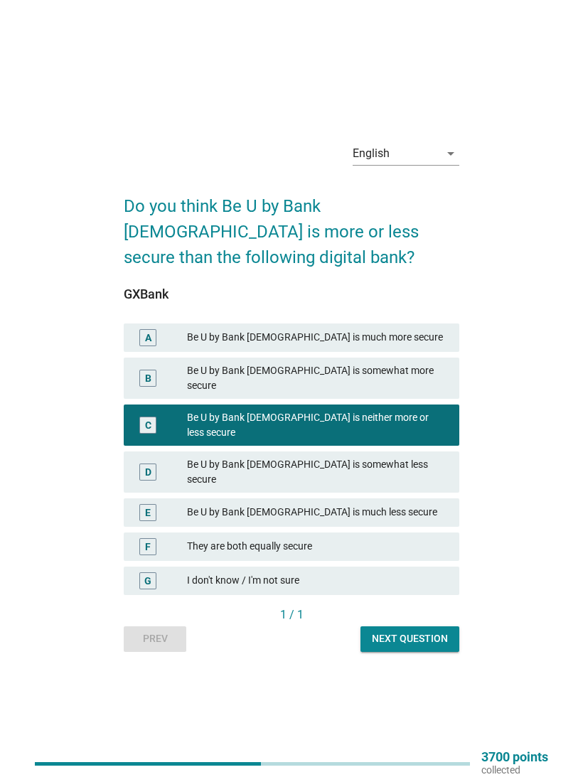
click at [385, 626] on button "Next question" at bounding box center [409, 639] width 99 height 26
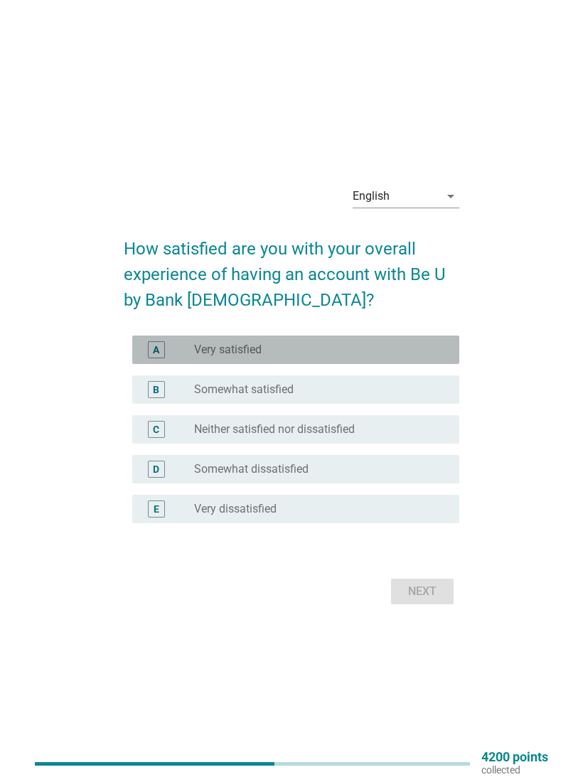
click at [151, 346] on div "A" at bounding box center [156, 349] width 17 height 17
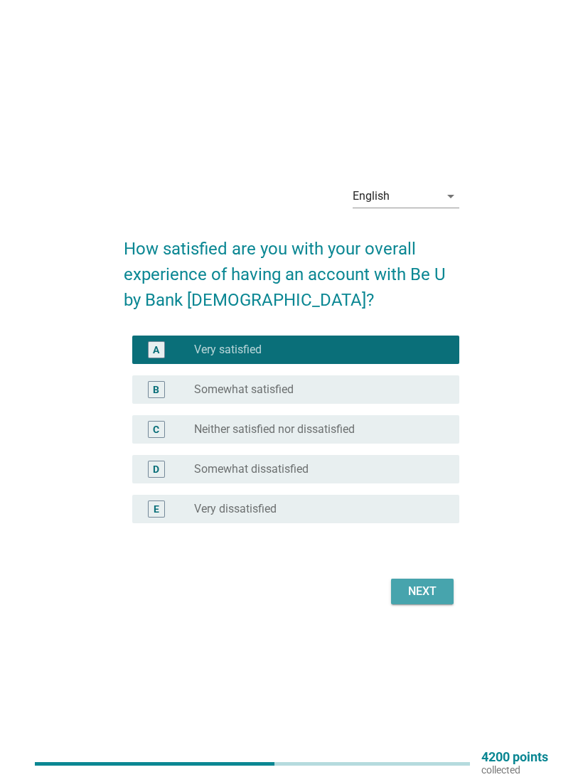
click at [397, 589] on button "Next" at bounding box center [422, 592] width 63 height 26
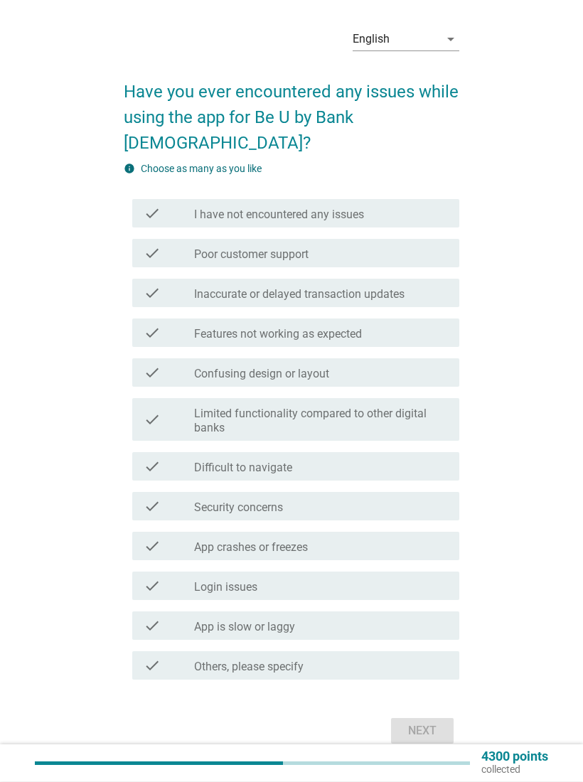
scroll to position [66, 0]
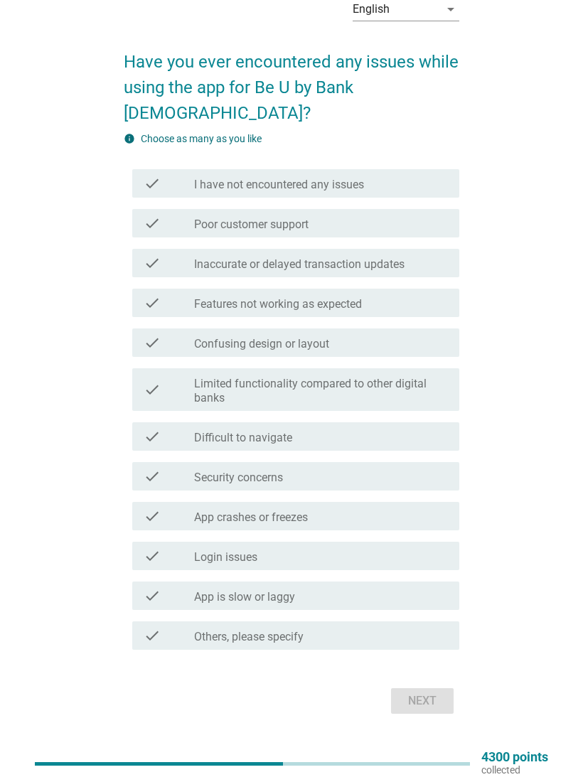
click at [156, 621] on div "check check_box_outline_blank Others, please specify" at bounding box center [295, 635] width 327 height 28
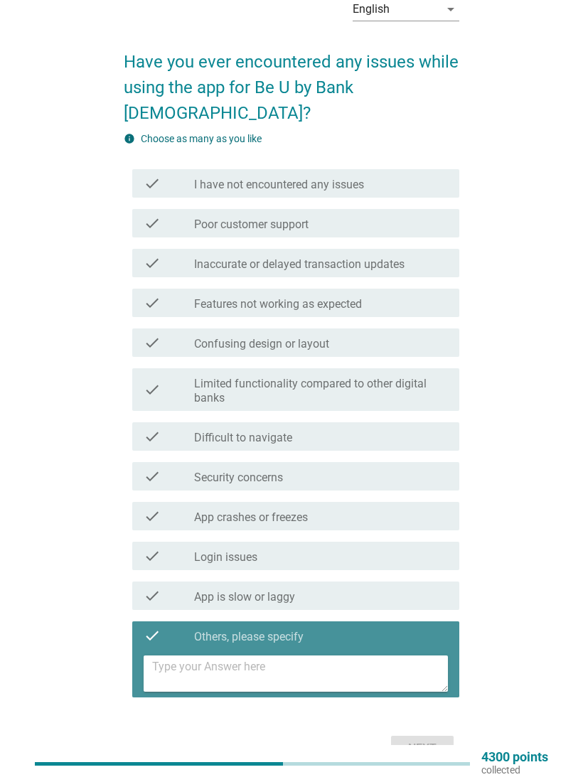
click at [167, 627] on div "check" at bounding box center [169, 635] width 50 height 17
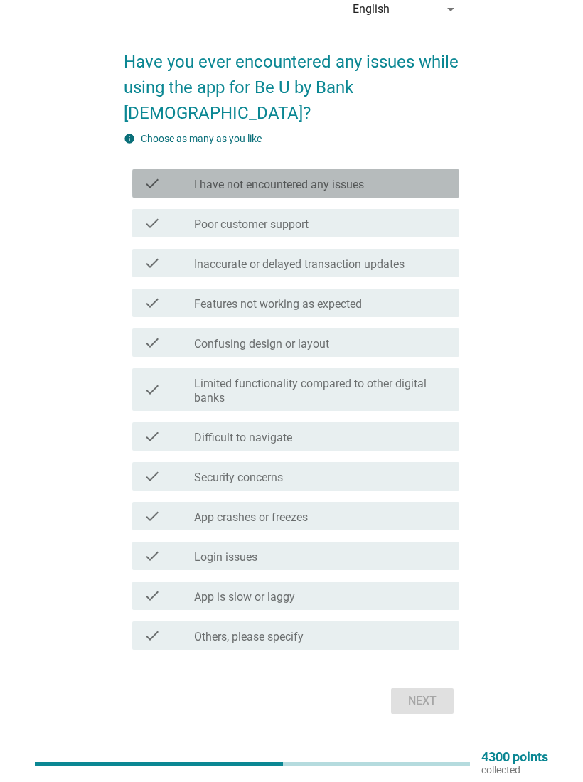
click at [149, 175] on icon "check" at bounding box center [152, 183] width 17 height 17
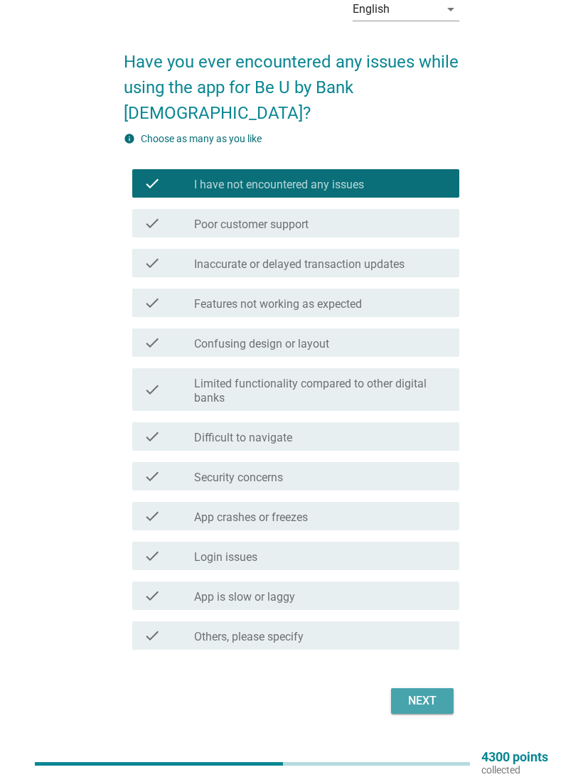
click at [425, 693] on div "Next" at bounding box center [422, 701] width 40 height 17
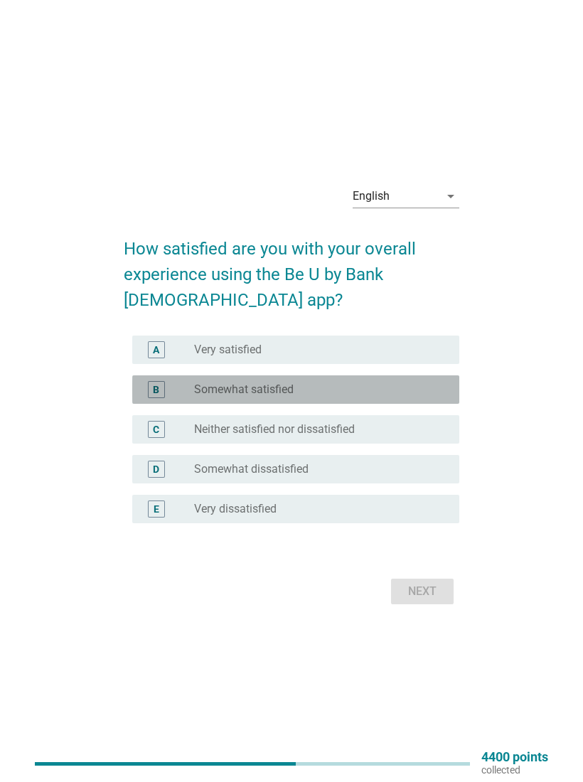
click at [161, 377] on div "B radio_button_unchecked Somewhat satisfied" at bounding box center [295, 389] width 327 height 28
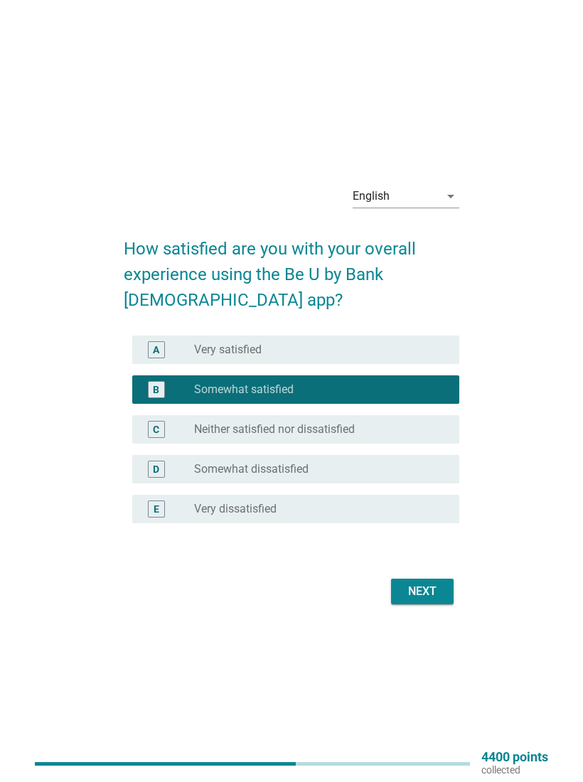
click at [427, 592] on div "Next" at bounding box center [422, 591] width 40 height 17
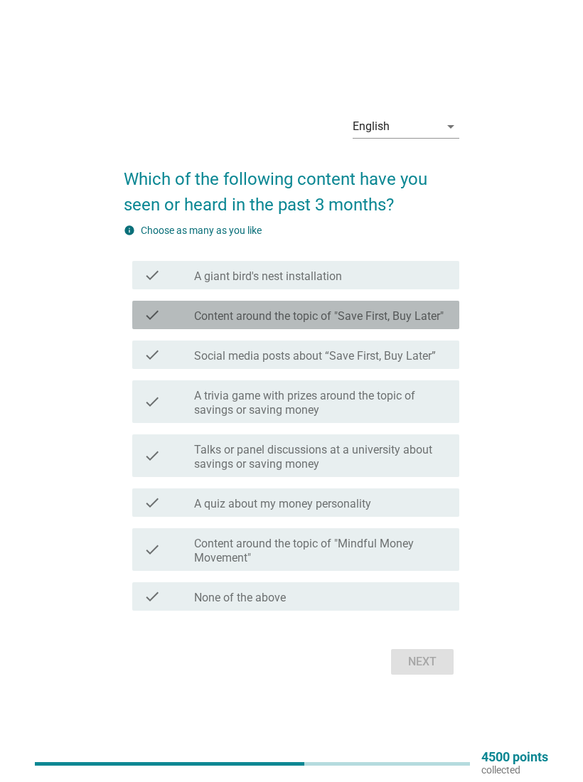
click at [165, 316] on div "check" at bounding box center [169, 314] width 50 height 17
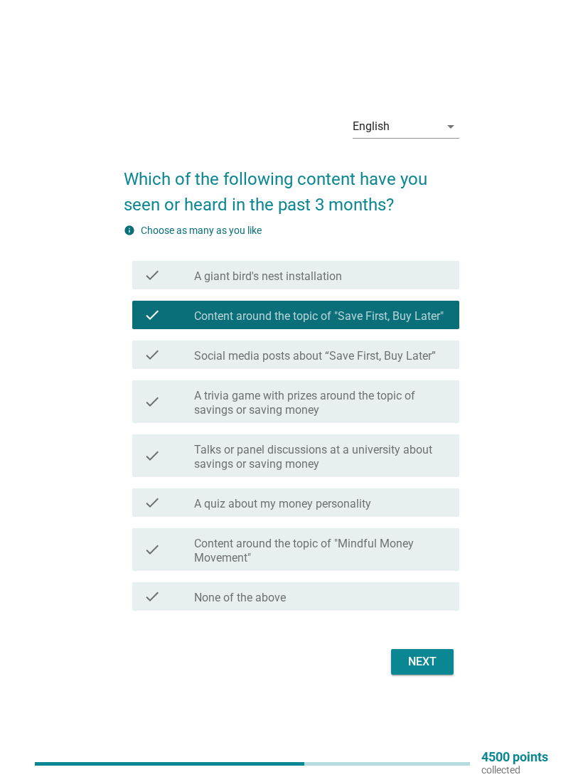
click at [154, 368] on div "check check_box_outline_blank Social media posts about “Save First, Buy Later”" at bounding box center [295, 355] width 327 height 28
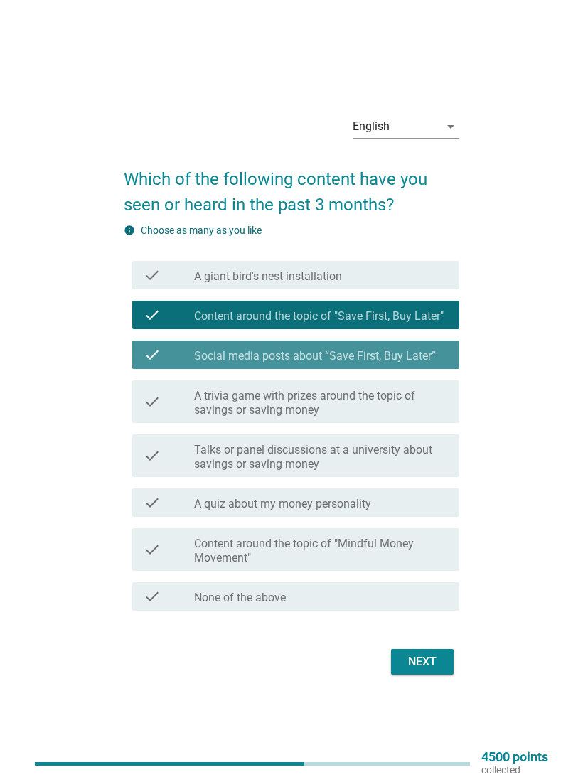
click at [158, 347] on icon "check" at bounding box center [152, 354] width 17 height 17
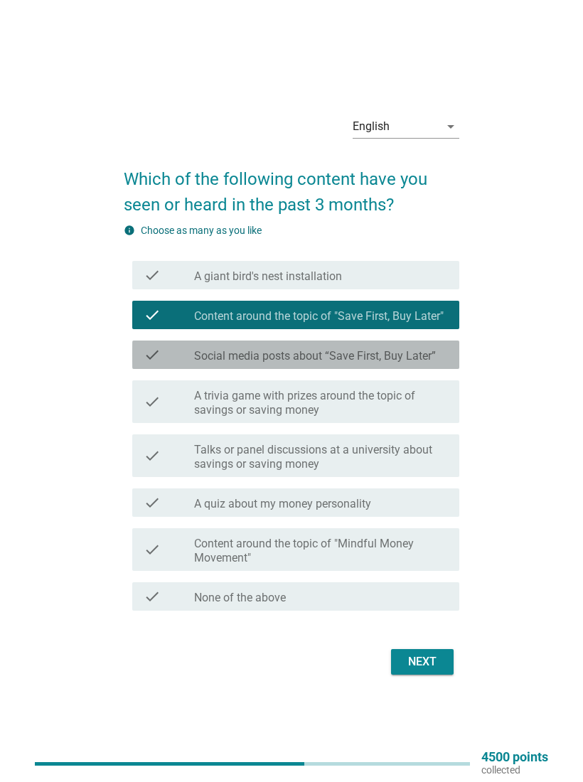
click at [156, 353] on icon "check" at bounding box center [152, 354] width 17 height 17
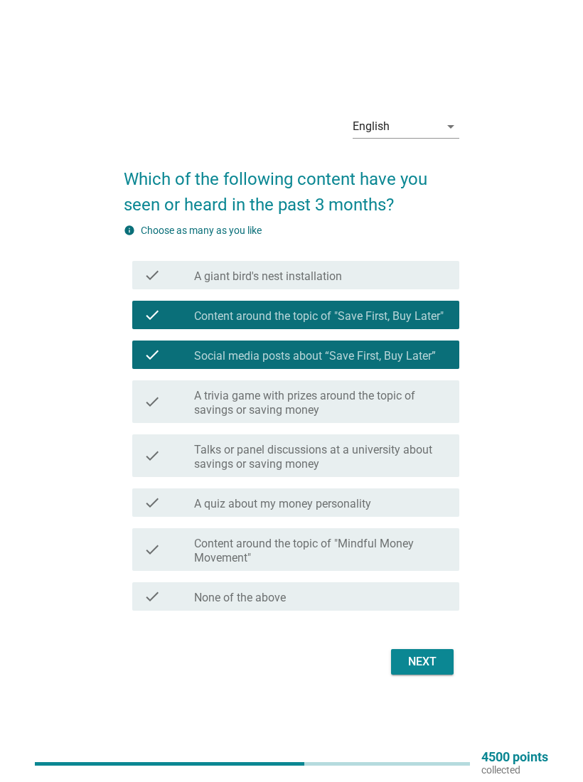
click at [427, 658] on div "Next" at bounding box center [422, 661] width 40 height 17
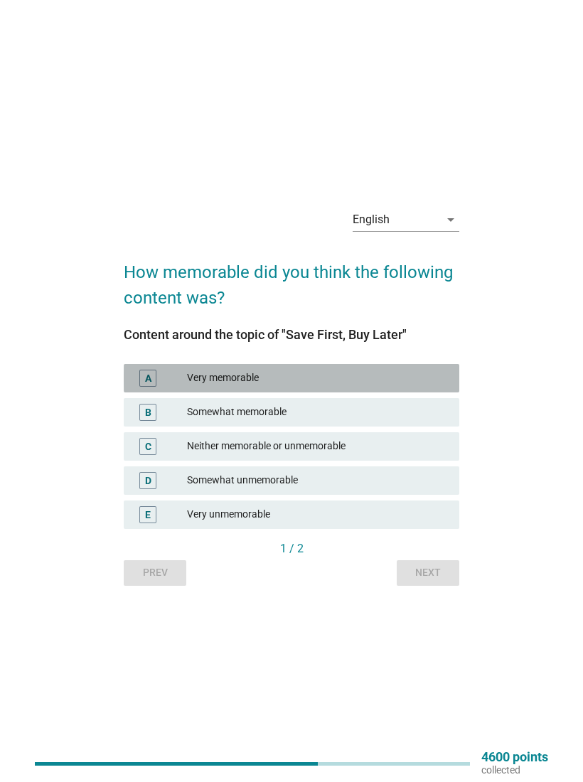
click at [205, 380] on div "Very memorable" at bounding box center [317, 378] width 261 height 17
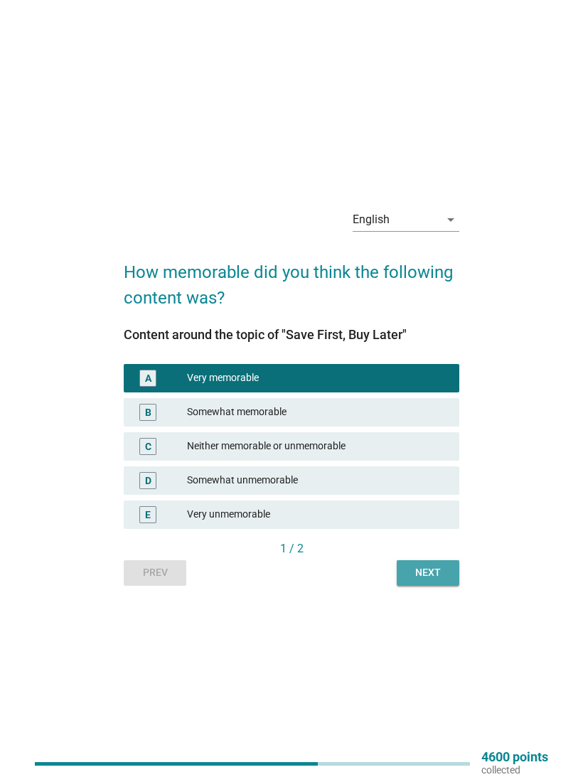
click at [450, 575] on button "Next" at bounding box center [428, 573] width 63 height 26
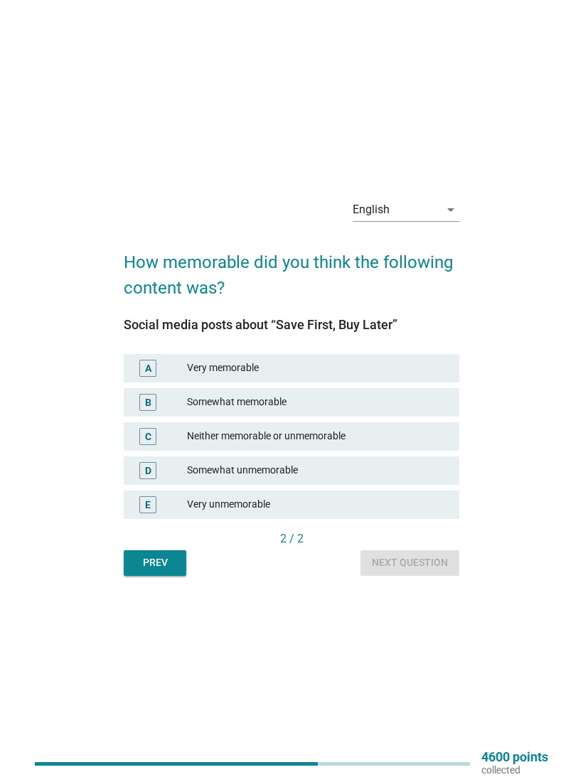
scroll to position [37, 0]
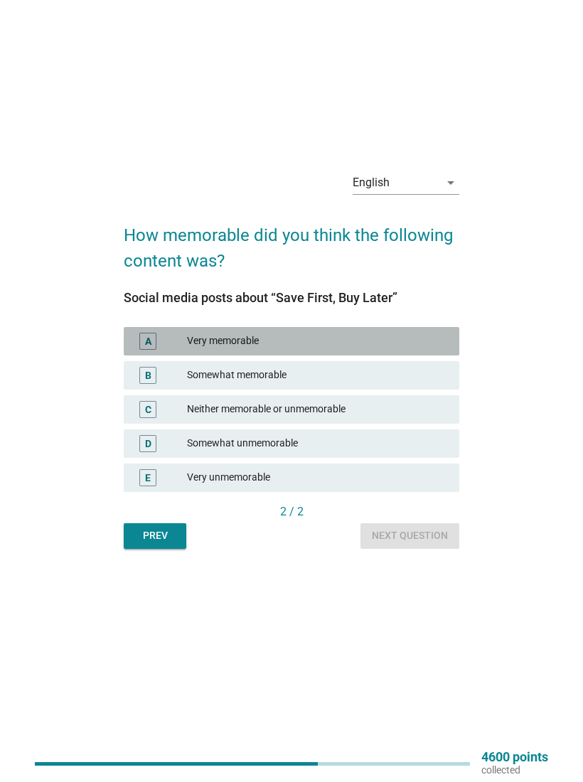
click at [143, 348] on div "A" at bounding box center [147, 341] width 17 height 17
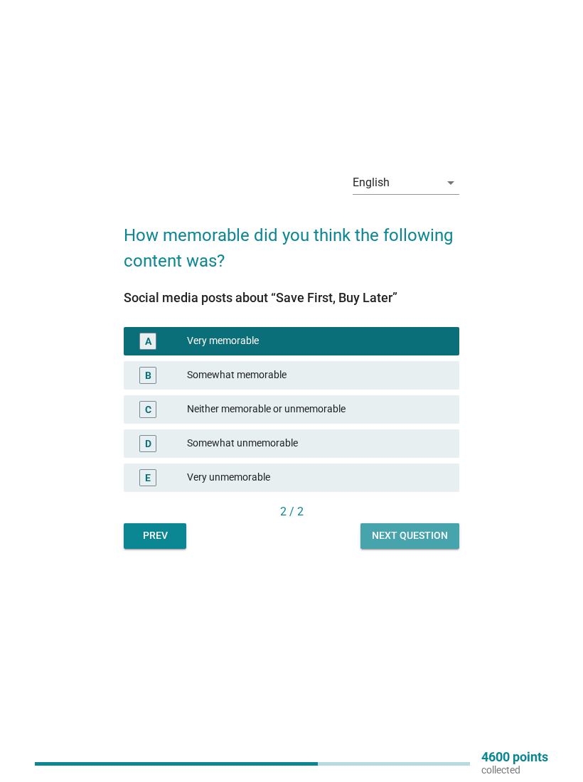
click at [439, 524] on button "Next question" at bounding box center [409, 536] width 99 height 26
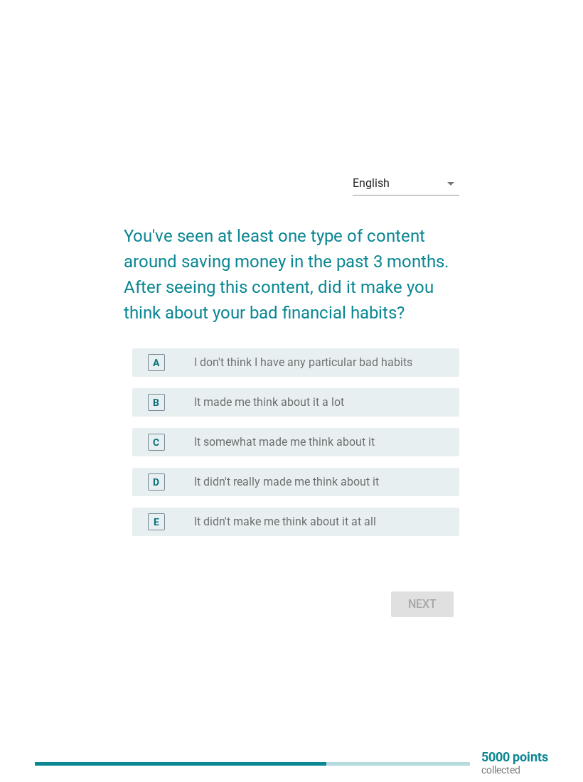
click at [433, 515] on div "radio_button_unchecked It didn't make me think about it at all" at bounding box center [315, 522] width 242 height 14
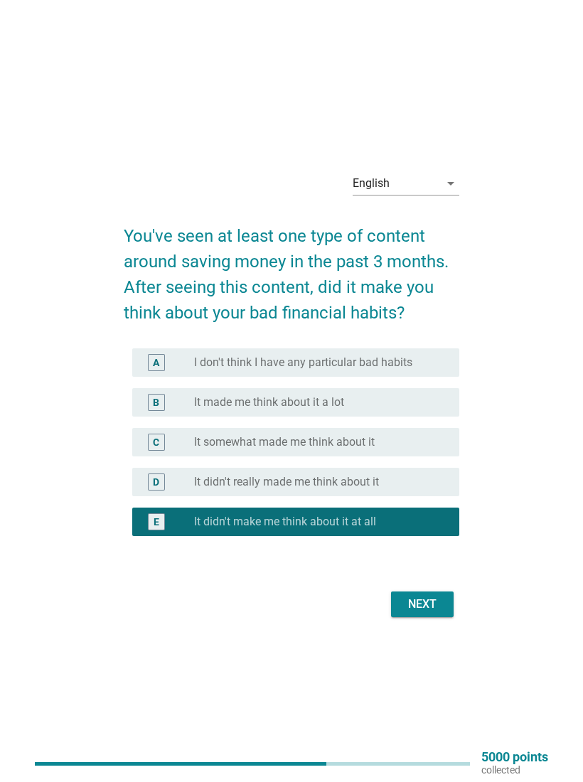
click at [431, 611] on div "Next" at bounding box center [422, 604] width 40 height 17
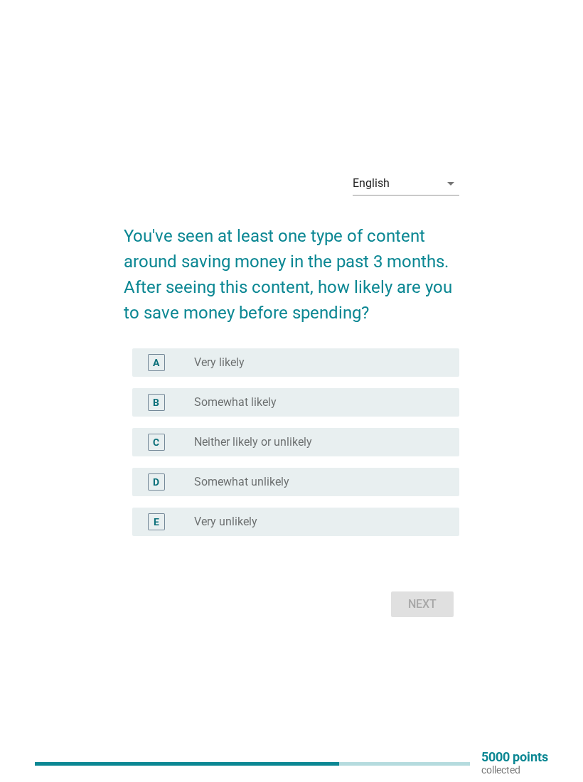
click at [454, 354] on div "A radio_button_unchecked Very likely" at bounding box center [295, 362] width 327 height 28
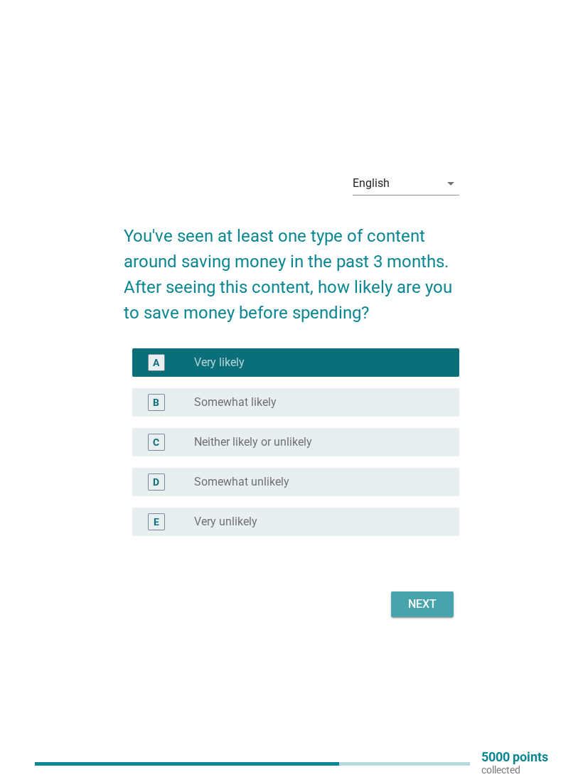
scroll to position [37, 0]
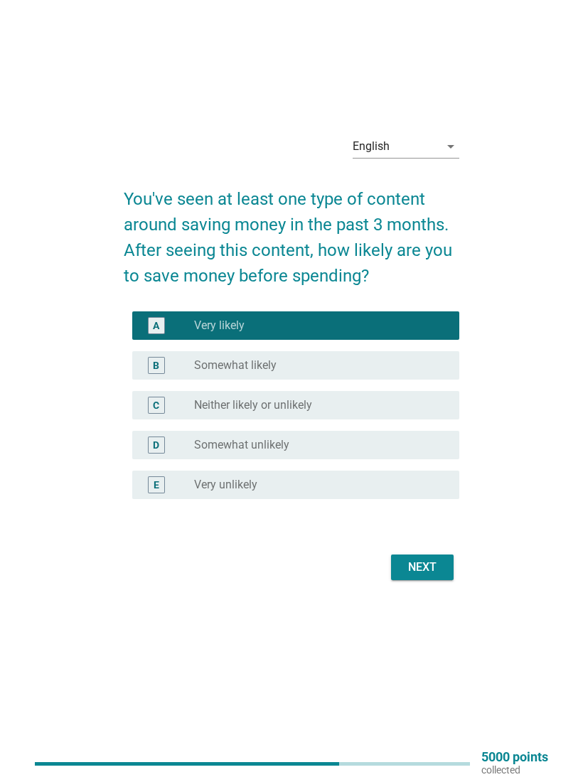
click at [415, 565] on div "Next" at bounding box center [422, 567] width 40 height 17
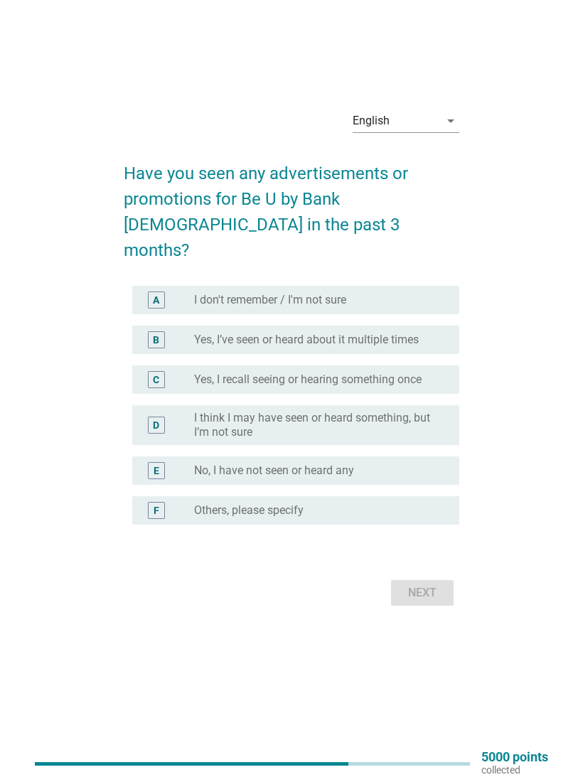
scroll to position [0, 0]
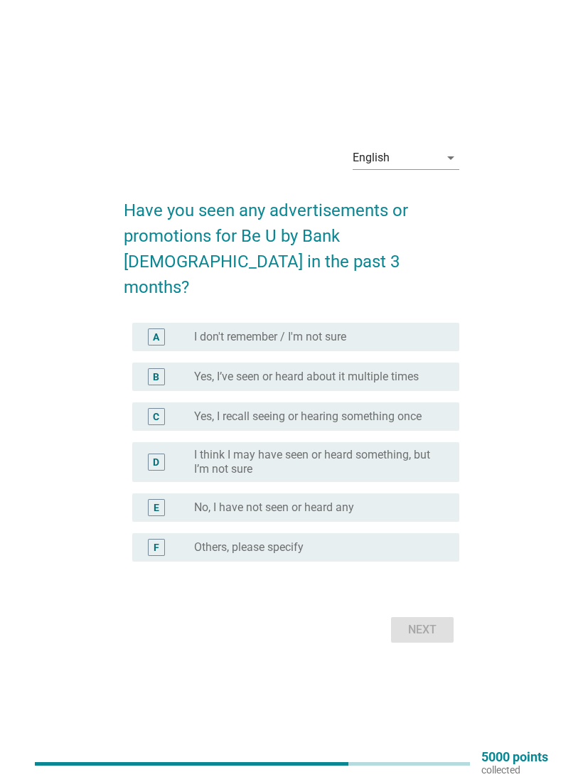
click at [409, 337] on div "A radio_button_unchecked I don't remember / I'm not sure" at bounding box center [295, 337] width 327 height 28
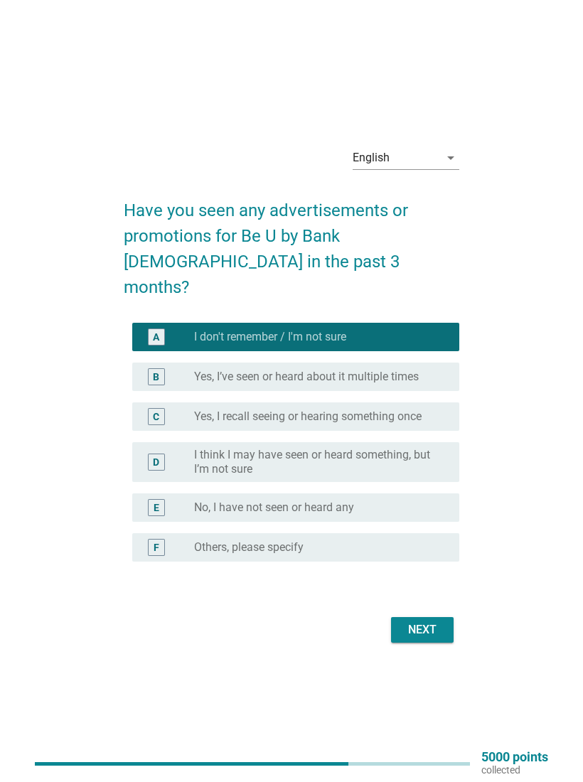
click at [425, 621] on div "Next" at bounding box center [422, 629] width 40 height 17
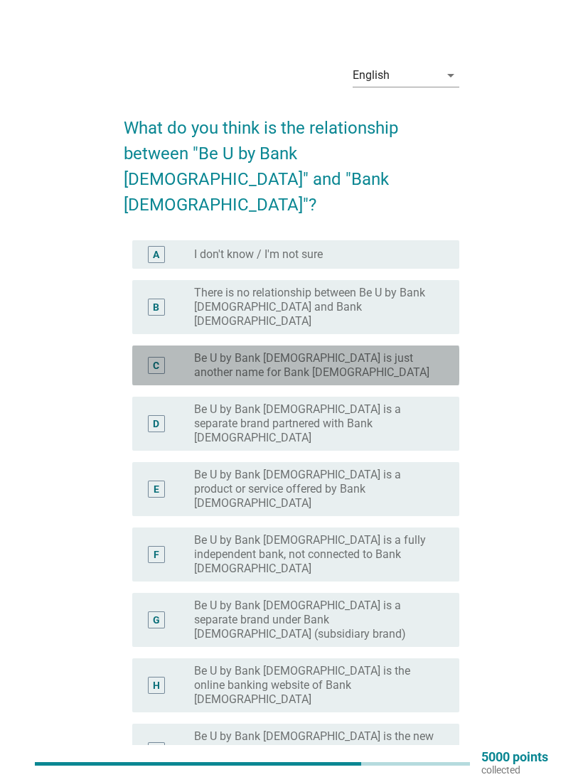
click at [447, 351] on div "radio_button_unchecked Be U by Bank [DEMOGRAPHIC_DATA] is just another name for…" at bounding box center [321, 365] width 254 height 28
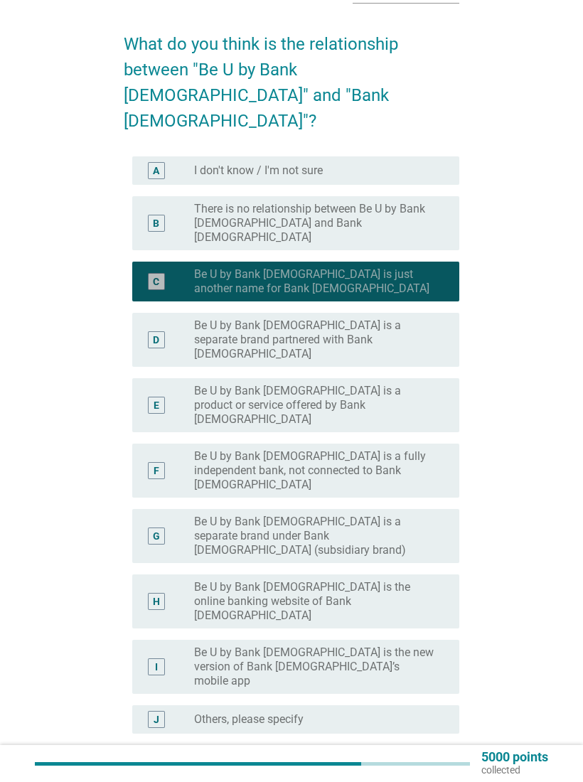
scroll to position [85, 0]
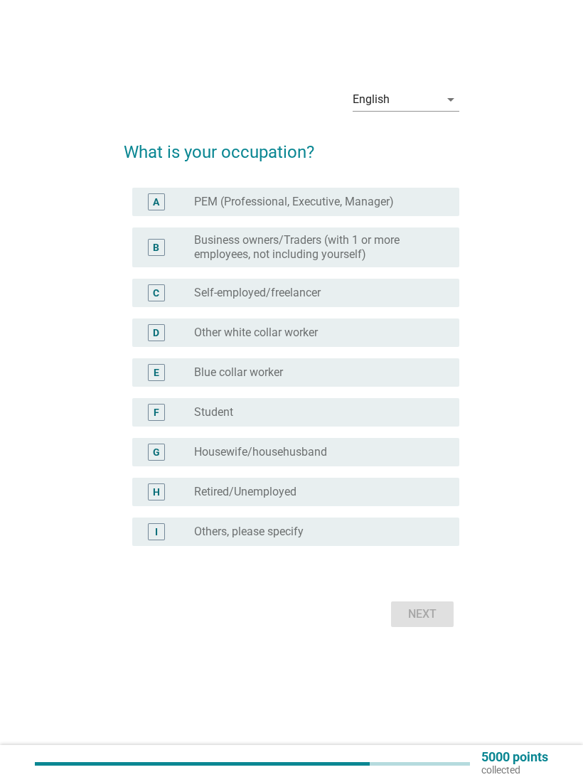
scroll to position [0, 0]
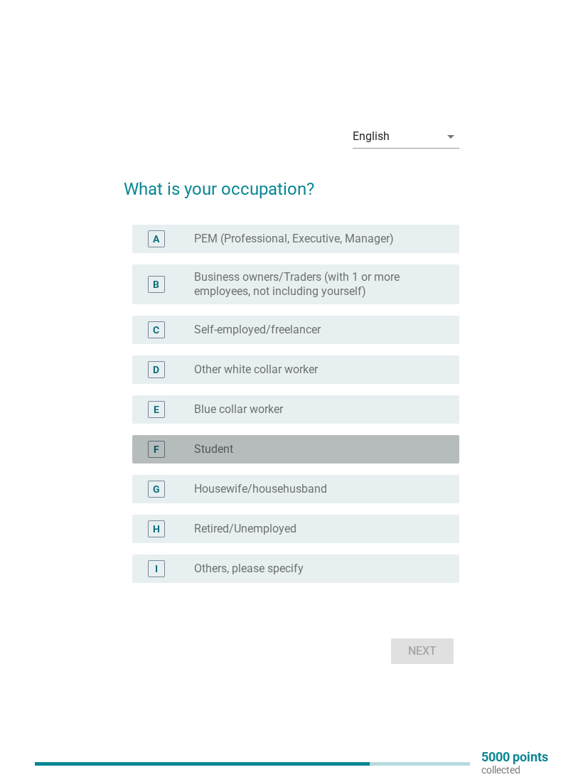
click at [437, 449] on div "radio_button_unchecked Student" at bounding box center [321, 449] width 254 height 14
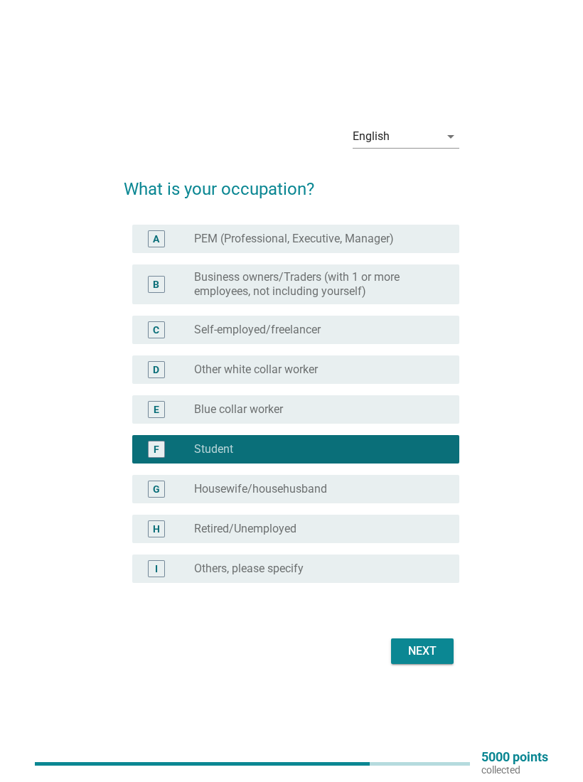
click at [441, 639] on button "Next" at bounding box center [422, 651] width 63 height 26
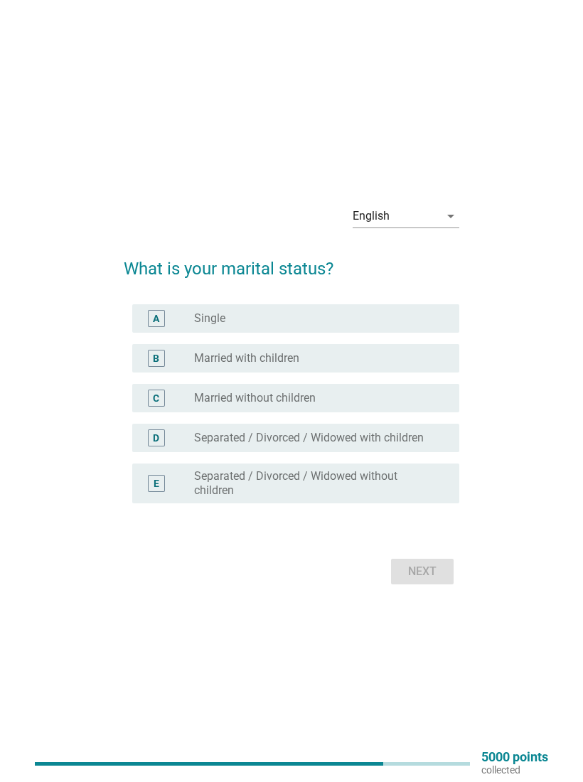
click at [160, 306] on div "A radio_button_unchecked Single" at bounding box center [295, 318] width 327 height 28
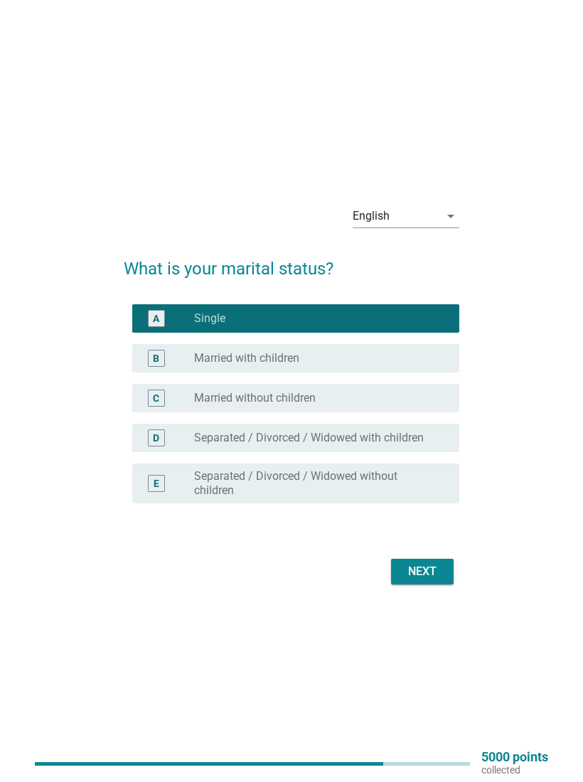
click at [154, 315] on div "A" at bounding box center [156, 318] width 6 height 15
click at [432, 567] on div "Next" at bounding box center [422, 571] width 40 height 17
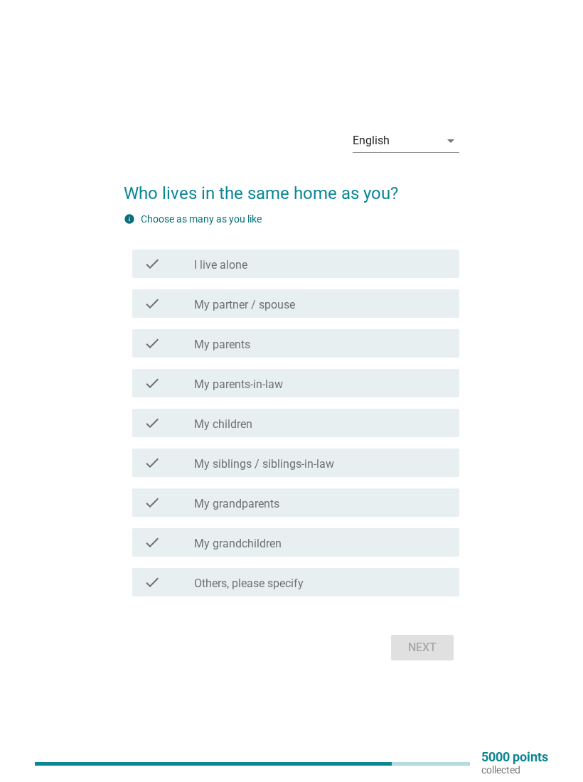
click at [144, 309] on icon "check" at bounding box center [152, 303] width 17 height 17
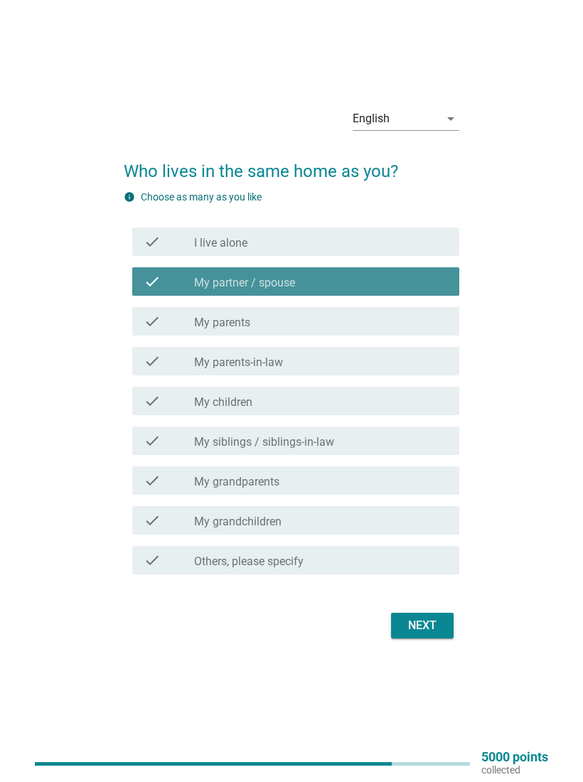
scroll to position [25, 0]
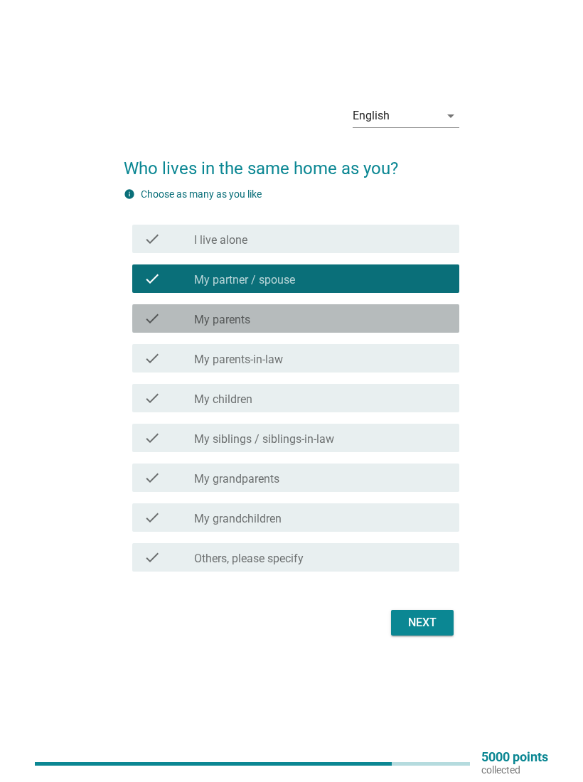
click at [142, 316] on div "check check_box_outline_blank My parents" at bounding box center [295, 318] width 327 height 28
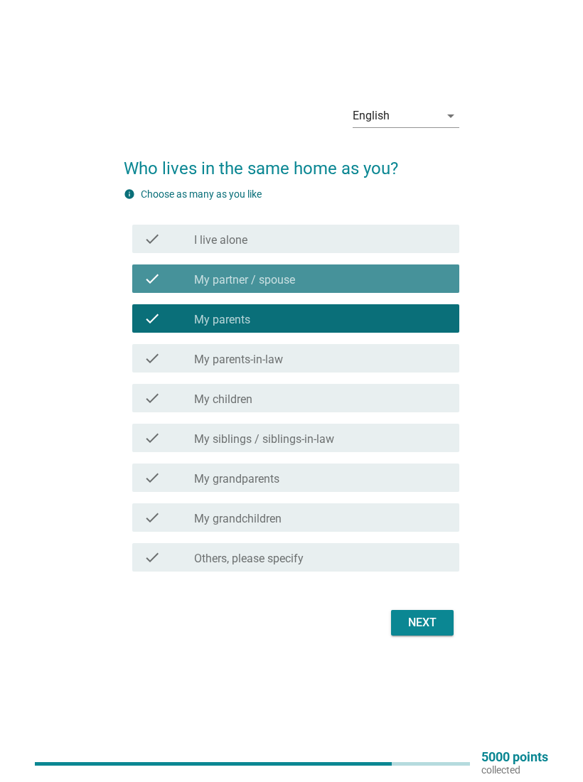
click at [137, 281] on div "check check_box_outline_blank My partner / spouse" at bounding box center [295, 278] width 327 height 28
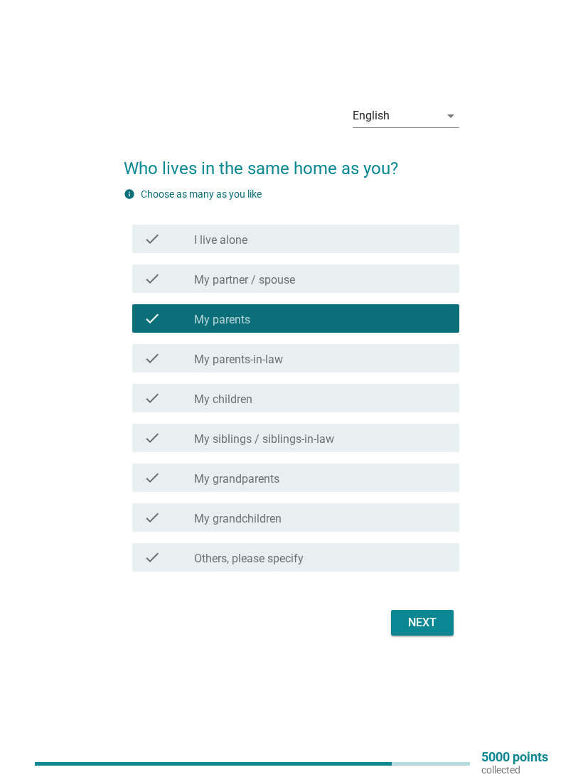
click at [440, 628] on div "Next" at bounding box center [422, 622] width 40 height 17
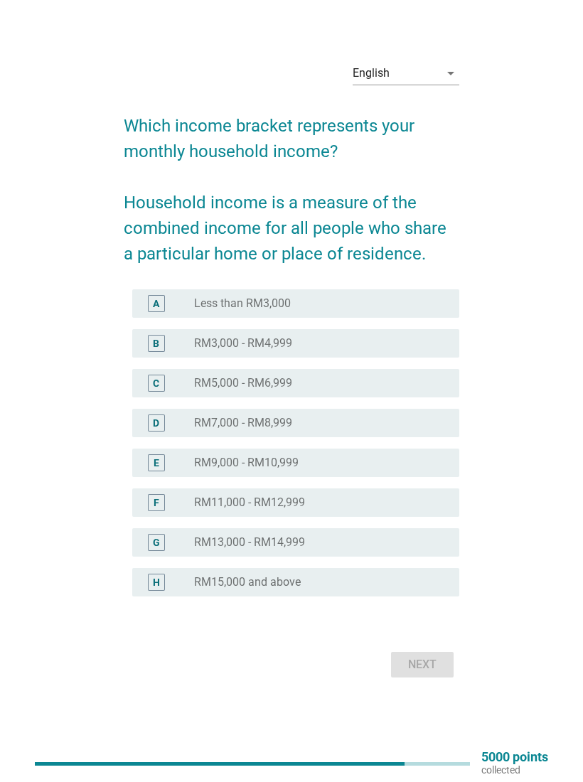
scroll to position [0, 0]
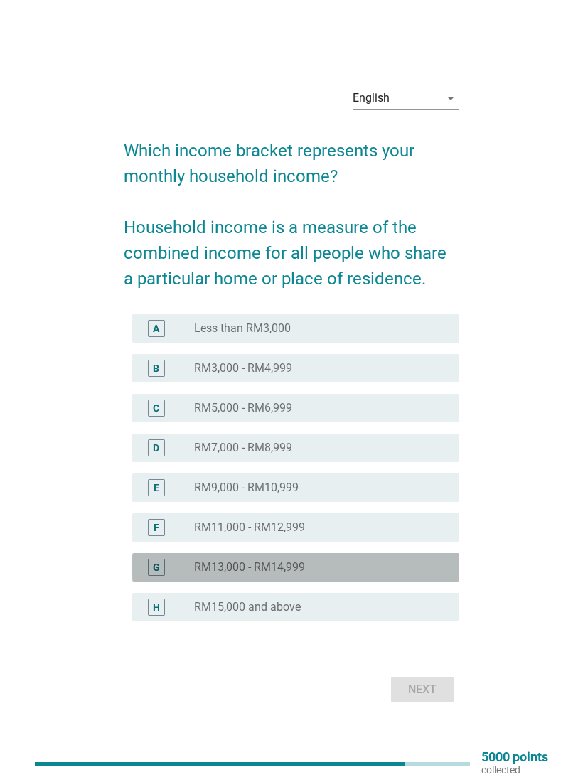
click at [441, 580] on div "G radio_button_unchecked RM13,000 - RM14,999" at bounding box center [295, 567] width 327 height 28
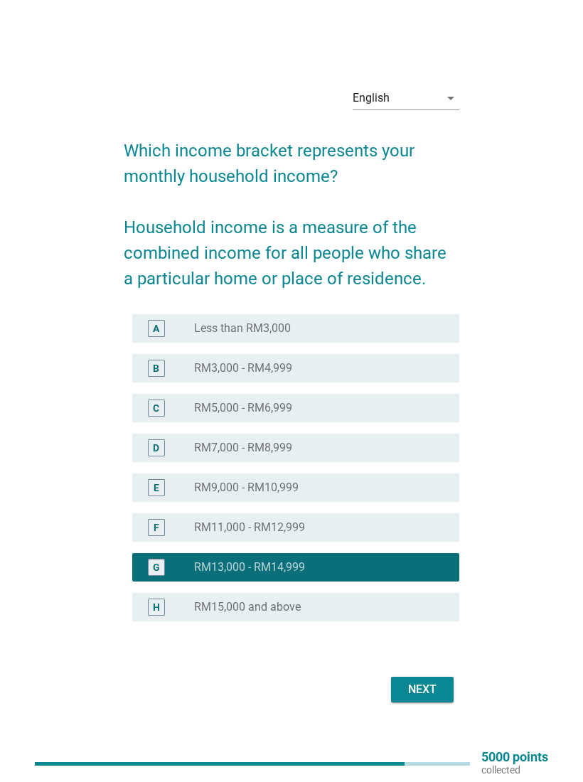
click at [426, 608] on div "radio_button_unchecked RM15,000 and above" at bounding box center [315, 607] width 242 height 14
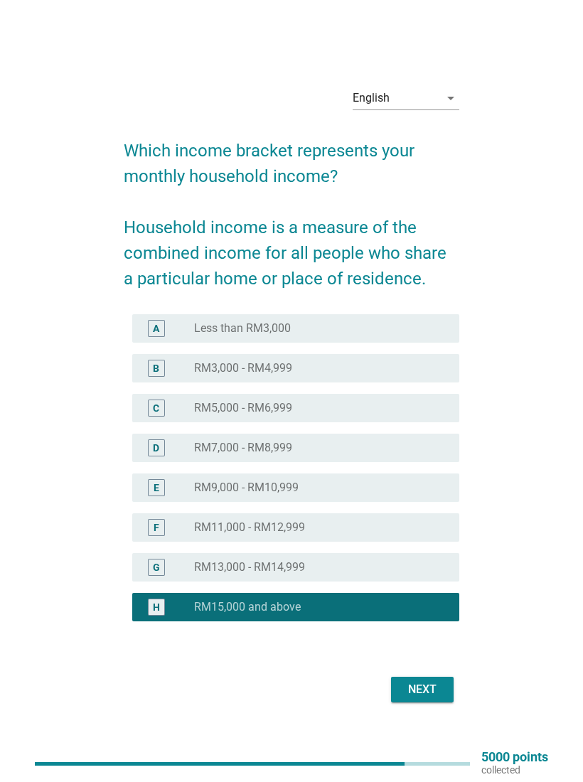
click at [447, 677] on button "Next" at bounding box center [422, 690] width 63 height 26
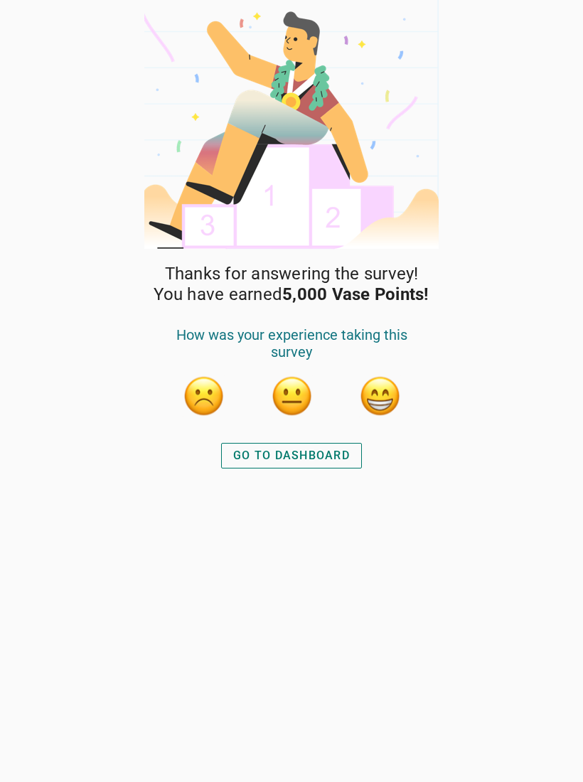
click at [340, 454] on div "GO TO DASHBOARD" at bounding box center [291, 455] width 117 height 17
